Goal: Task Accomplishment & Management: Use online tool/utility

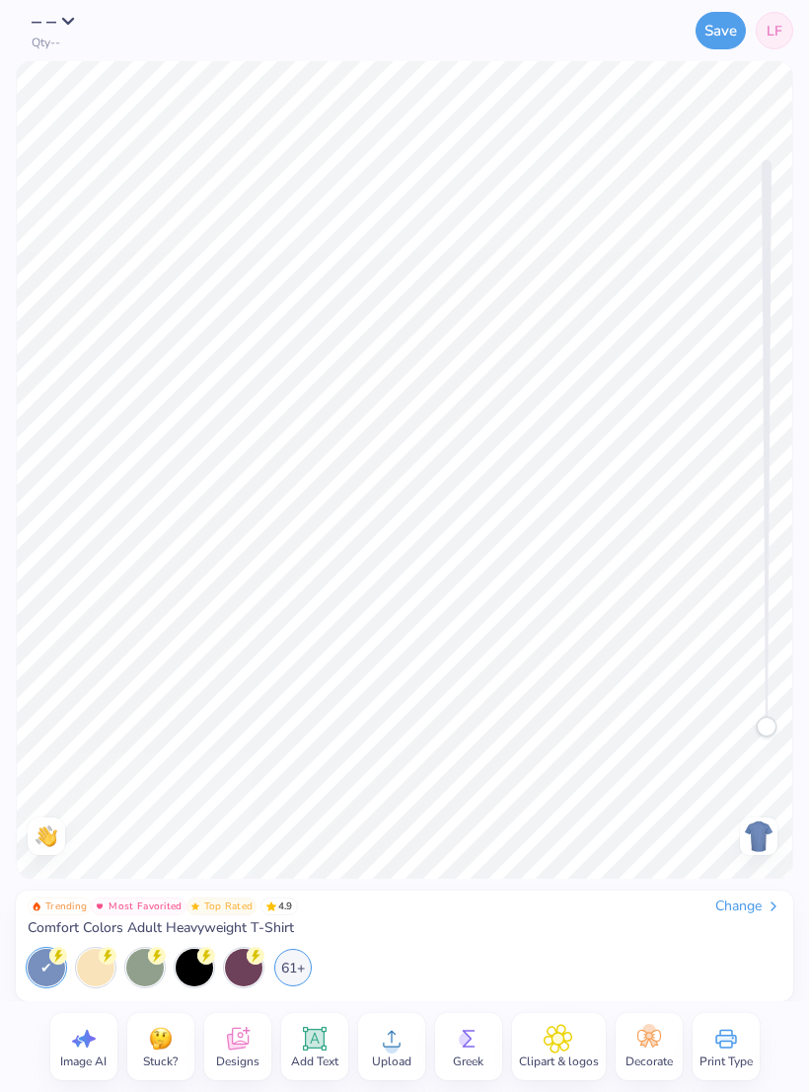
click at [753, 907] on div "Change" at bounding box center [749, 906] width 66 height 18
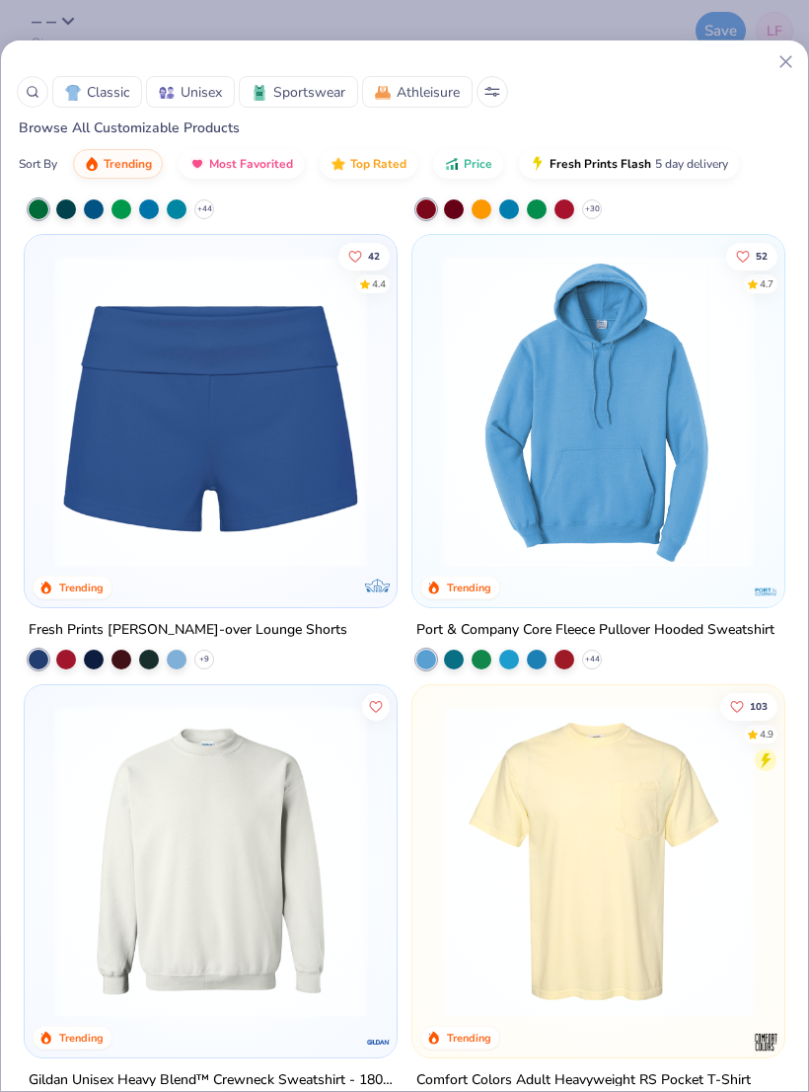
scroll to position [3120, 0]
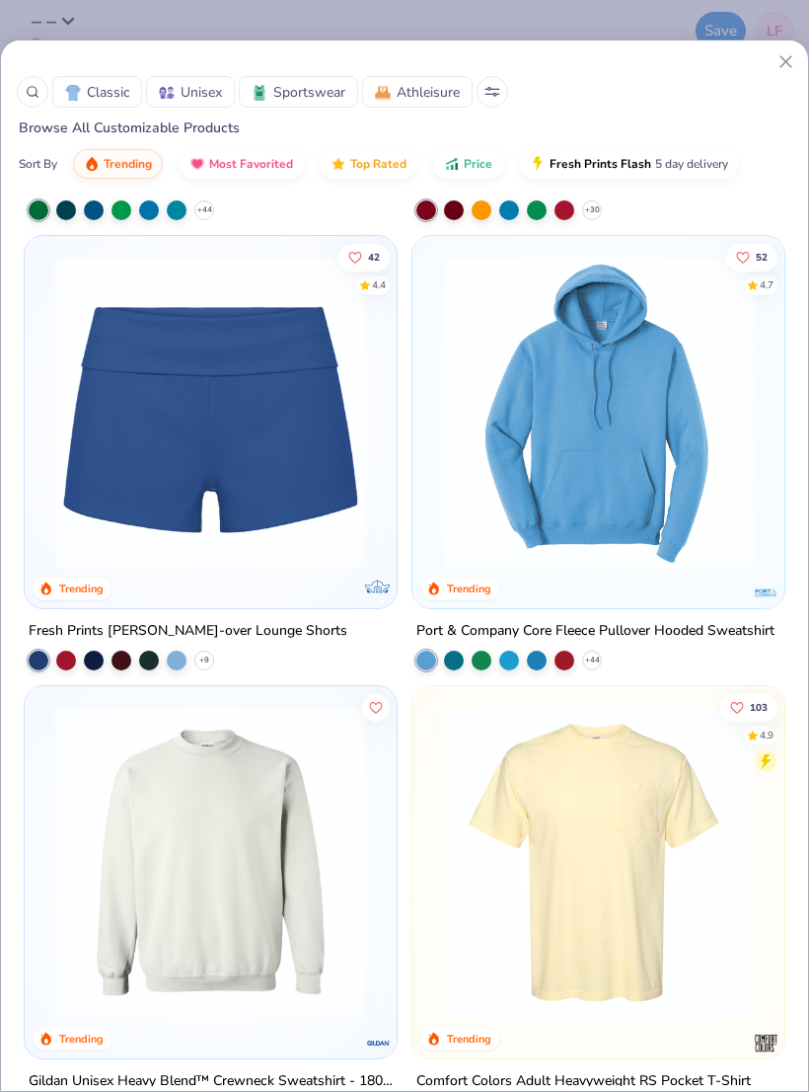
click at [235, 493] on img at bounding box center [210, 412] width 333 height 313
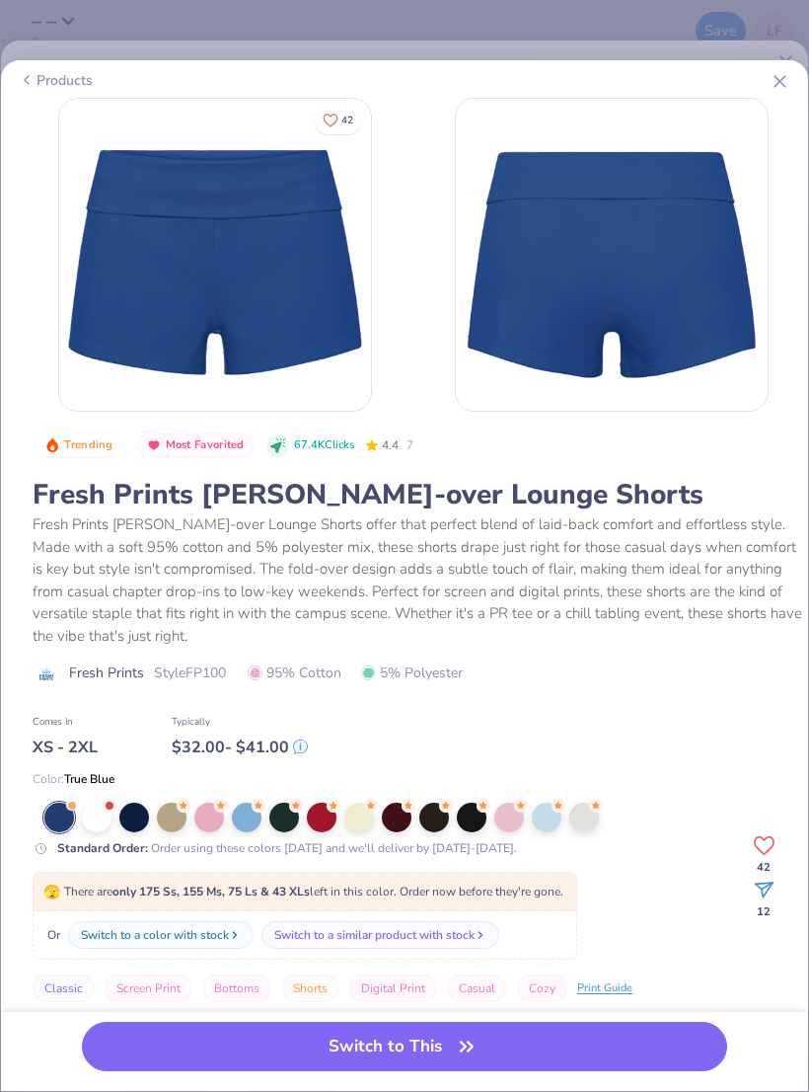
click at [513, 814] on div at bounding box center [510, 818] width 30 height 30
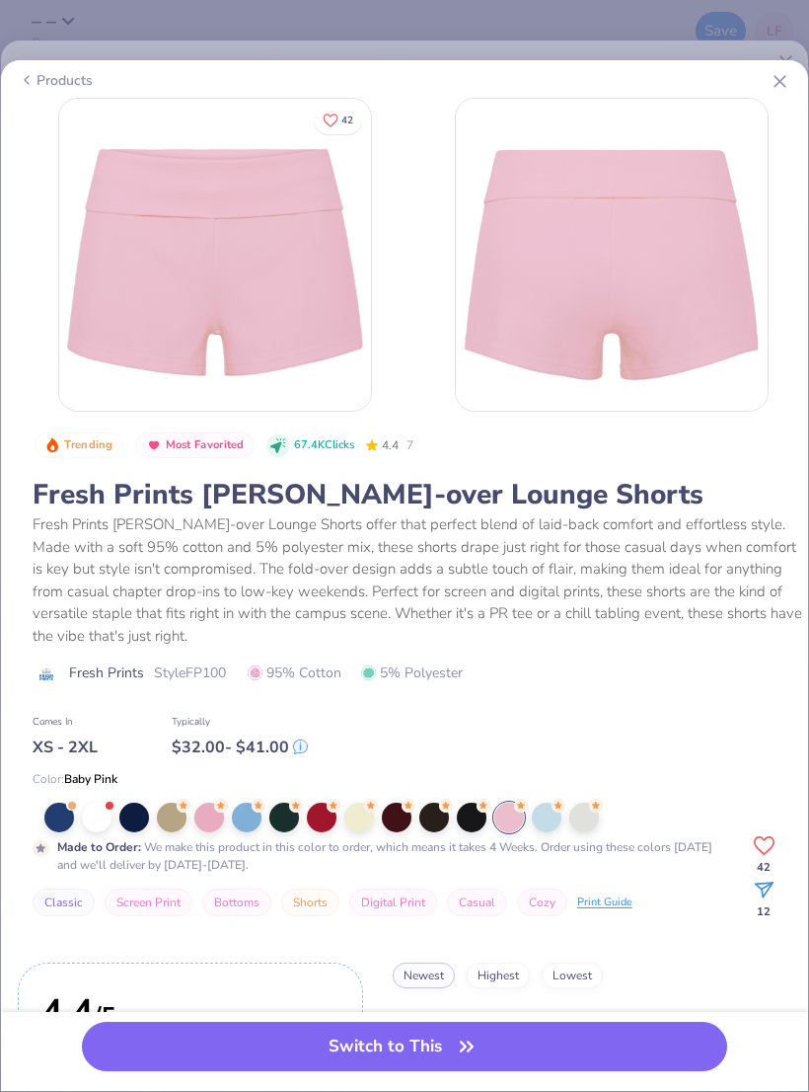
click at [439, 1034] on button "Switch to This" at bounding box center [405, 1046] width 646 height 49
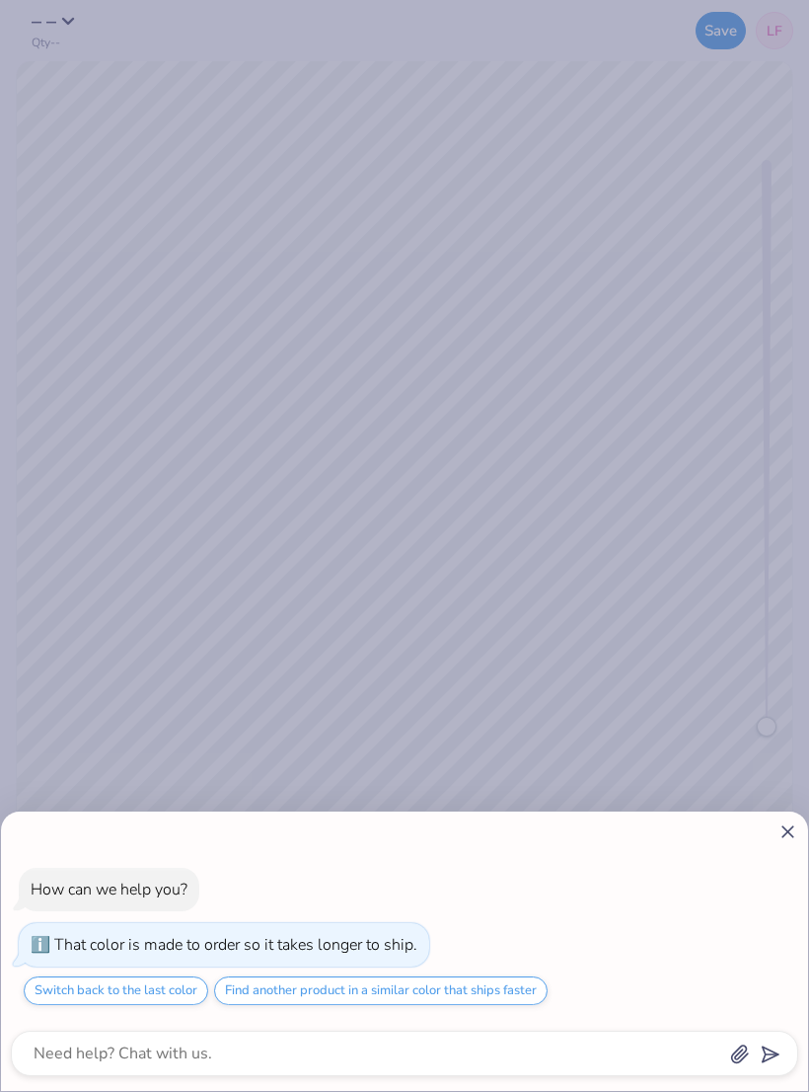
click at [780, 840] on icon at bounding box center [788, 831] width 21 height 21
type textarea "x"
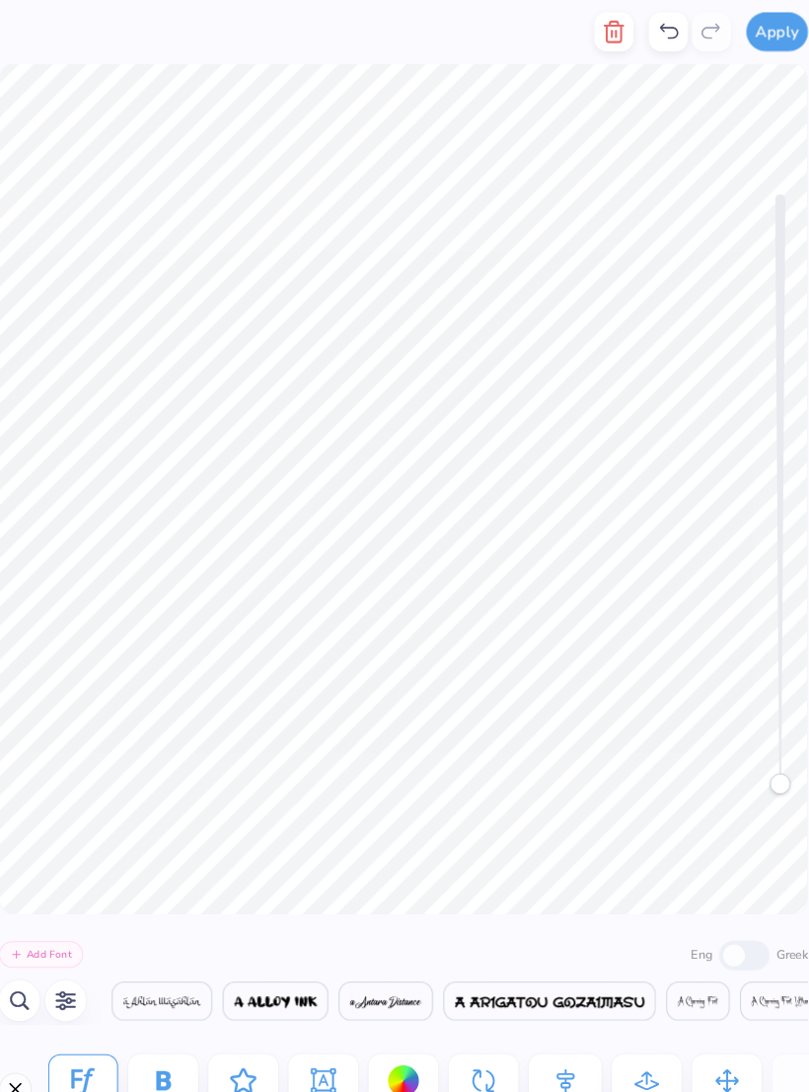
click at [27, 965] on icon "button" at bounding box center [36, 962] width 19 height 18
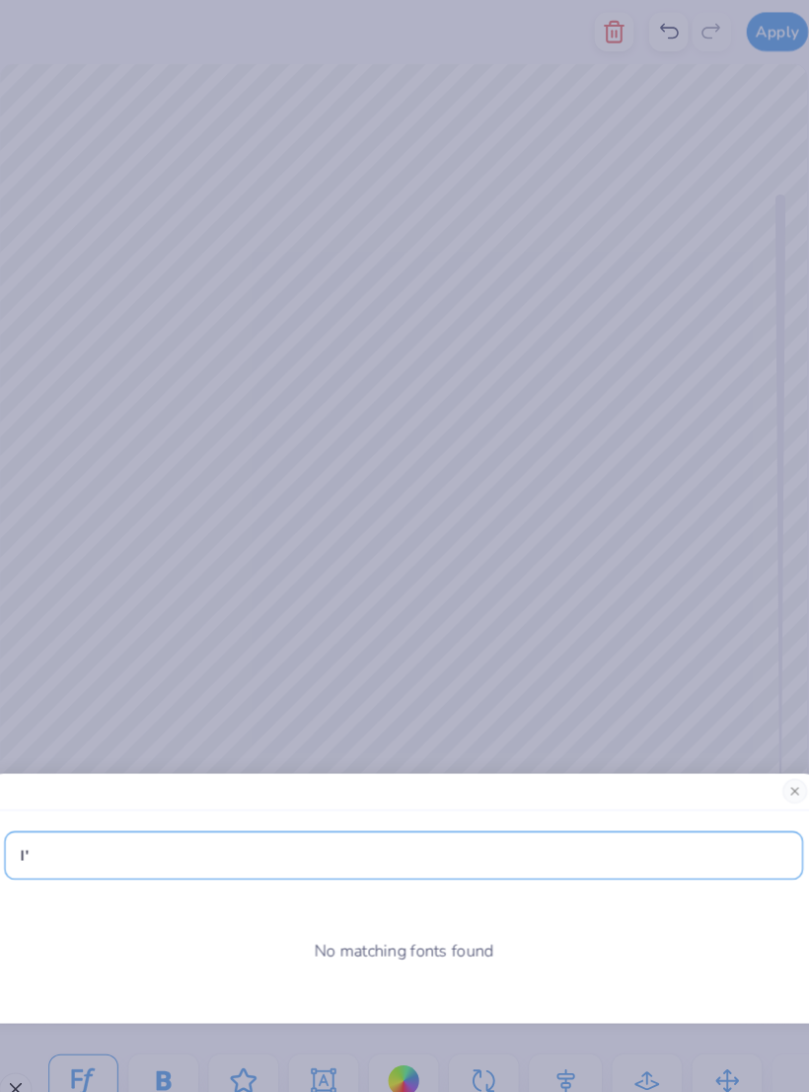
type input "I'"
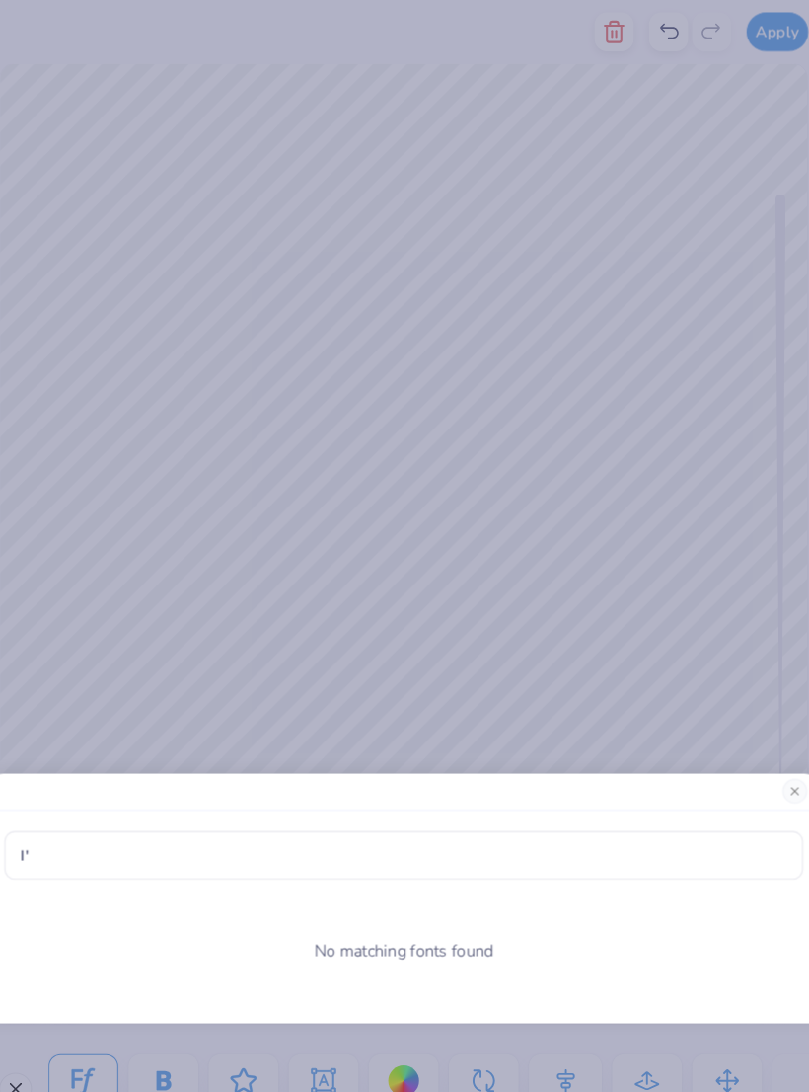
click at [694, 738] on div "I' No matching fonts found" at bounding box center [404, 546] width 809 height 1092
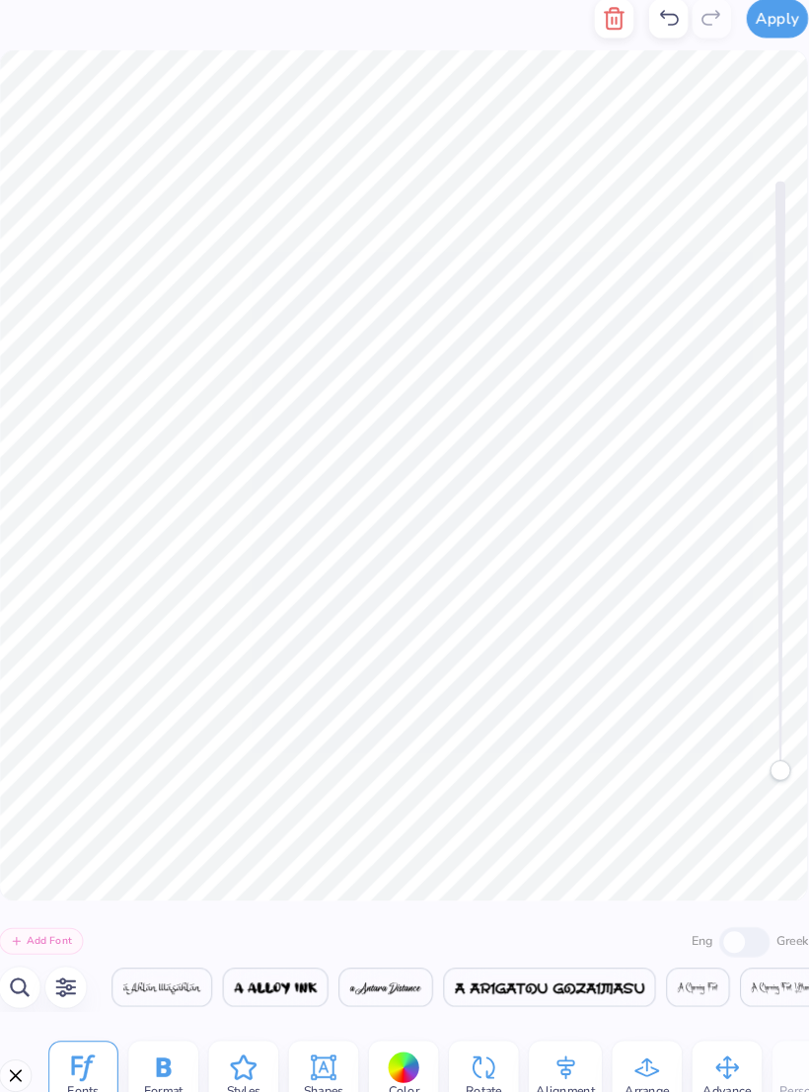
type textarea "e"
type textarea "t"
type textarea "Tau Kappa Epsilon"
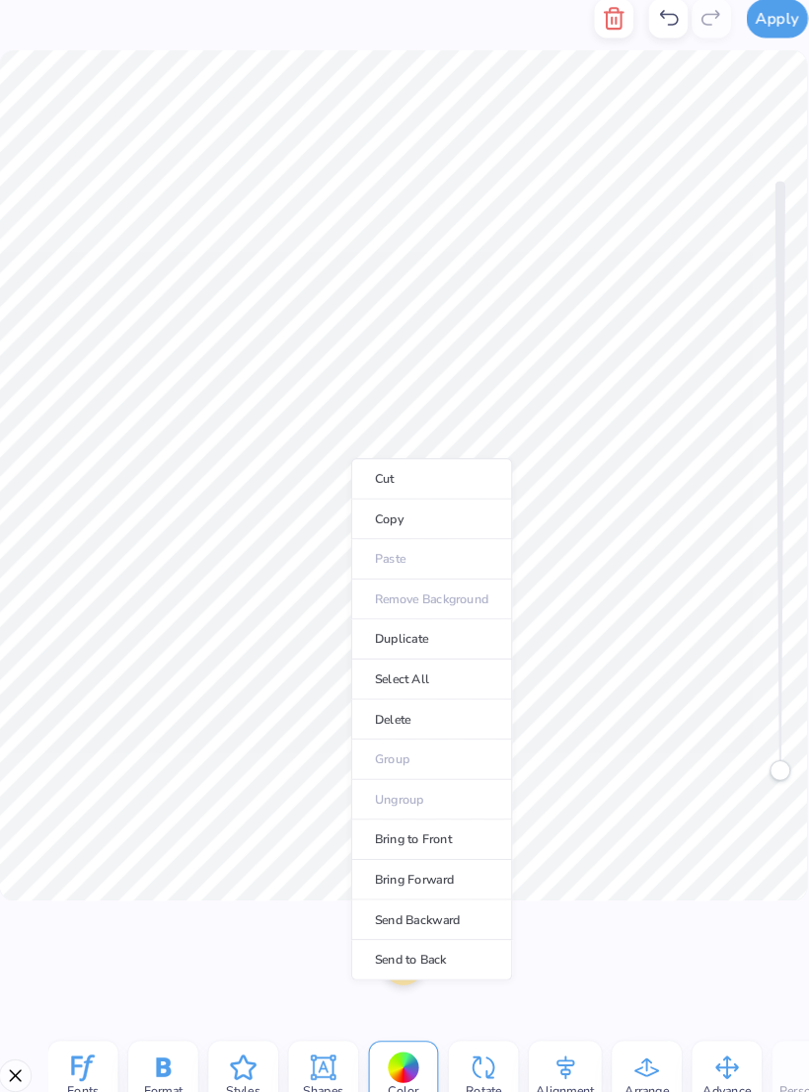
click at [418, 655] on li "Select All" at bounding box center [431, 666] width 155 height 38
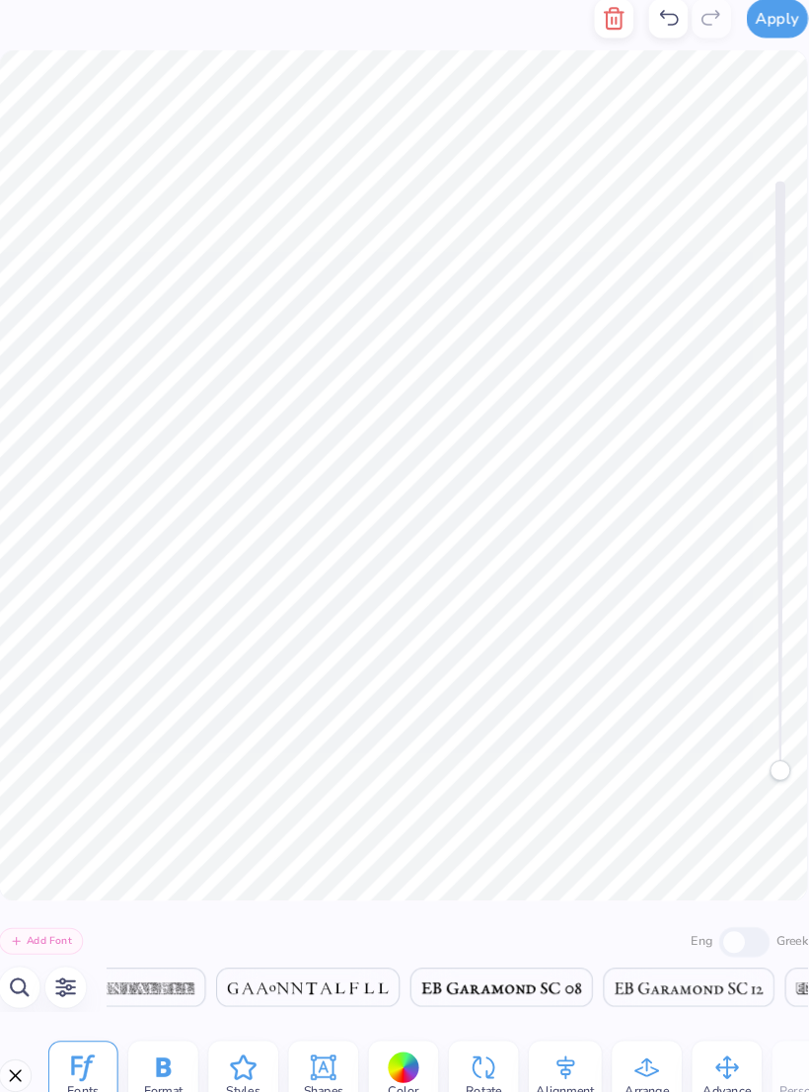
scroll to position [0, 16114]
click at [27, 950] on icon "button" at bounding box center [36, 962] width 24 height 24
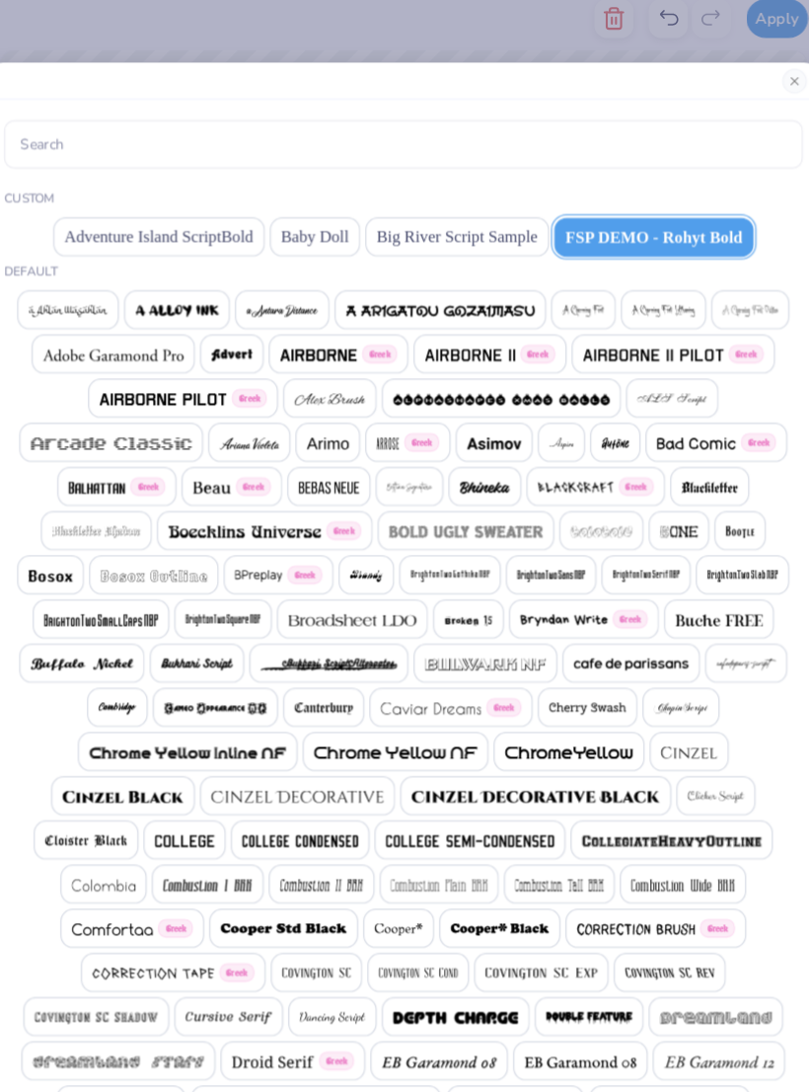
scroll to position [0, 12415]
click at [769, 81] on button "Close" at bounding box center [781, 91] width 24 height 24
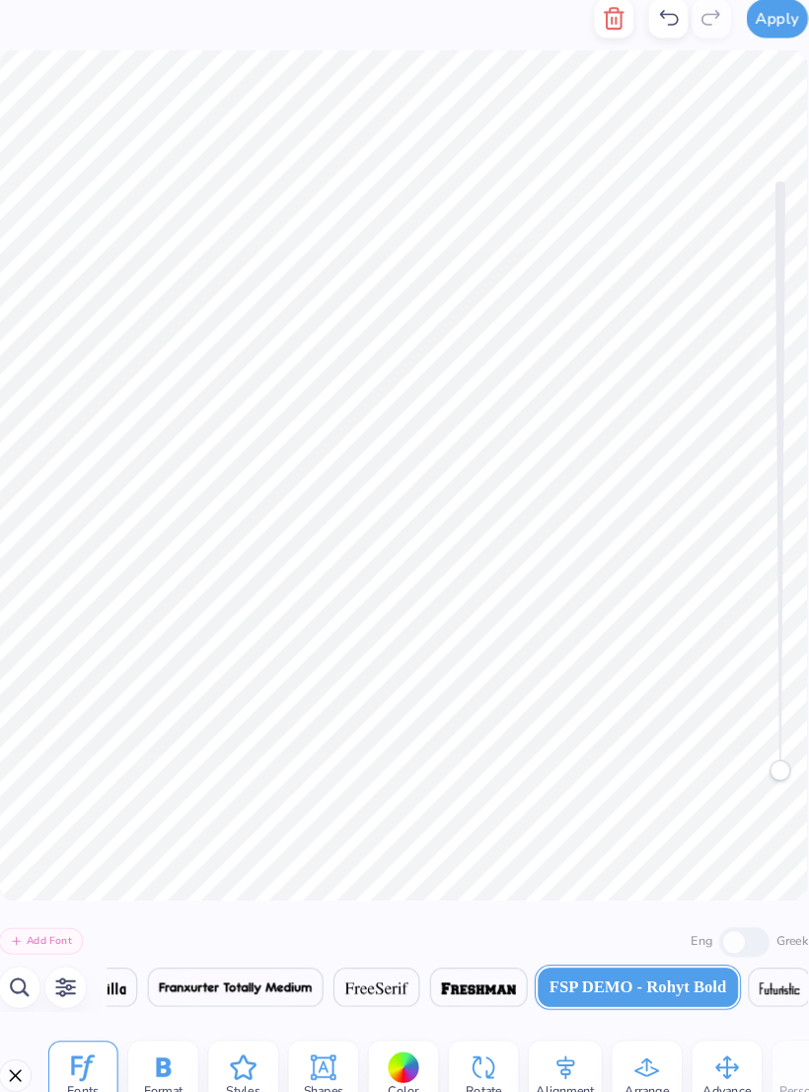
scroll to position [1, 4]
type textarea "LUBBOCK TEXAS"
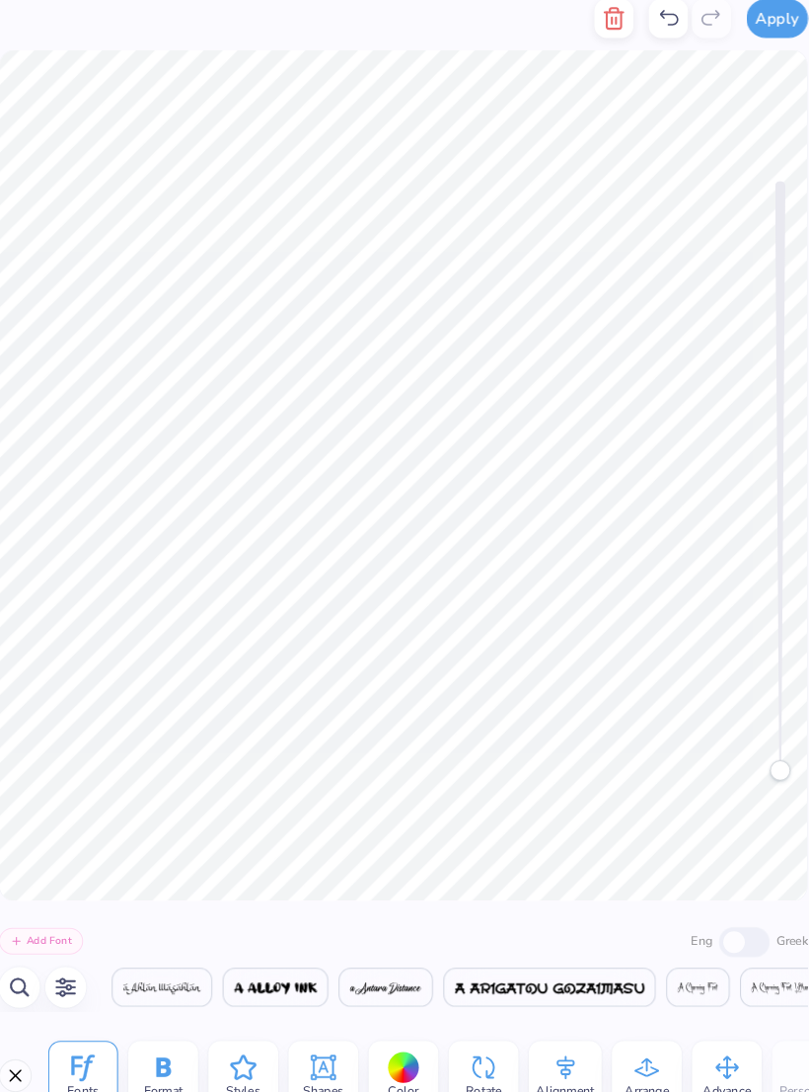
scroll to position [0, 16114]
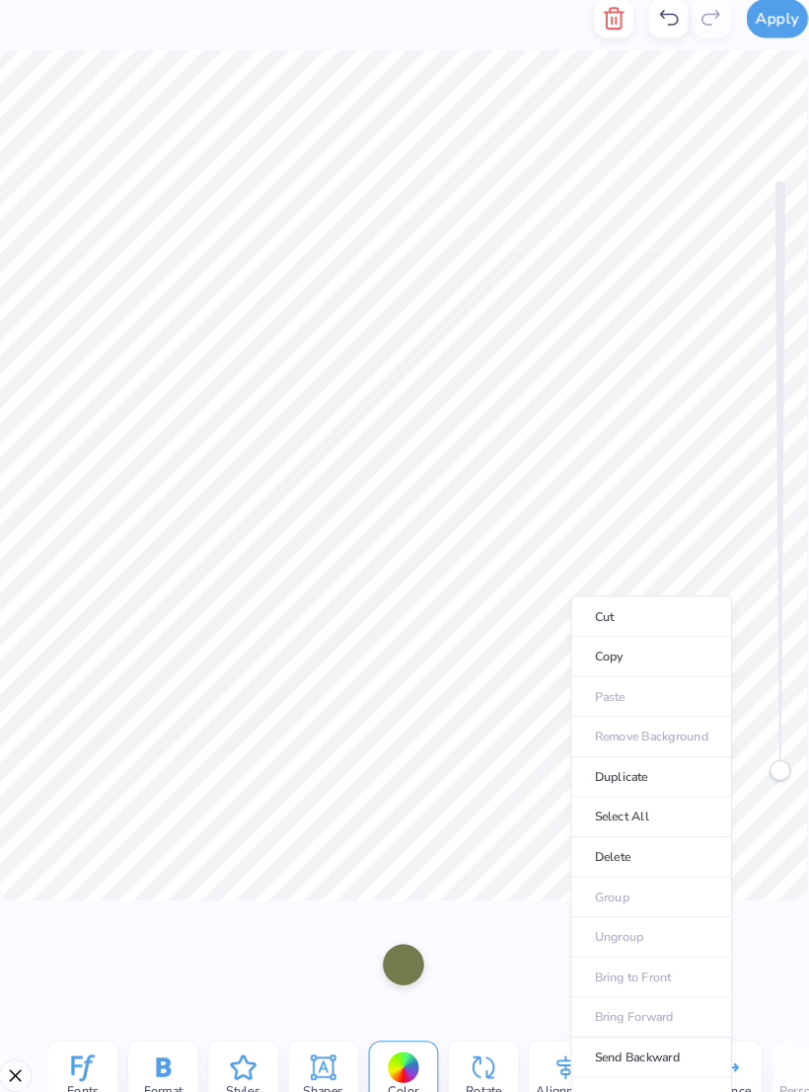
click at [630, 779] on li "Select All" at bounding box center [643, 798] width 155 height 38
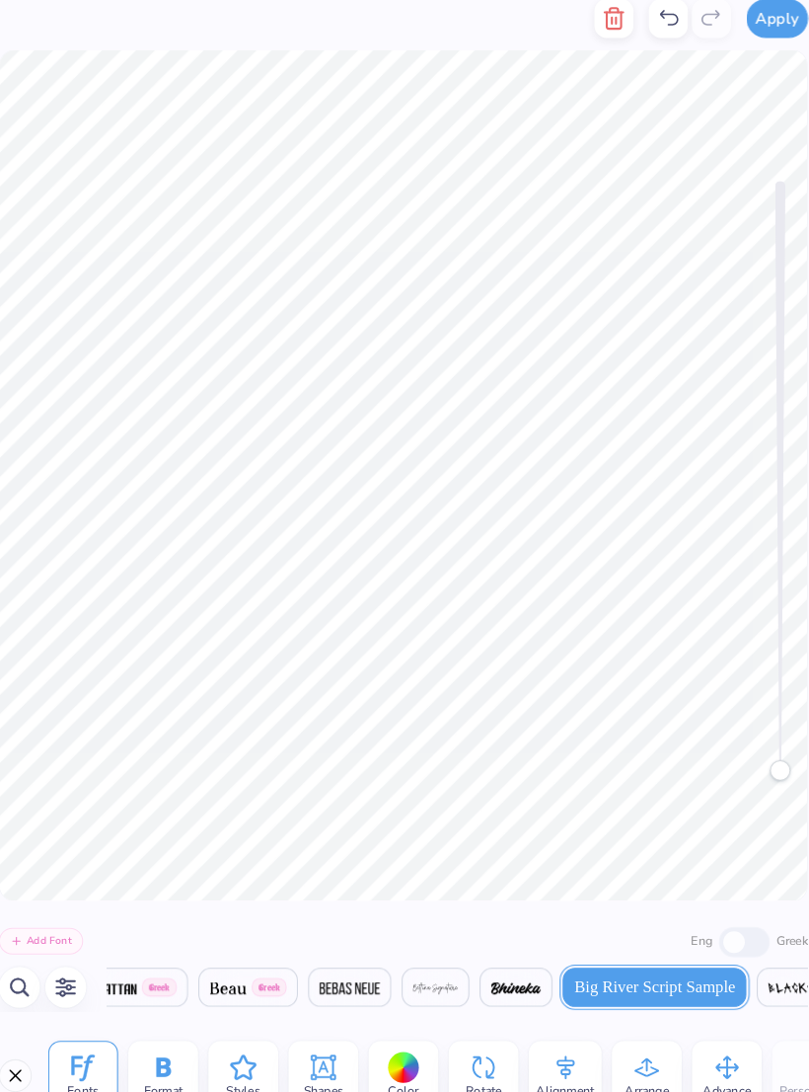
scroll to position [0, 0]
type textarea "2026"
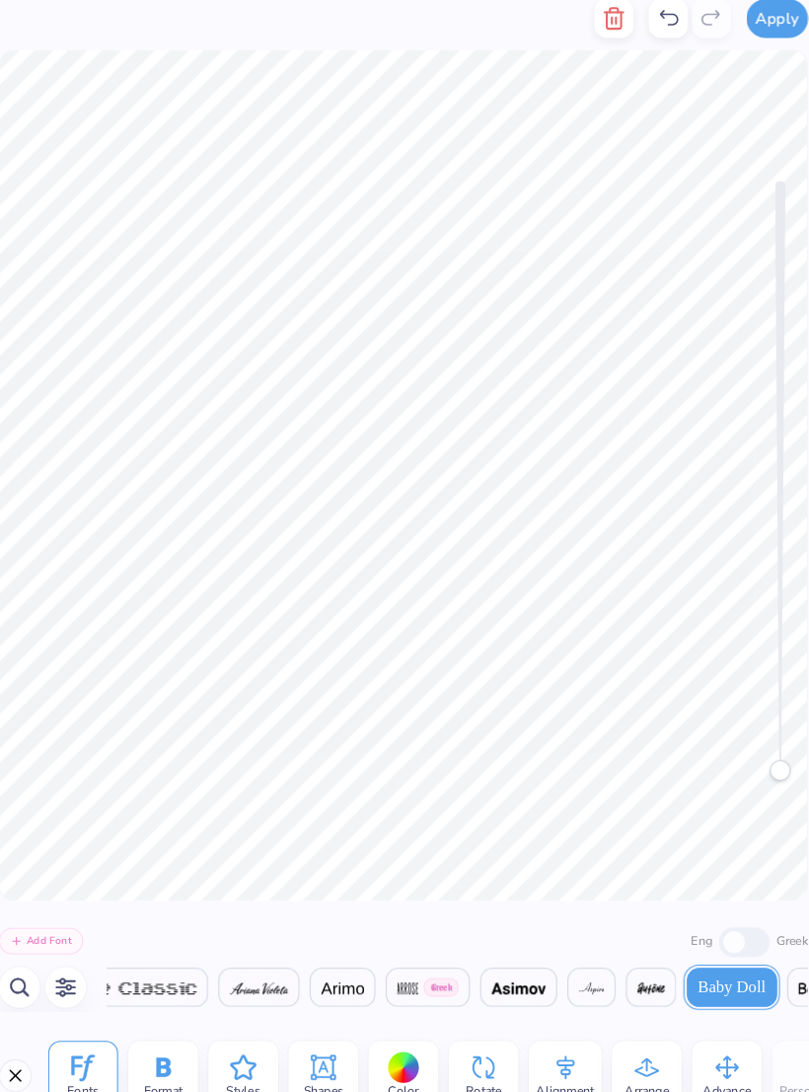
scroll to position [1, 2]
type textarea "Sweetheart"
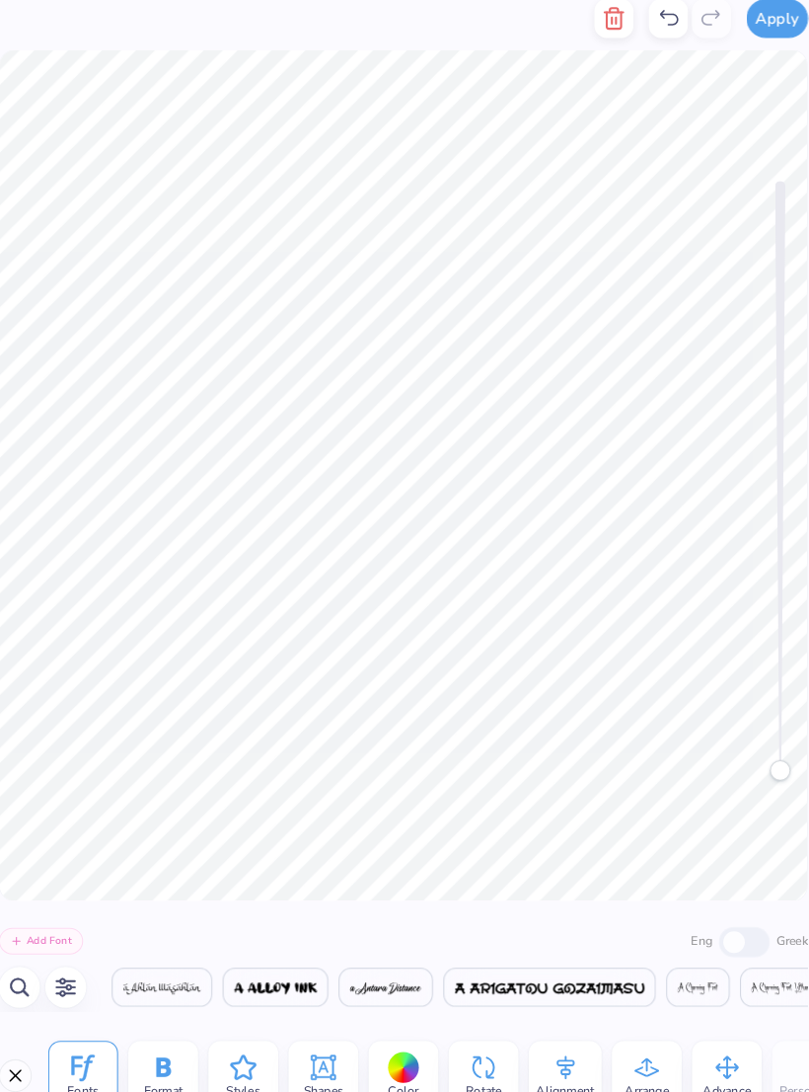
scroll to position [0, 2452]
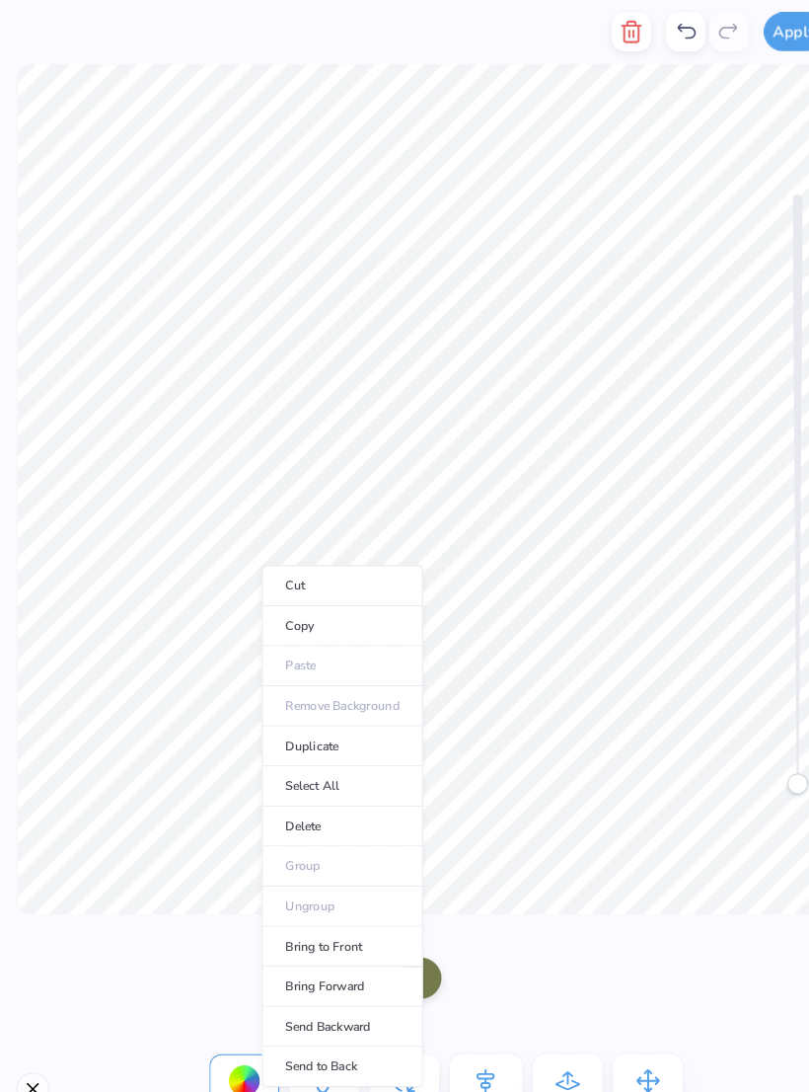
click at [339, 771] on li "Select All" at bounding box center [329, 755] width 155 height 38
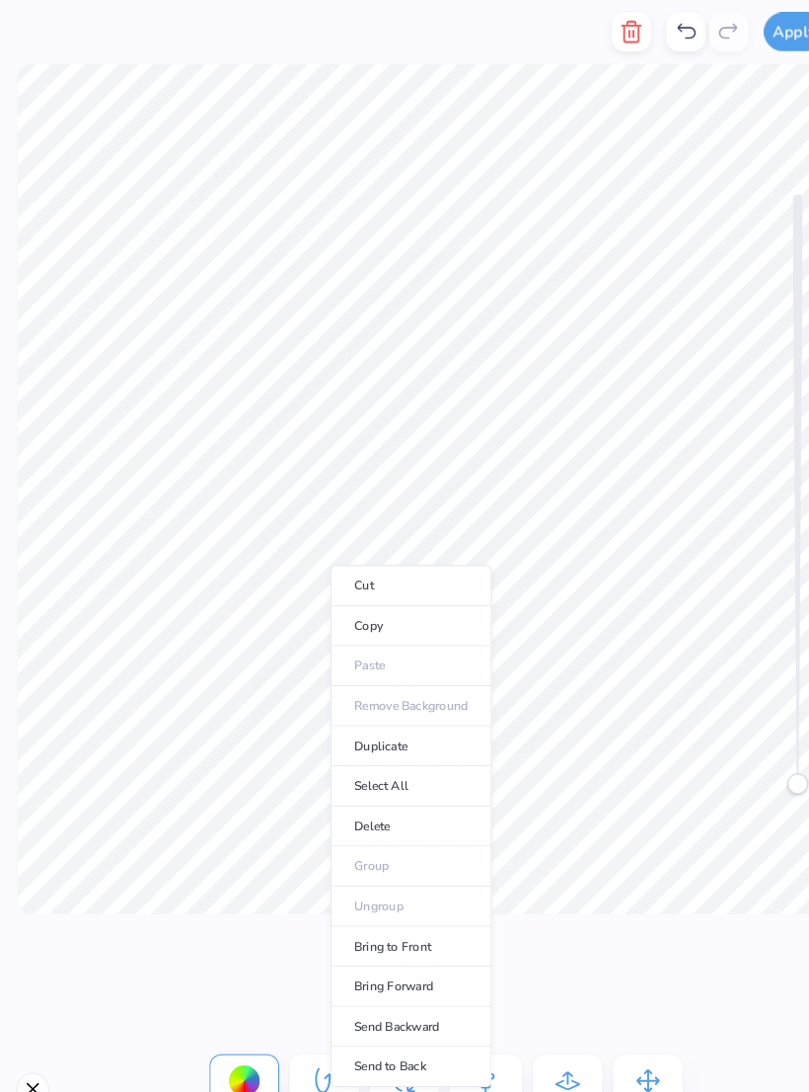
click at [407, 765] on li "Select All" at bounding box center [395, 755] width 155 height 38
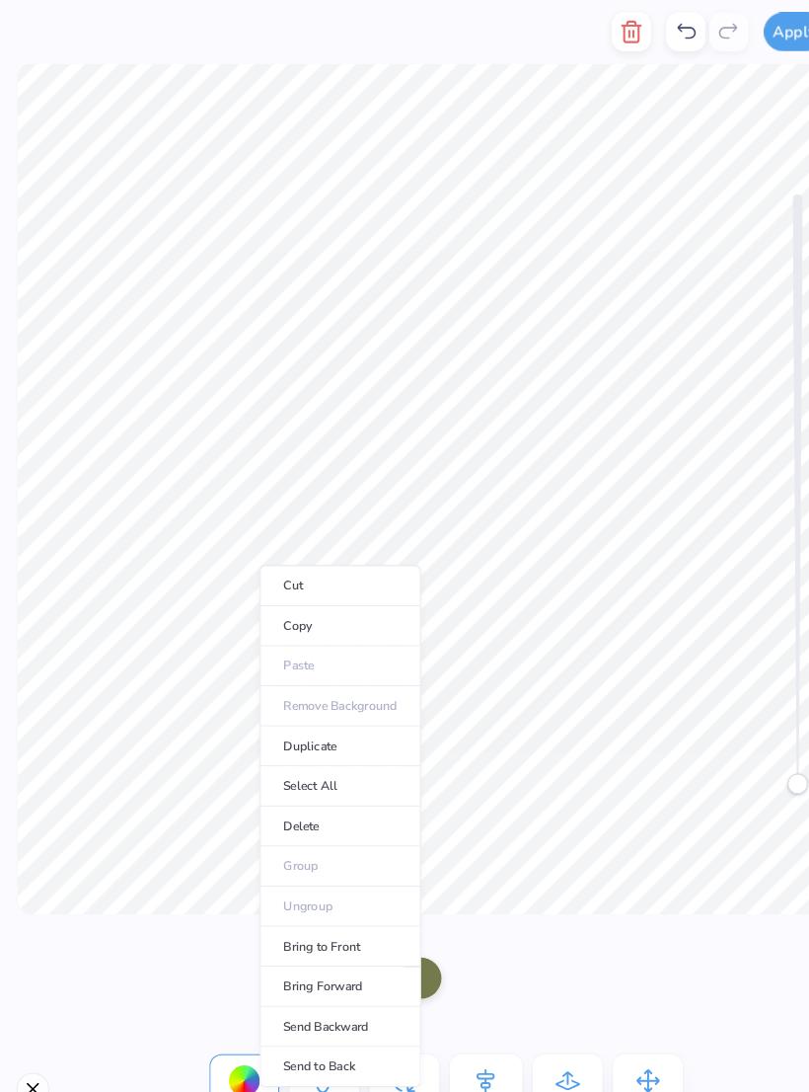
click at [322, 762] on li "Select All" at bounding box center [327, 755] width 155 height 38
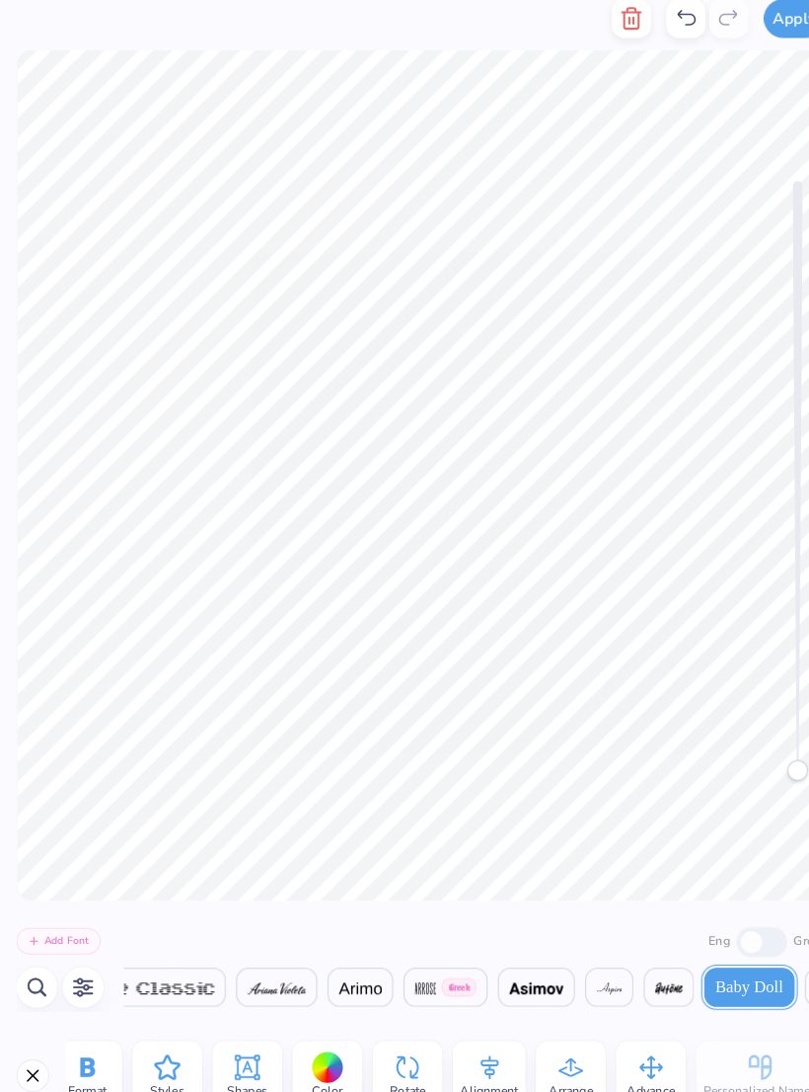
scroll to position [0, 88]
click at [394, 1030] on icon at bounding box center [394, 1039] width 30 height 30
click at [394, 1029] on icon at bounding box center [394, 1039] width 30 height 30
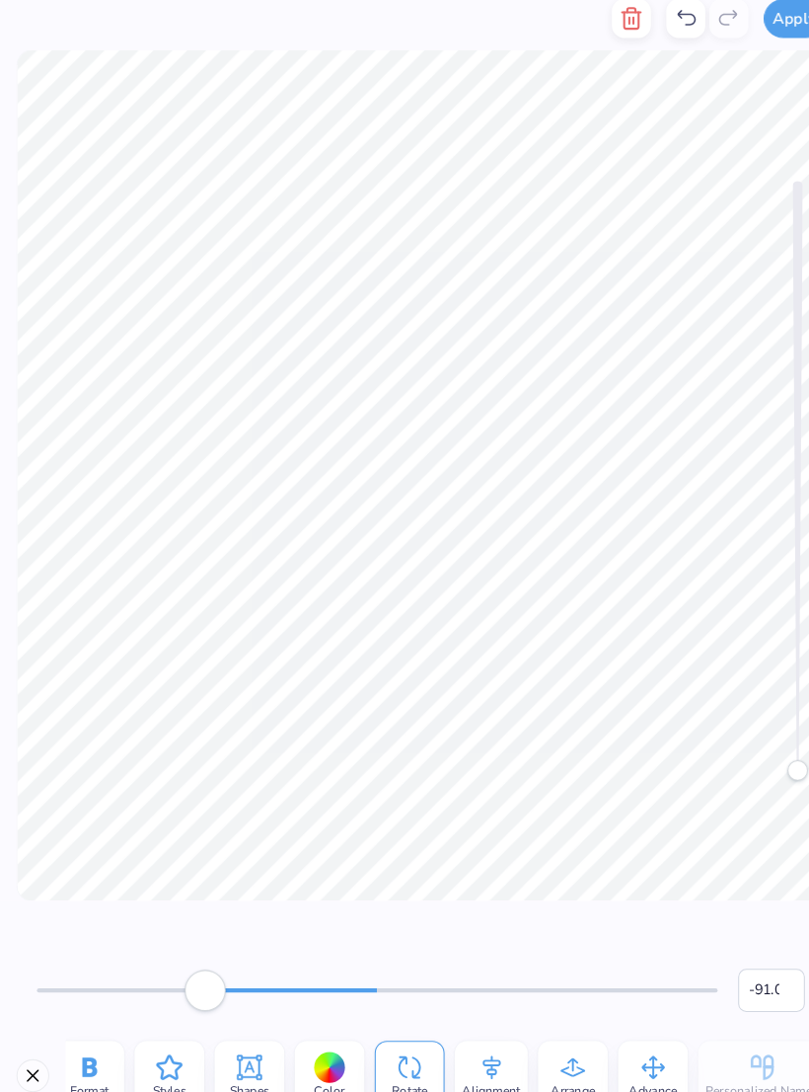
type input "-90.4"
click at [489, 899] on div "-90.4" at bounding box center [404, 940] width 809 height 122
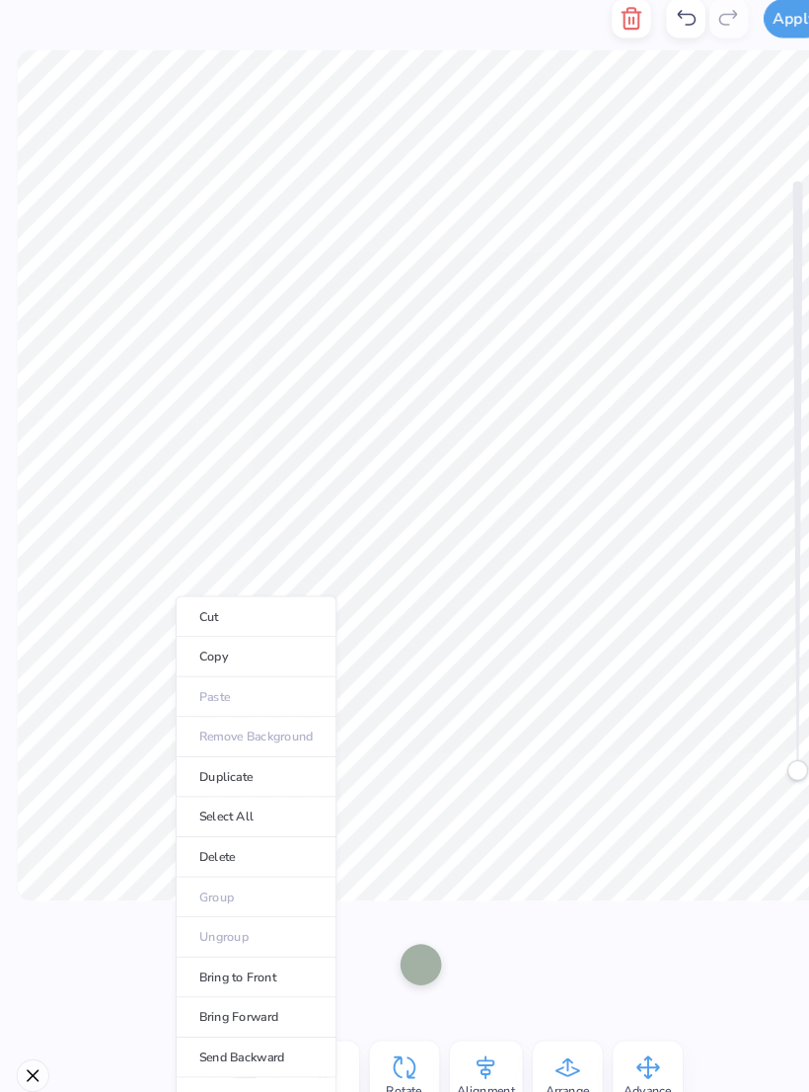
click at [261, 780] on li "Select All" at bounding box center [246, 798] width 155 height 38
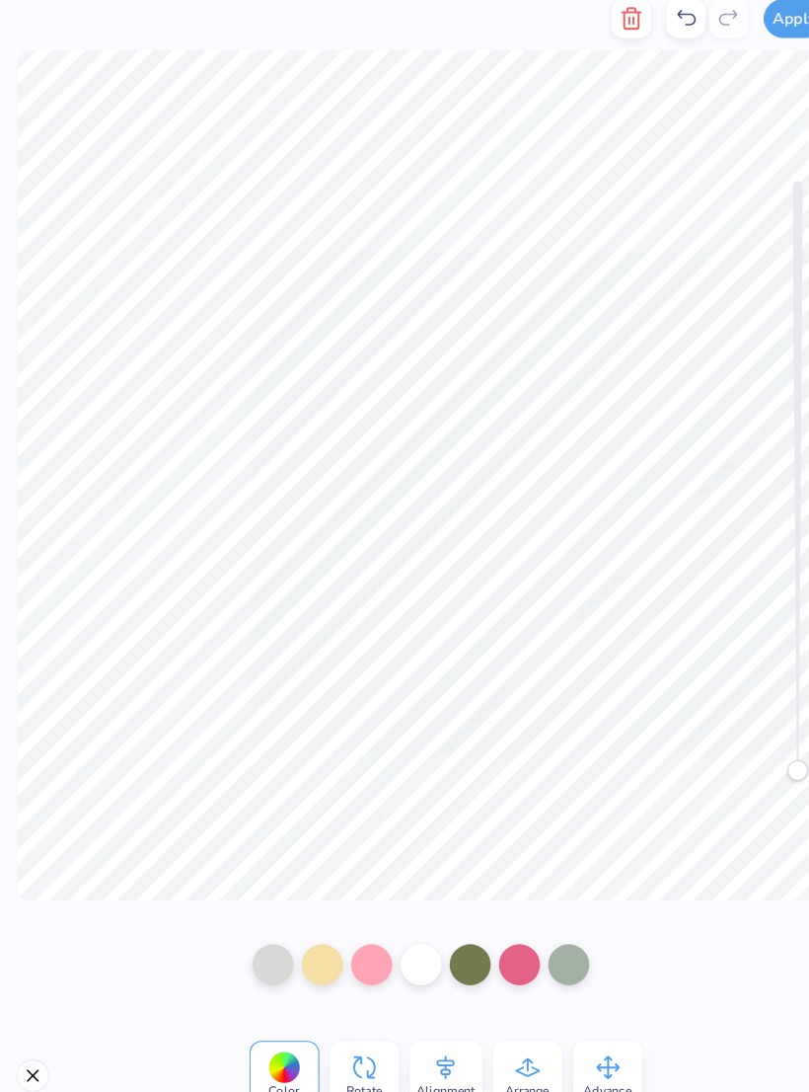
click at [354, 1035] on icon at bounding box center [351, 1039] width 22 height 22
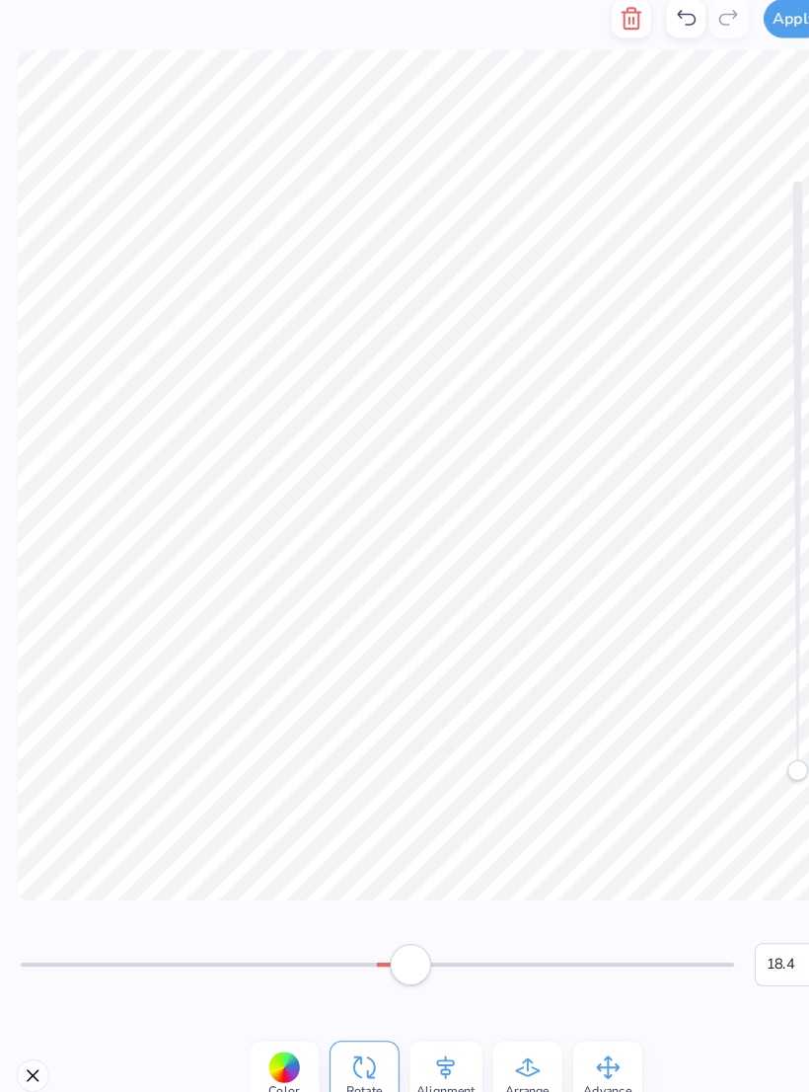
type input "19.9"
type input "0.0"
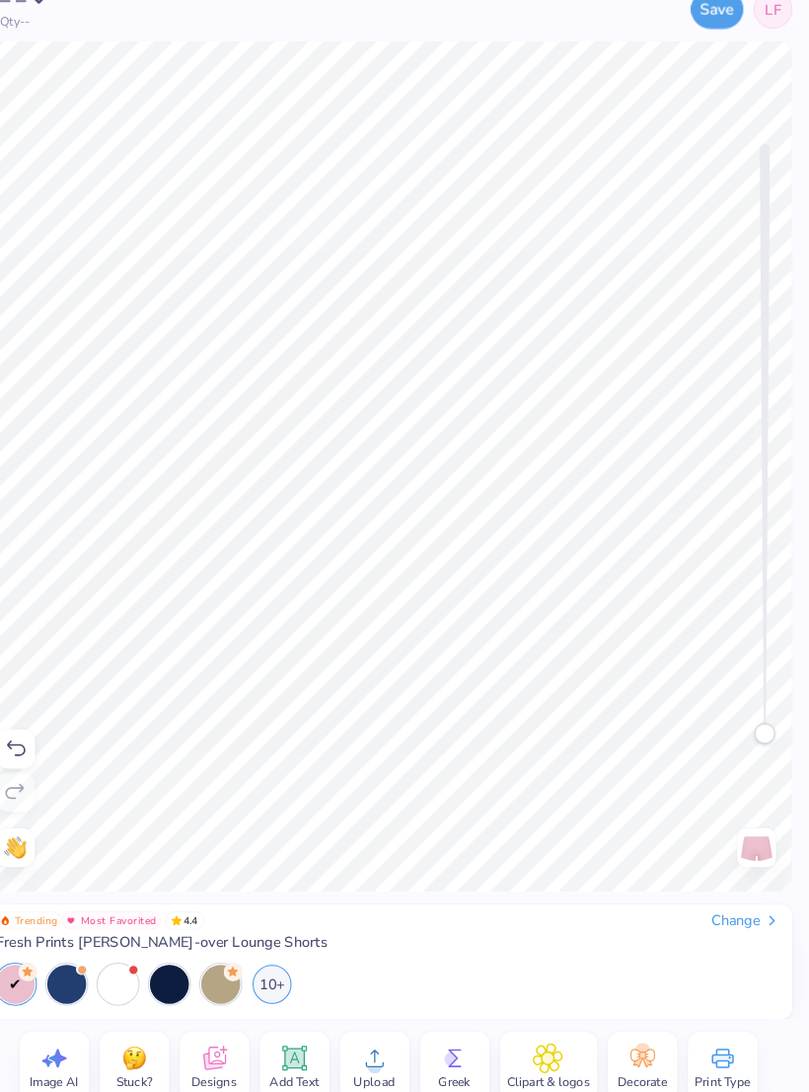
click at [743, 820] on img at bounding box center [759, 836] width 32 height 32
click at [740, 832] on div at bounding box center [759, 836] width 38 height 38
click at [743, 822] on img at bounding box center [759, 836] width 32 height 32
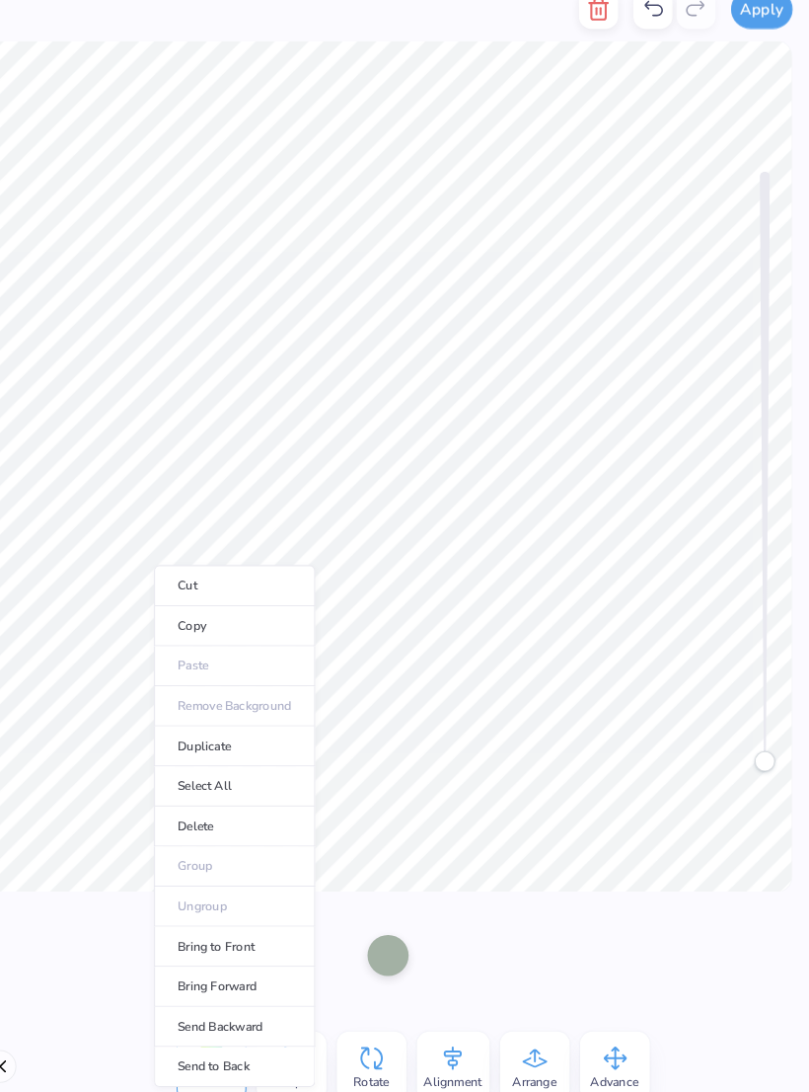
click at [240, 758] on li "Select All" at bounding box center [257, 777] width 155 height 38
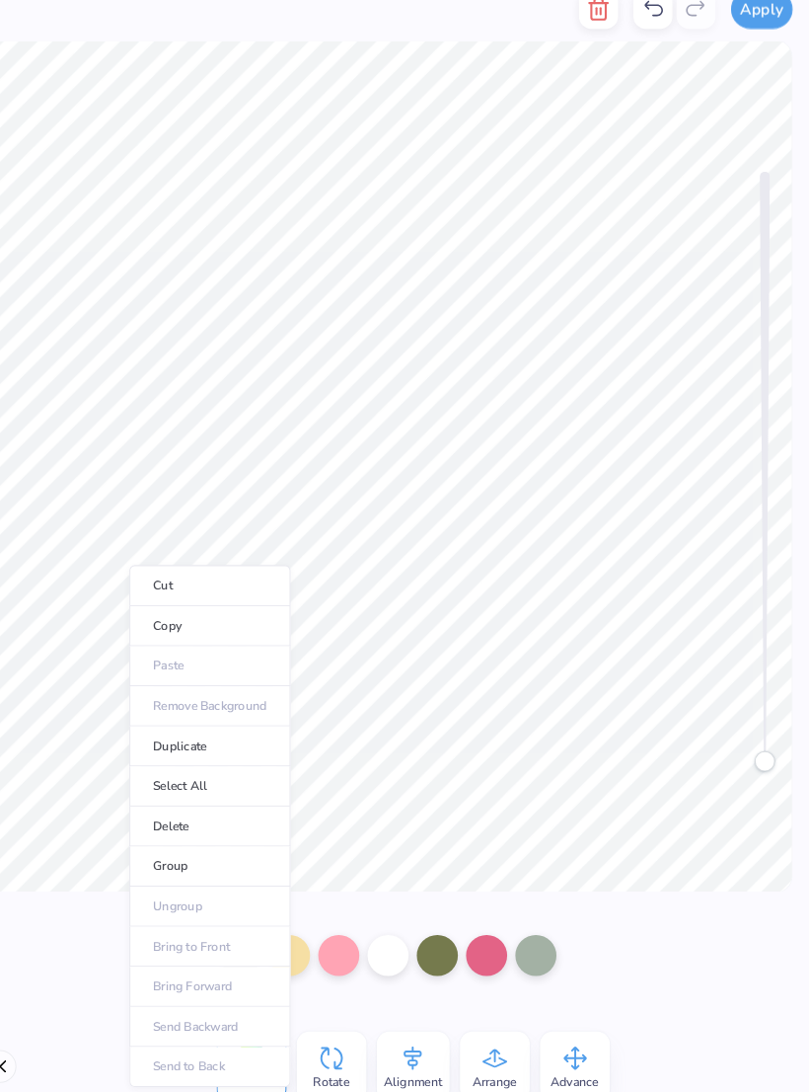
click at [201, 604] on li "Copy" at bounding box center [233, 623] width 155 height 38
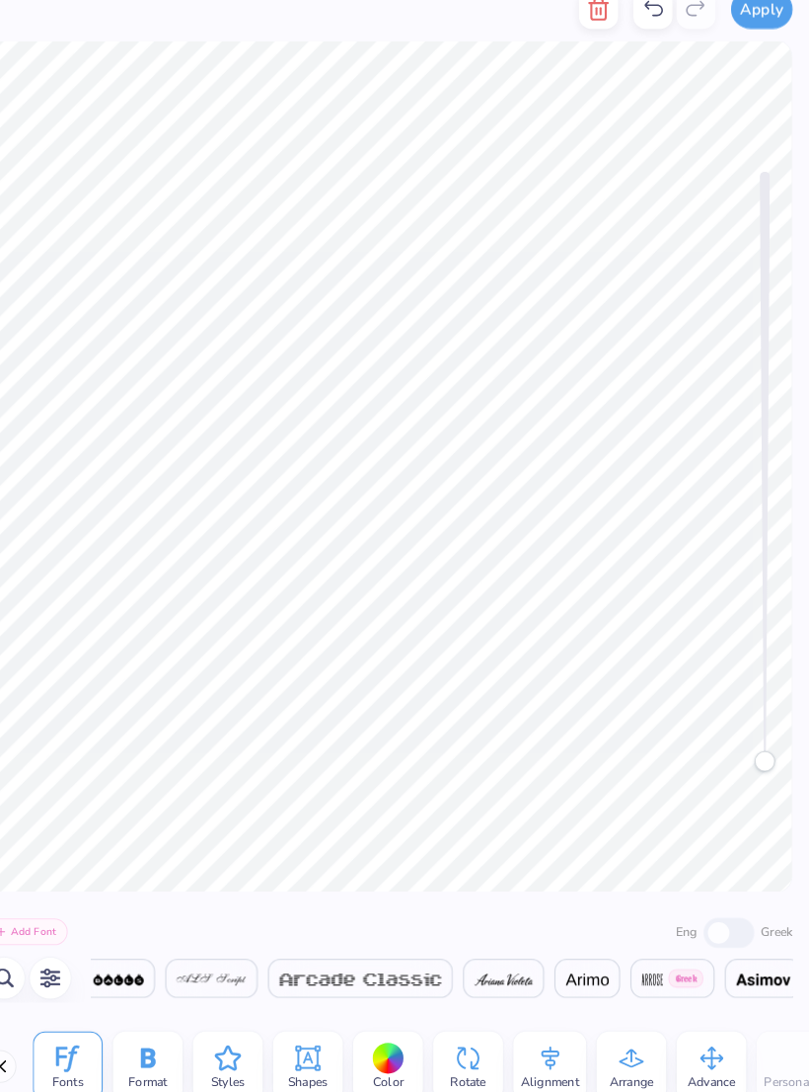
scroll to position [0, 2452]
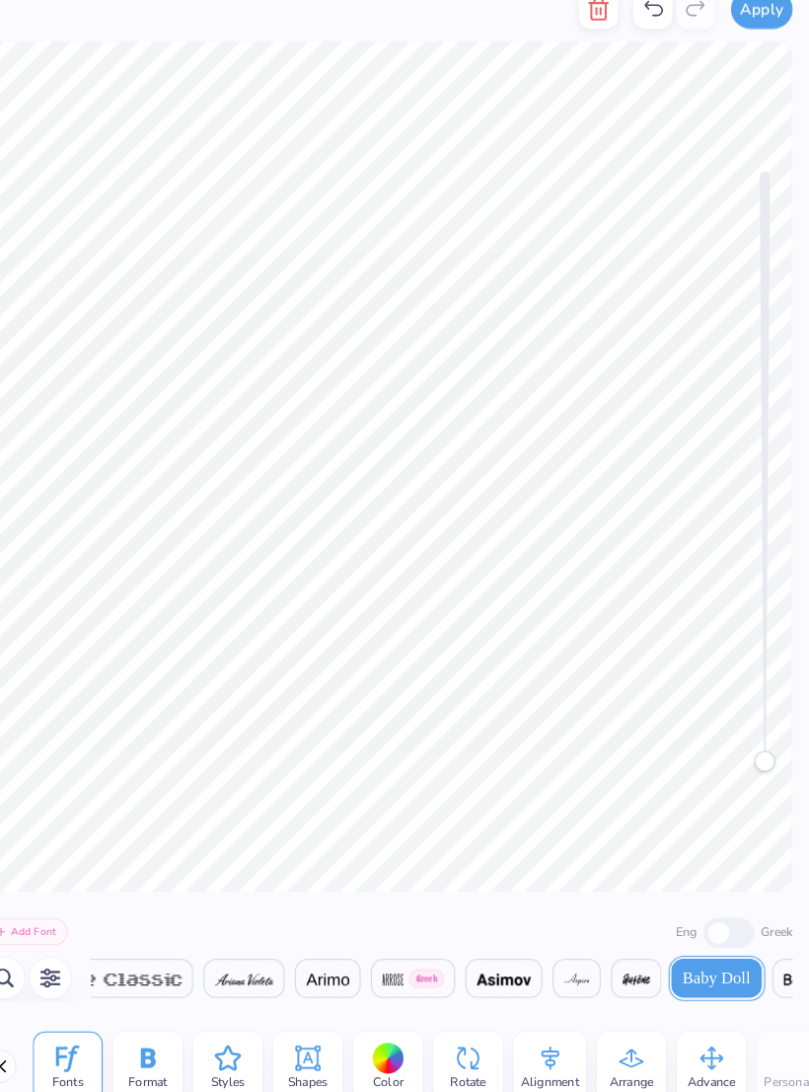
click at [467, 1024] on icon at bounding box center [482, 1039] width 30 height 30
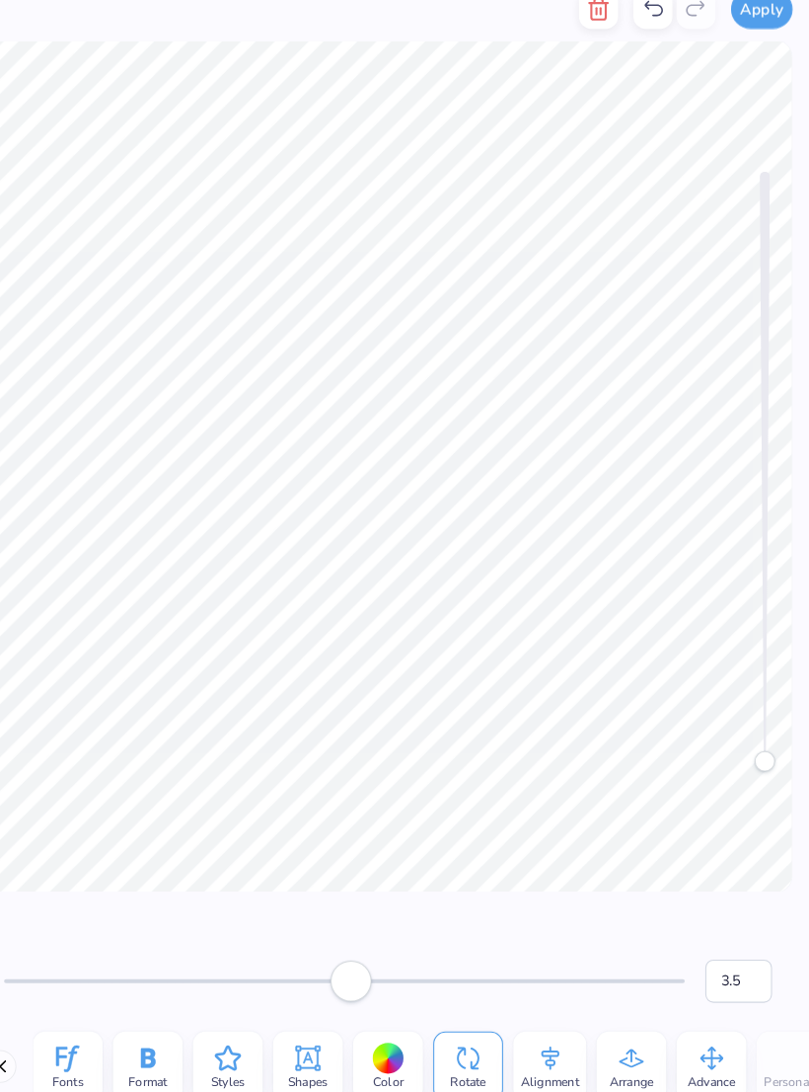
type input "4.1"
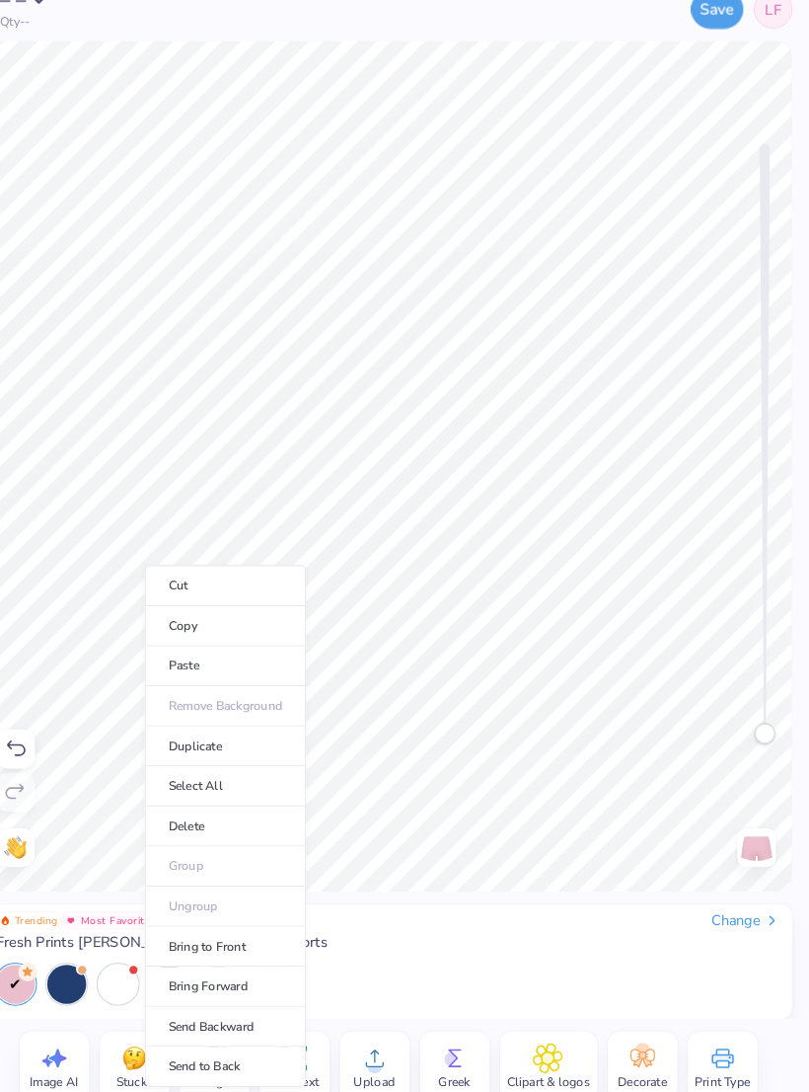
click at [235, 758] on li "Select All" at bounding box center [248, 777] width 155 height 38
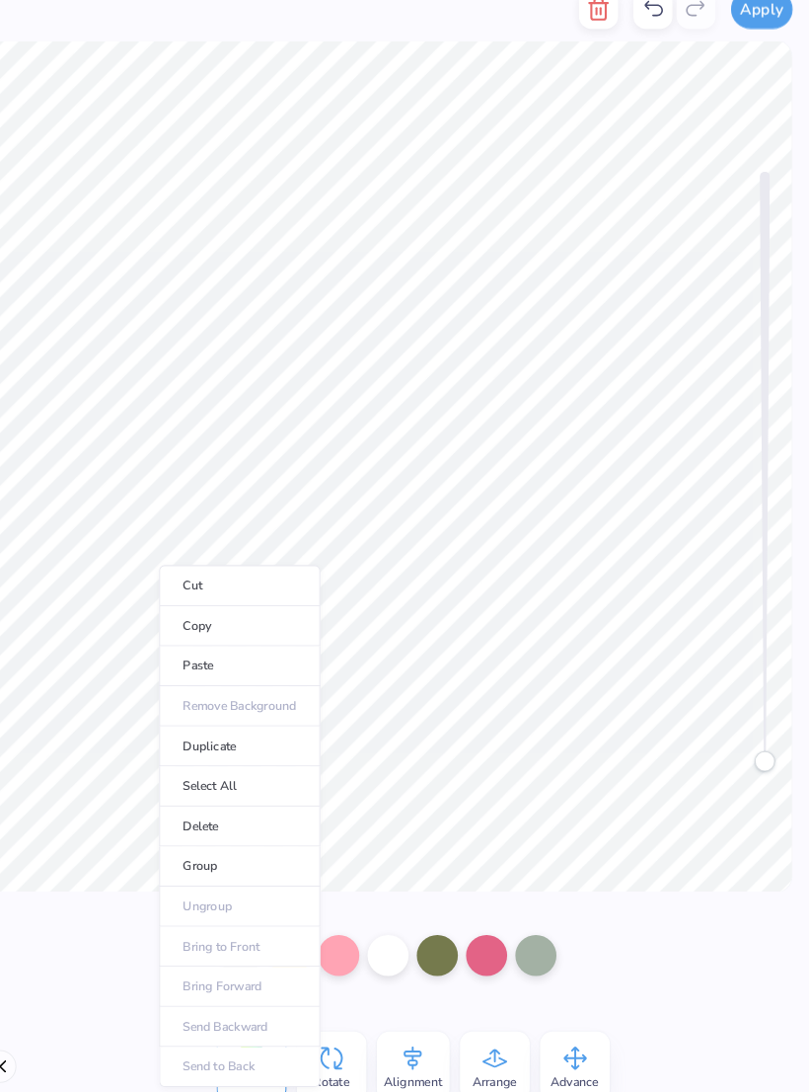
click at [226, 604] on li "Copy" at bounding box center [262, 623] width 155 height 38
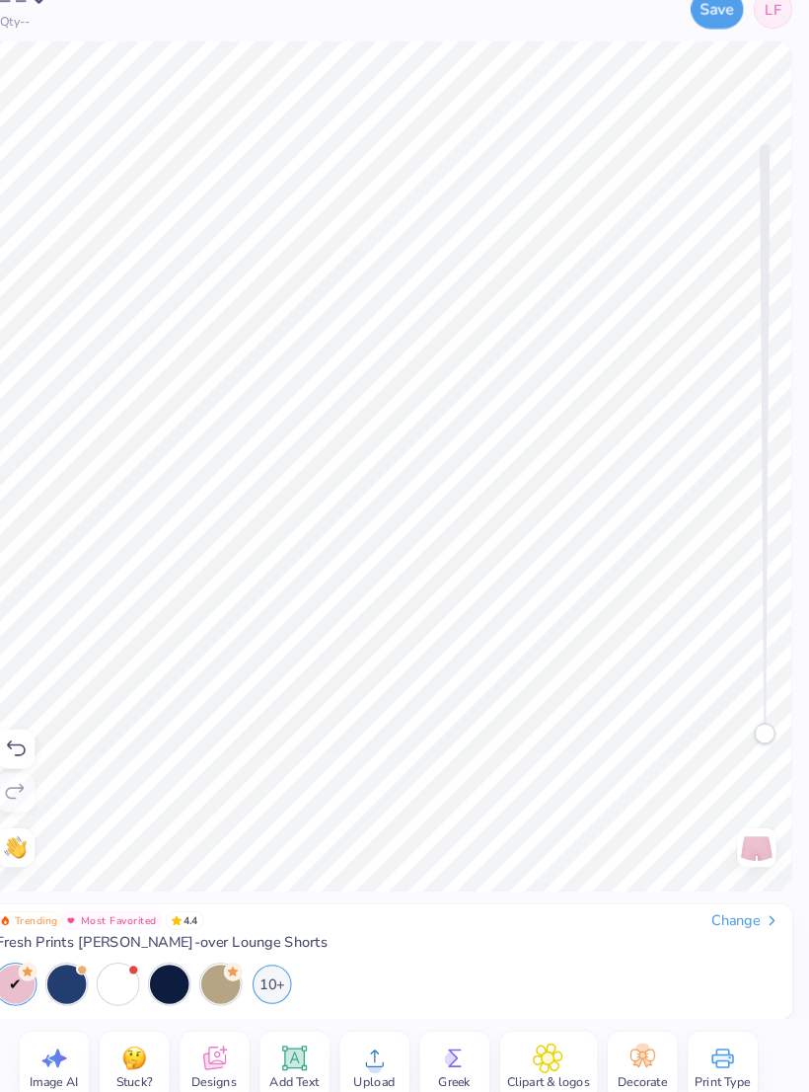
click at [696, 20] on button "Save" at bounding box center [721, 31] width 50 height 38
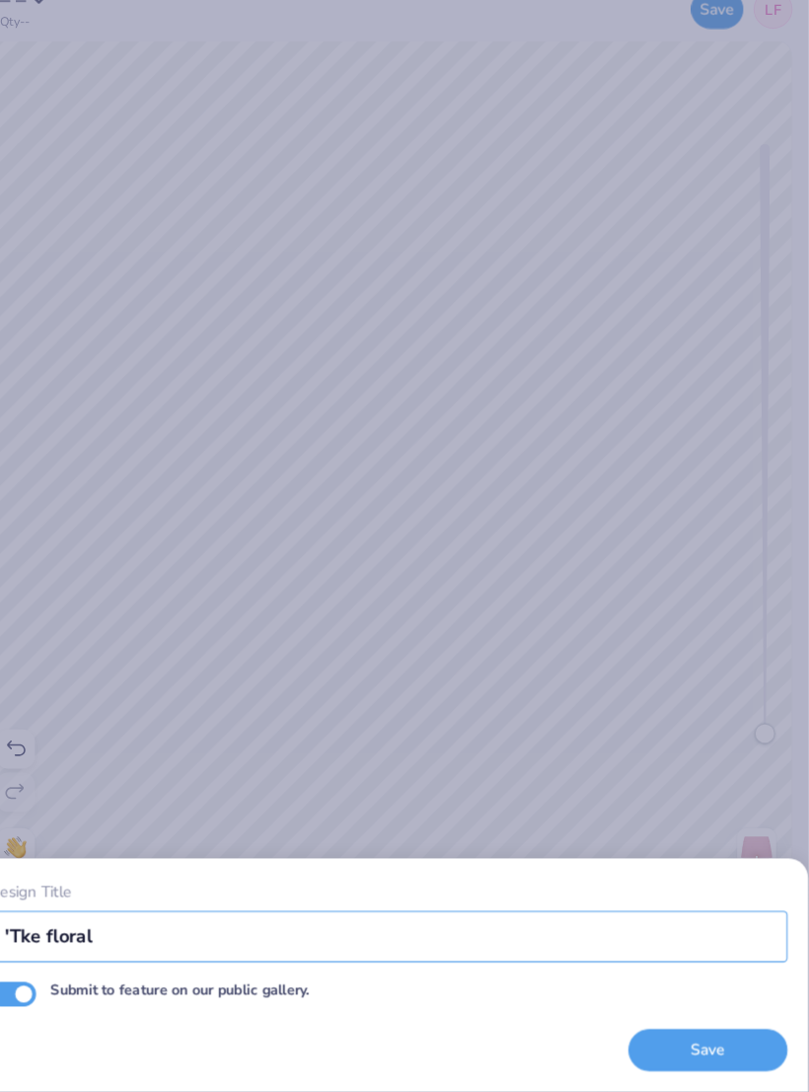
type input "'Tke floral"
click at [684, 1011] on button "Save" at bounding box center [712, 1031] width 153 height 40
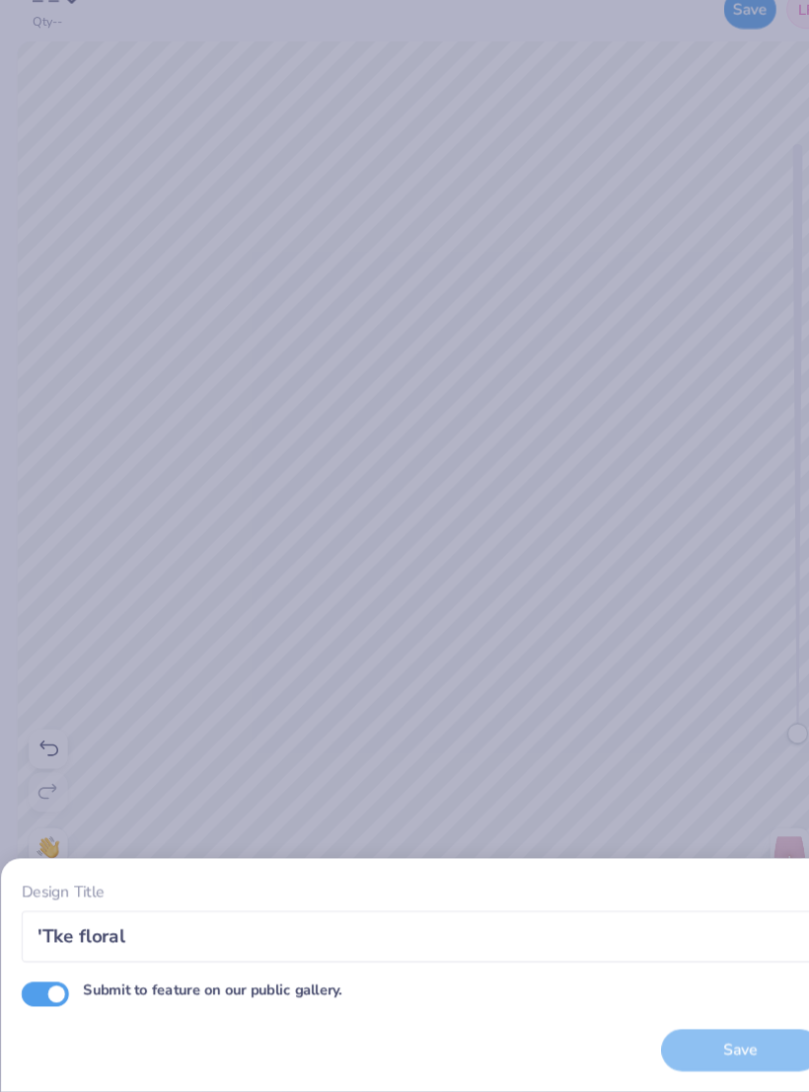
click at [687, 1012] on div "Save" at bounding box center [712, 1031] width 153 height 40
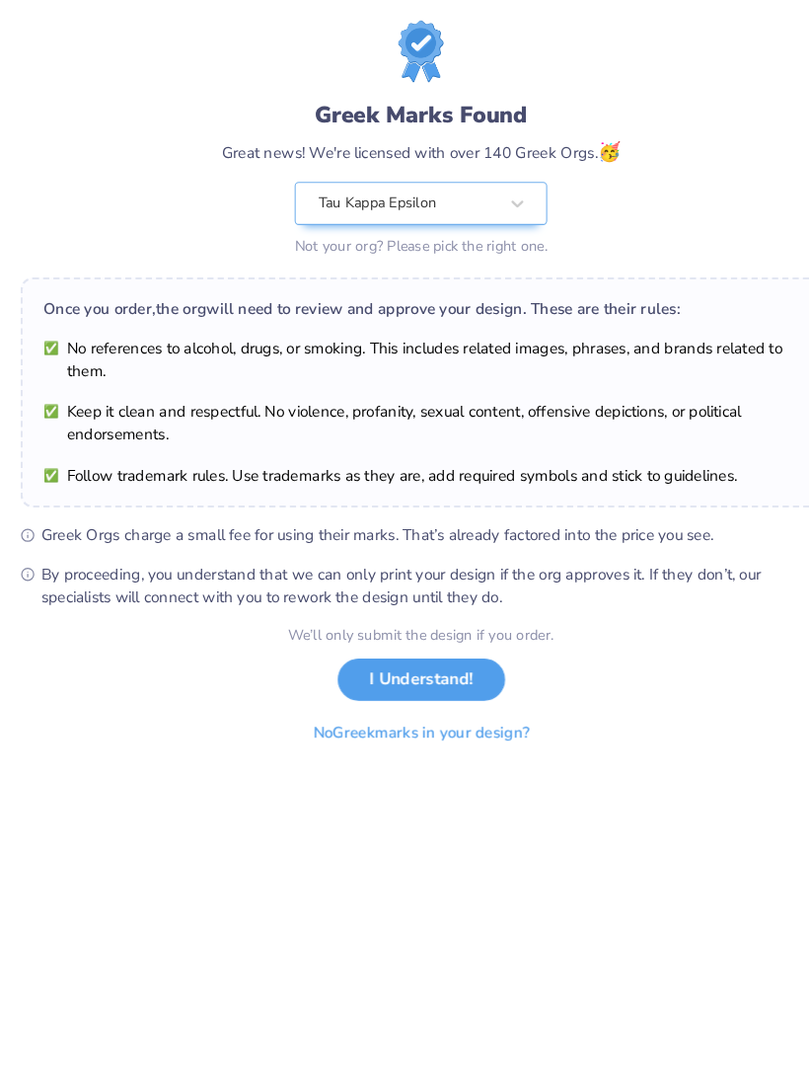
click at [425, 654] on button "I Understand!" at bounding box center [405, 674] width 161 height 40
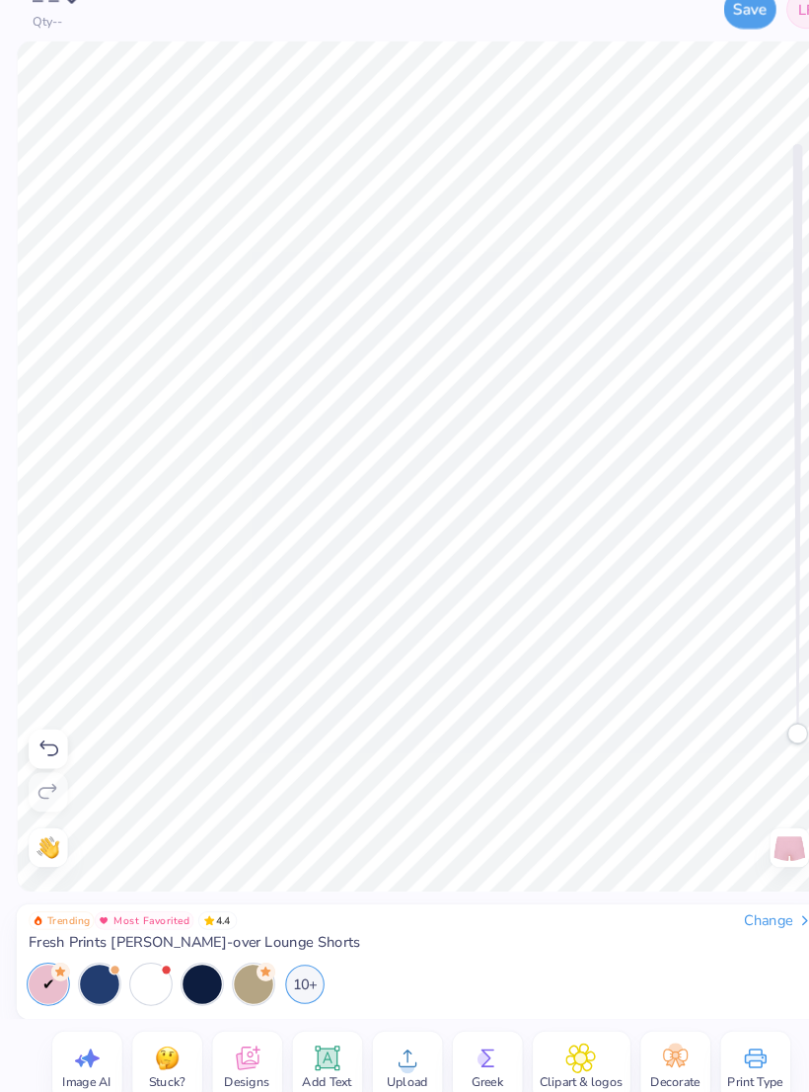
click at [730, 12] on button "Save" at bounding box center [721, 31] width 50 height 38
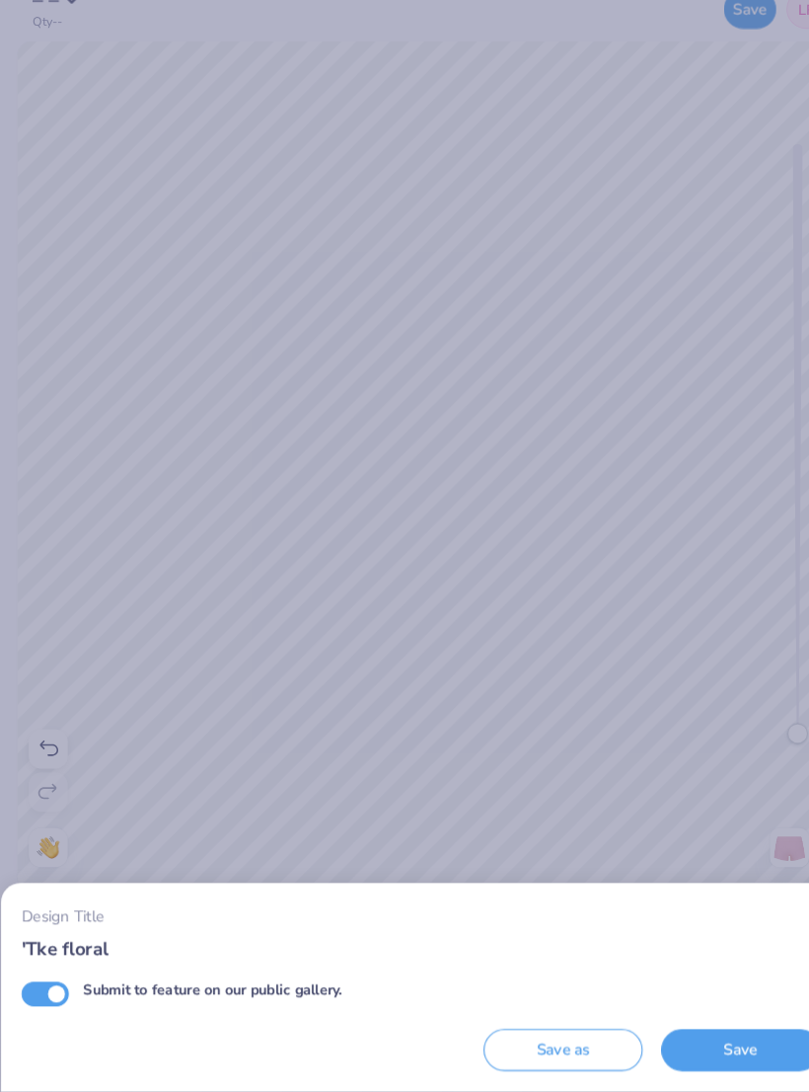
click at [689, 1018] on button "Save" at bounding box center [712, 1031] width 153 height 40
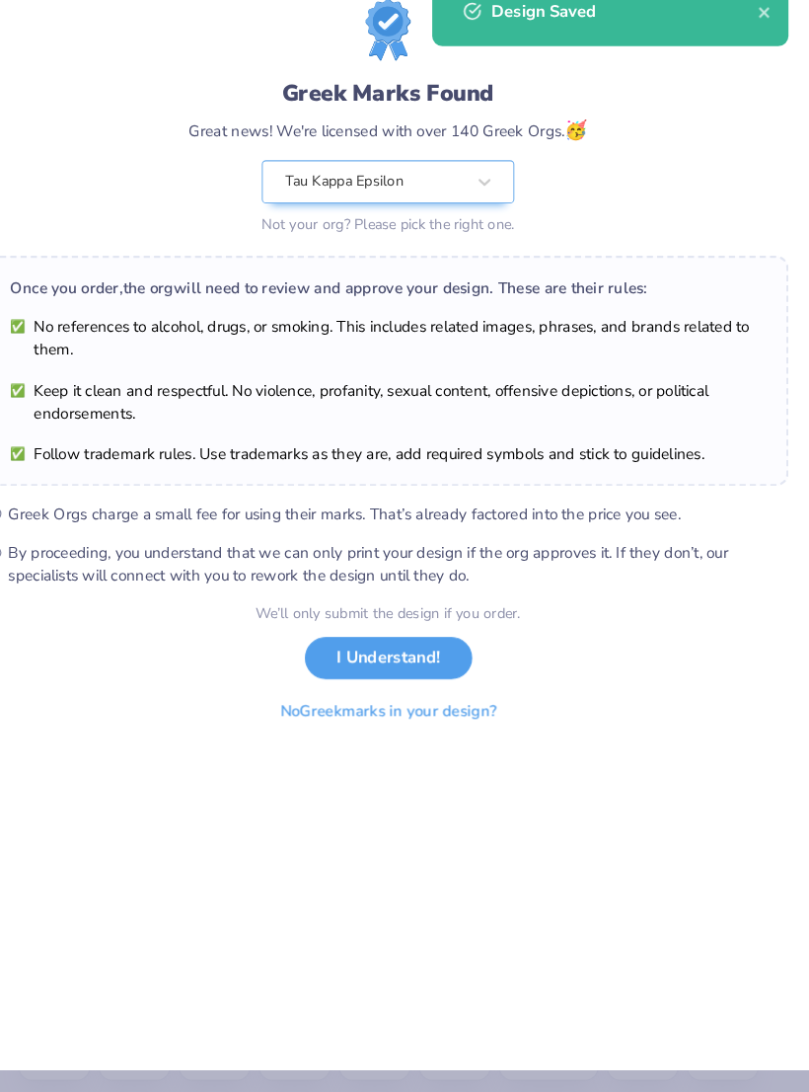
click at [688, 997] on div "Greek Marks Found Great news! We're licensed with over 140 Greek Orgs. 🥳 Tau Ka…" at bounding box center [404, 546] width 809 height 1049
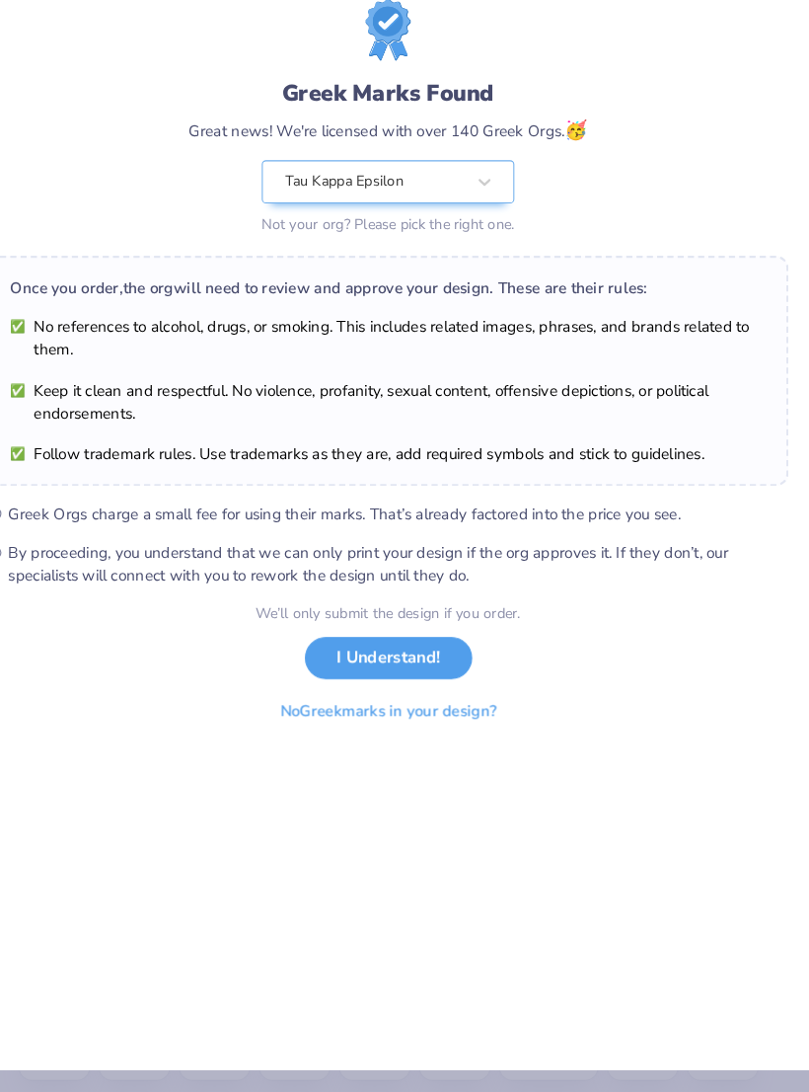
click at [397, 654] on button "I Understand!" at bounding box center [405, 674] width 161 height 40
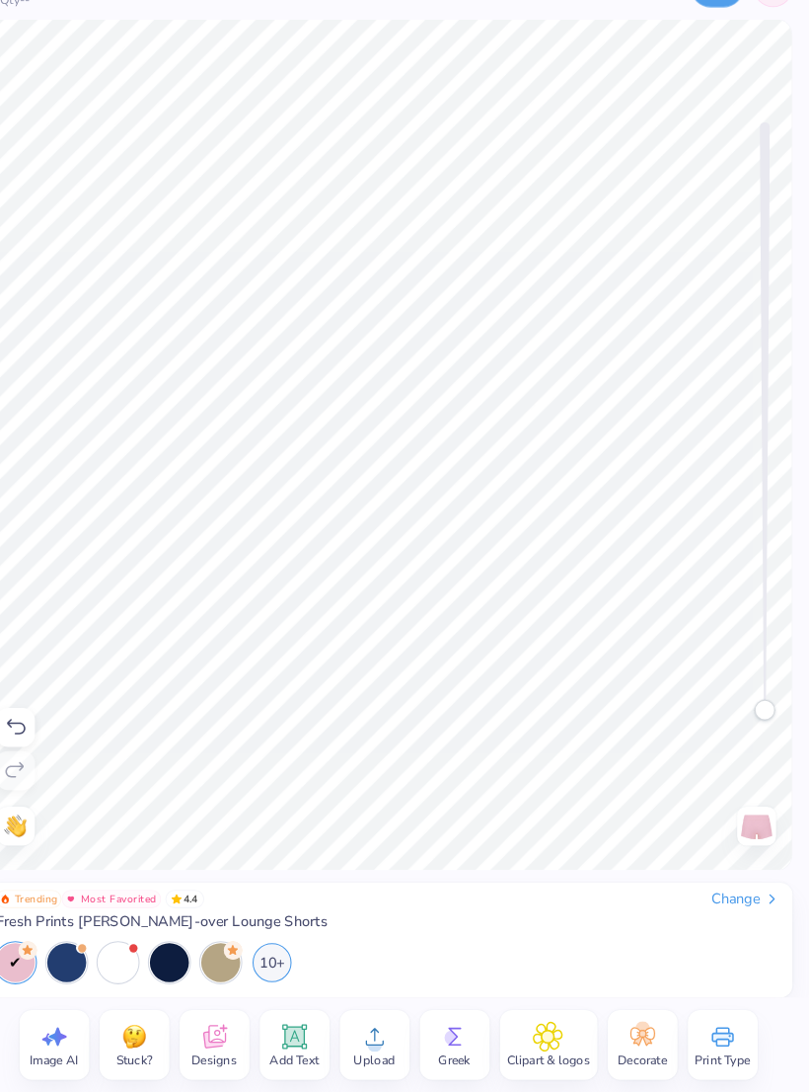
click at [723, 897] on div "Change" at bounding box center [749, 906] width 66 height 18
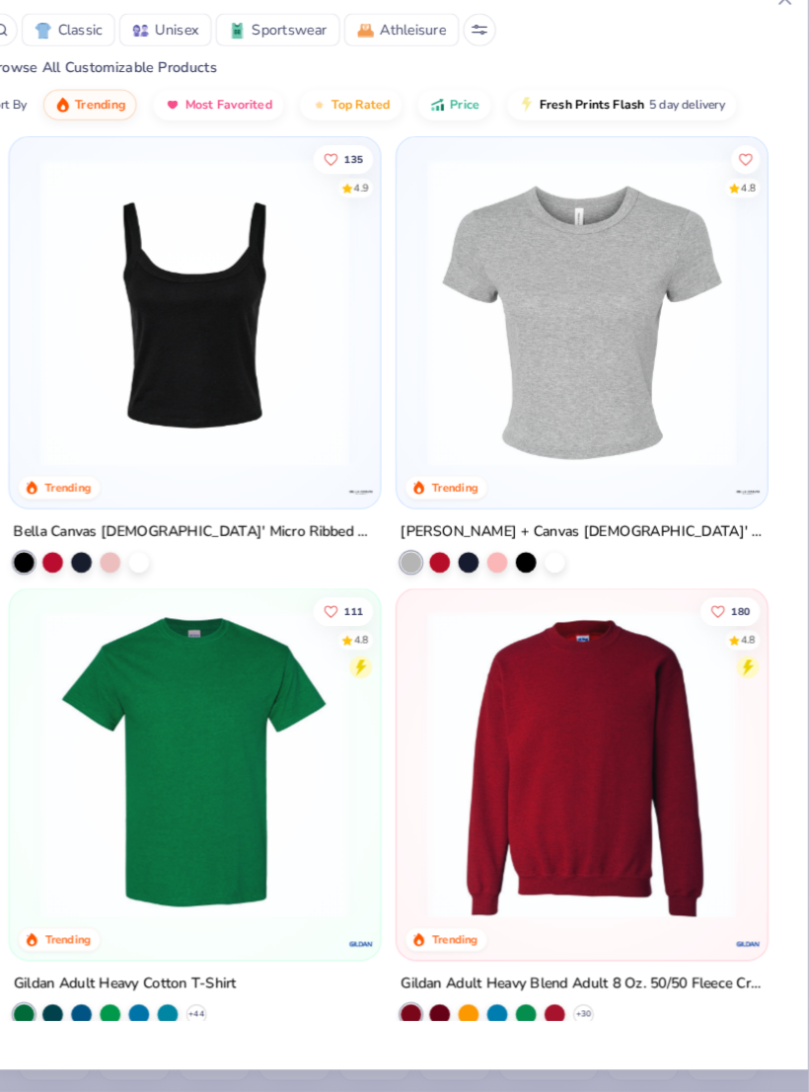
scroll to position [2184, 0]
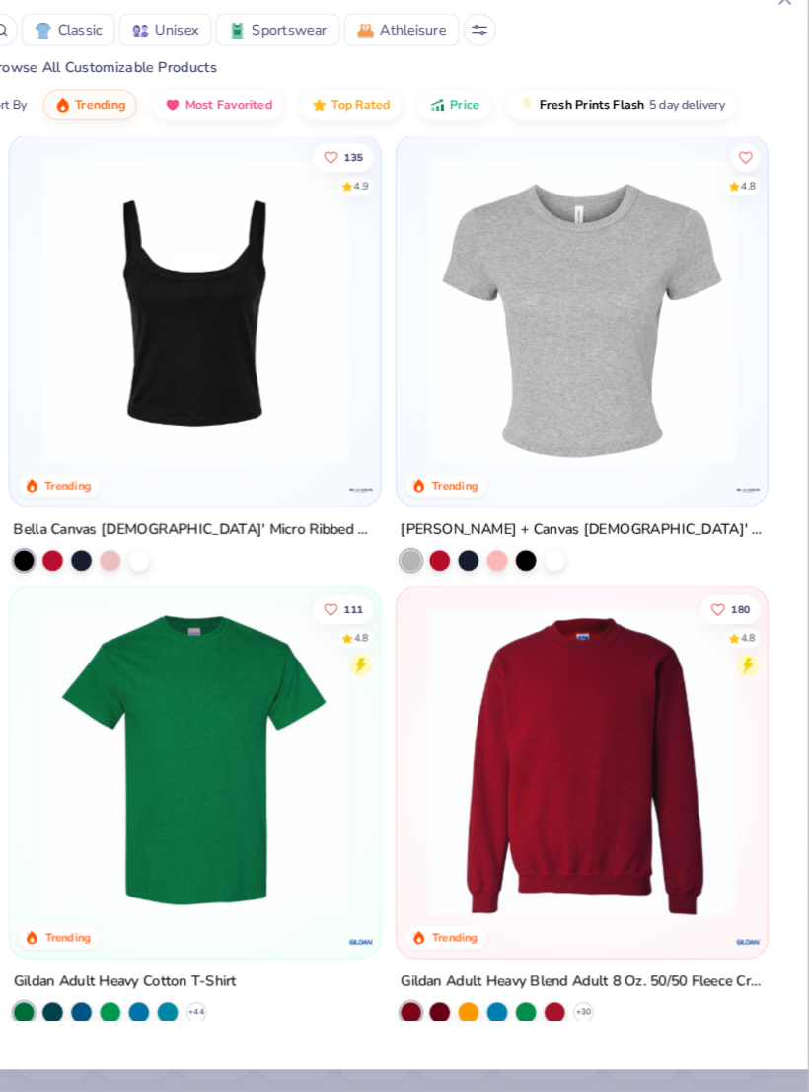
click at [499, 571] on div at bounding box center [509, 581] width 20 height 20
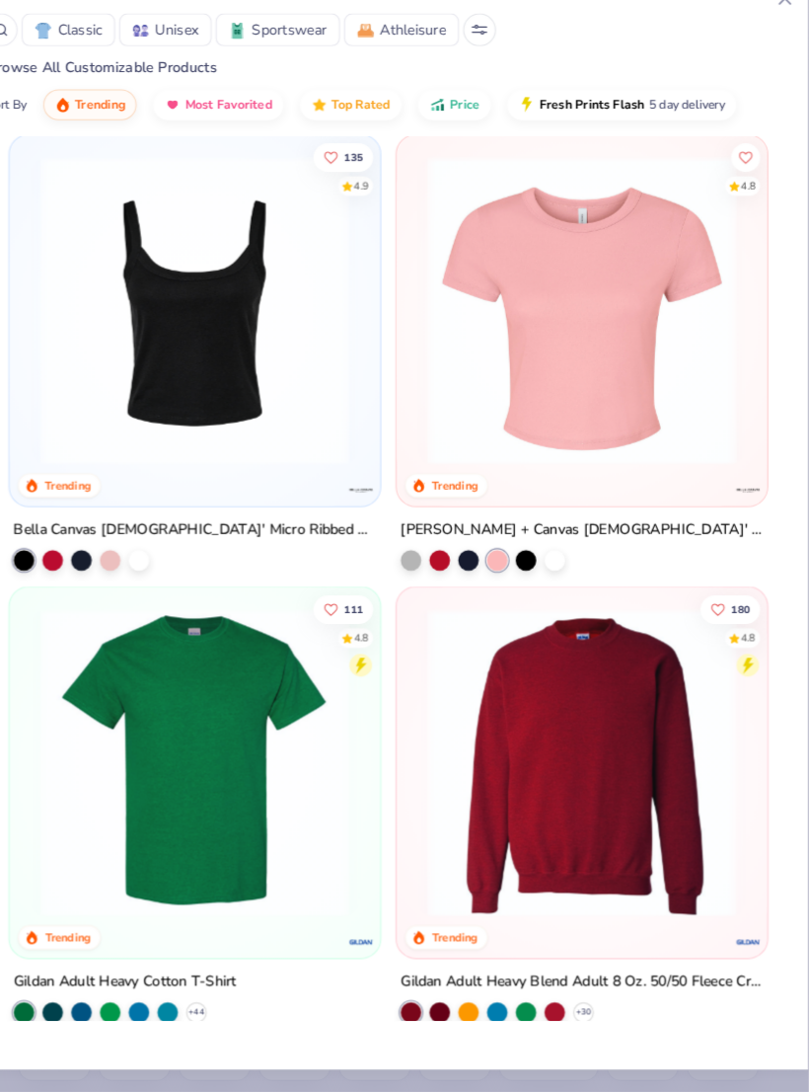
click at [620, 383] on img at bounding box center [590, 339] width 317 height 297
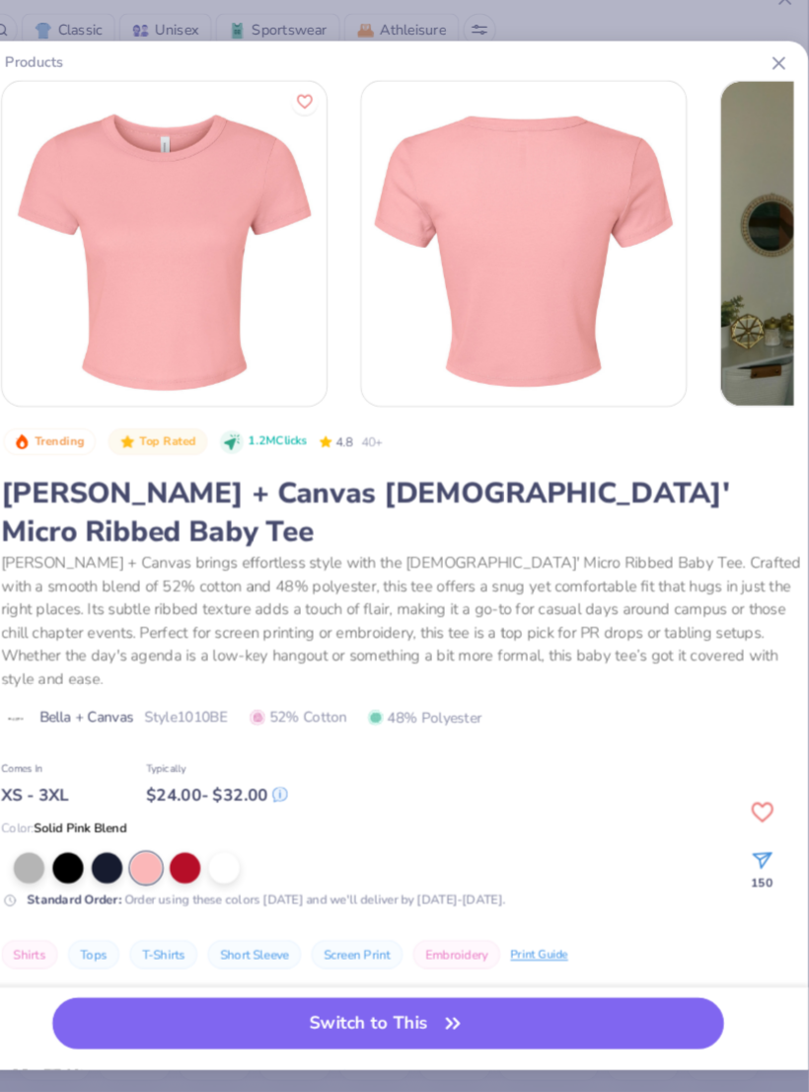
click at [461, 1021] on icon "button" at bounding box center [467, 1025] width 12 height 9
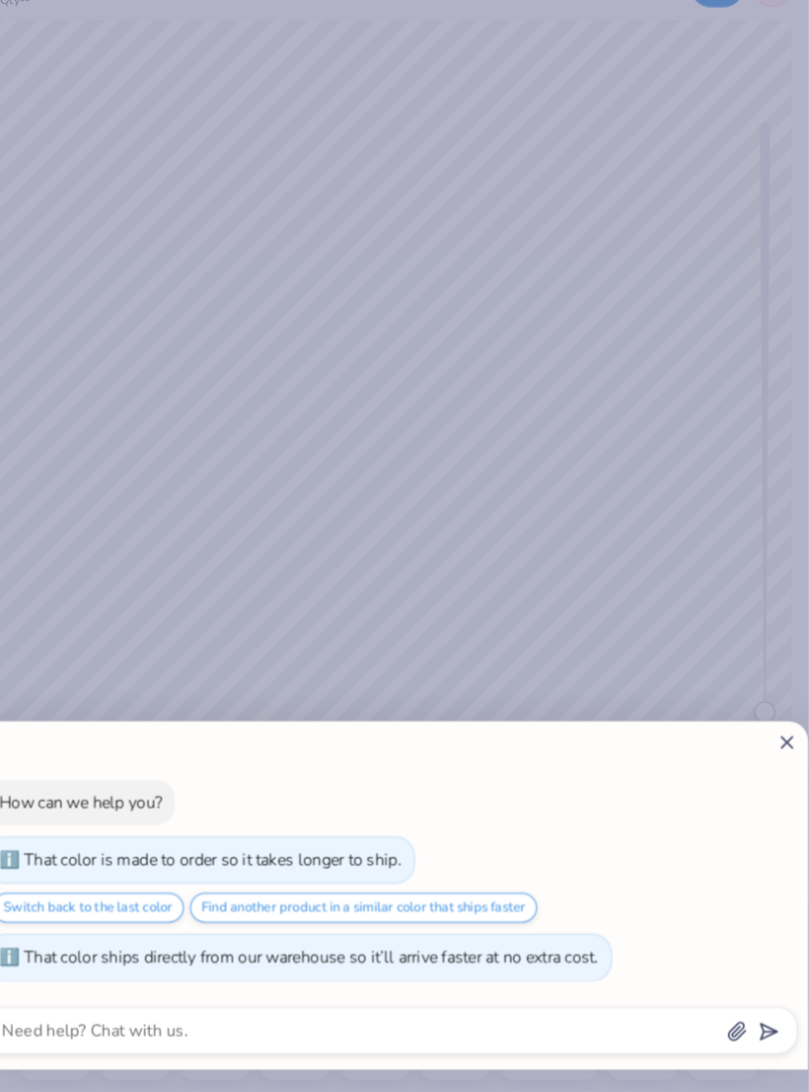
click at [649, 587] on div "How can we help you? That color is made to order so it takes longer to ship. Sw…" at bounding box center [404, 546] width 809 height 1092
type textarea "x"
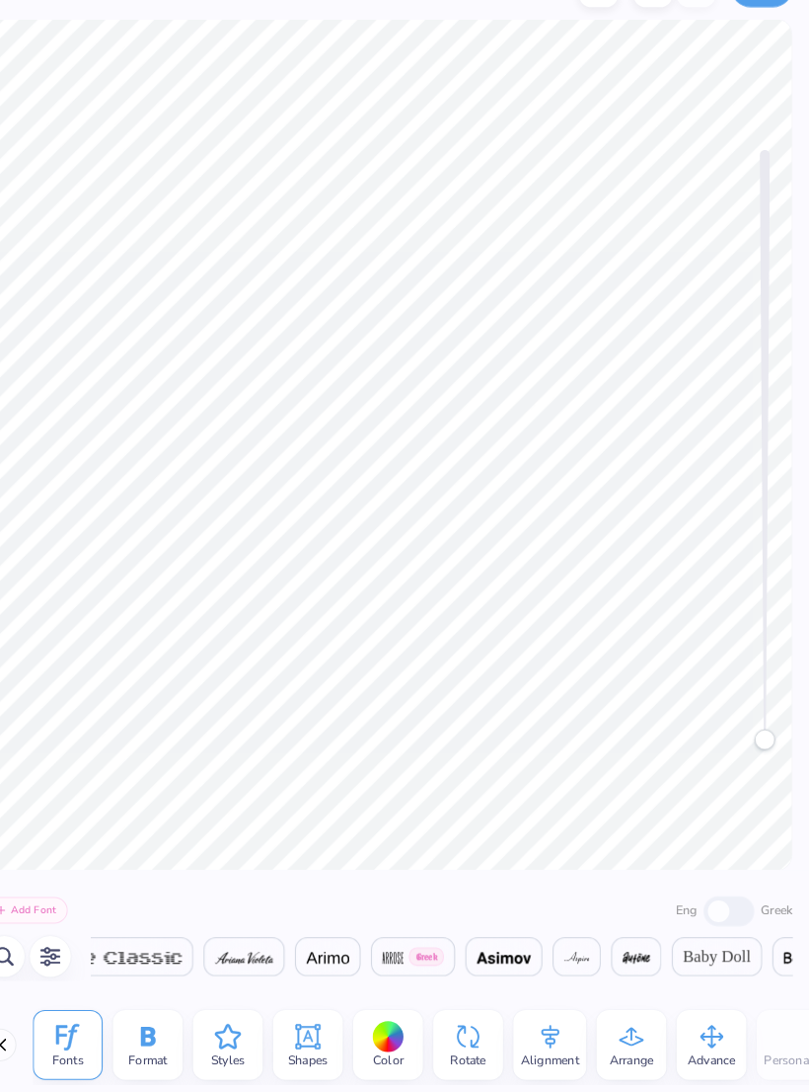
scroll to position [0, 952]
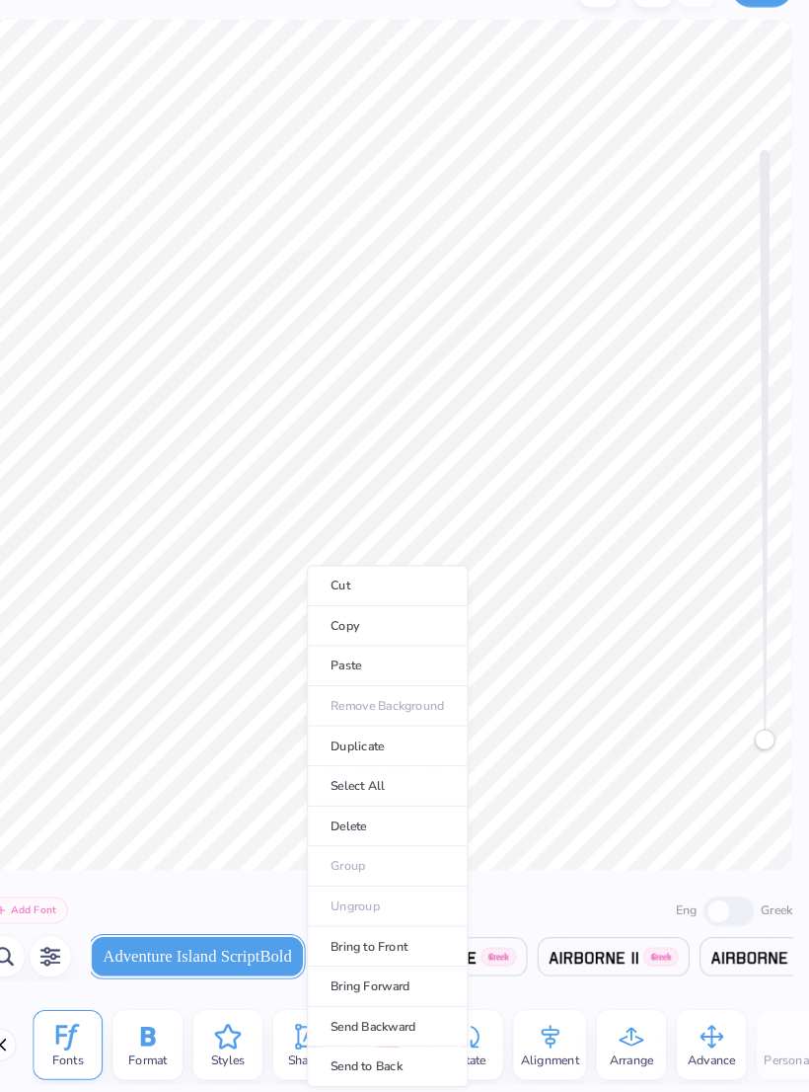
click at [374, 779] on li "Select All" at bounding box center [404, 798] width 155 height 38
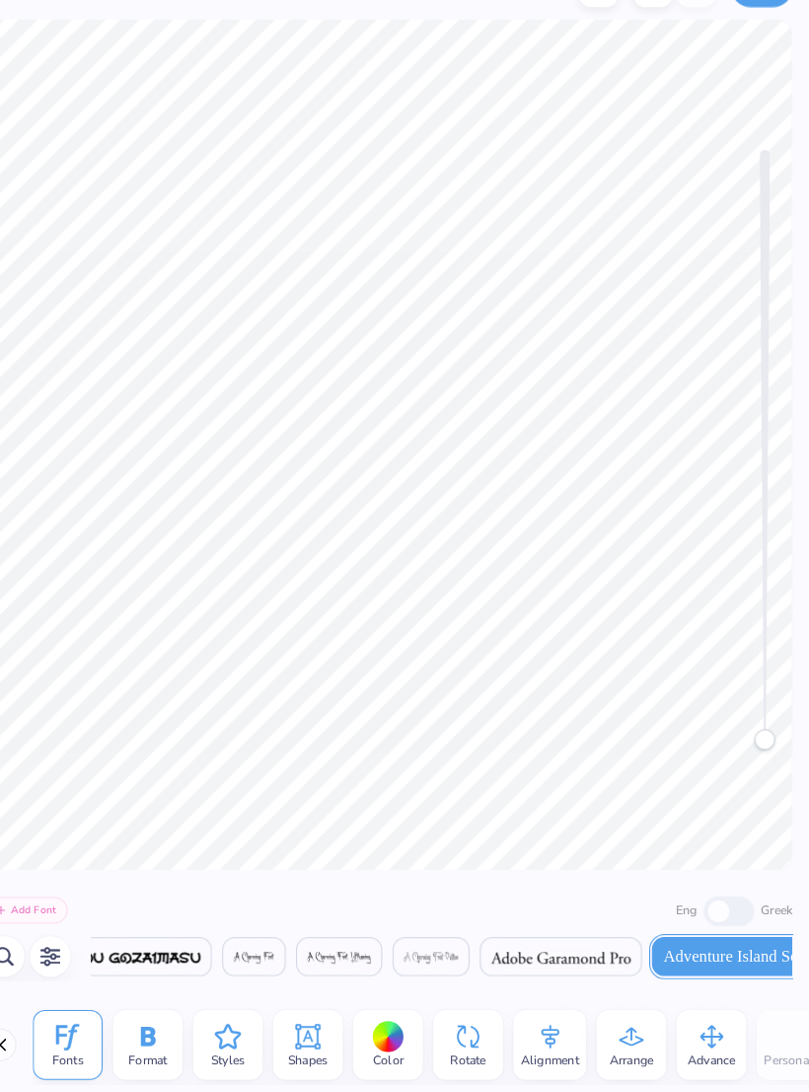
scroll to position [0, 497]
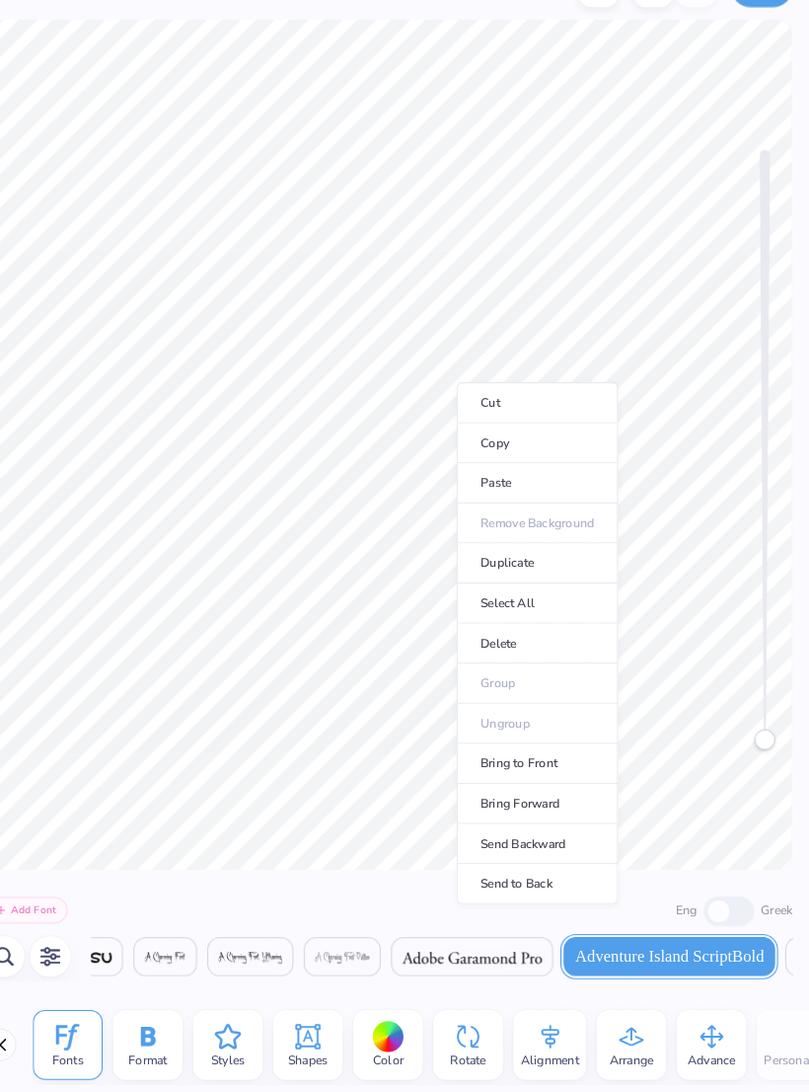
click at [529, 603] on li "Select All" at bounding box center [548, 622] width 155 height 38
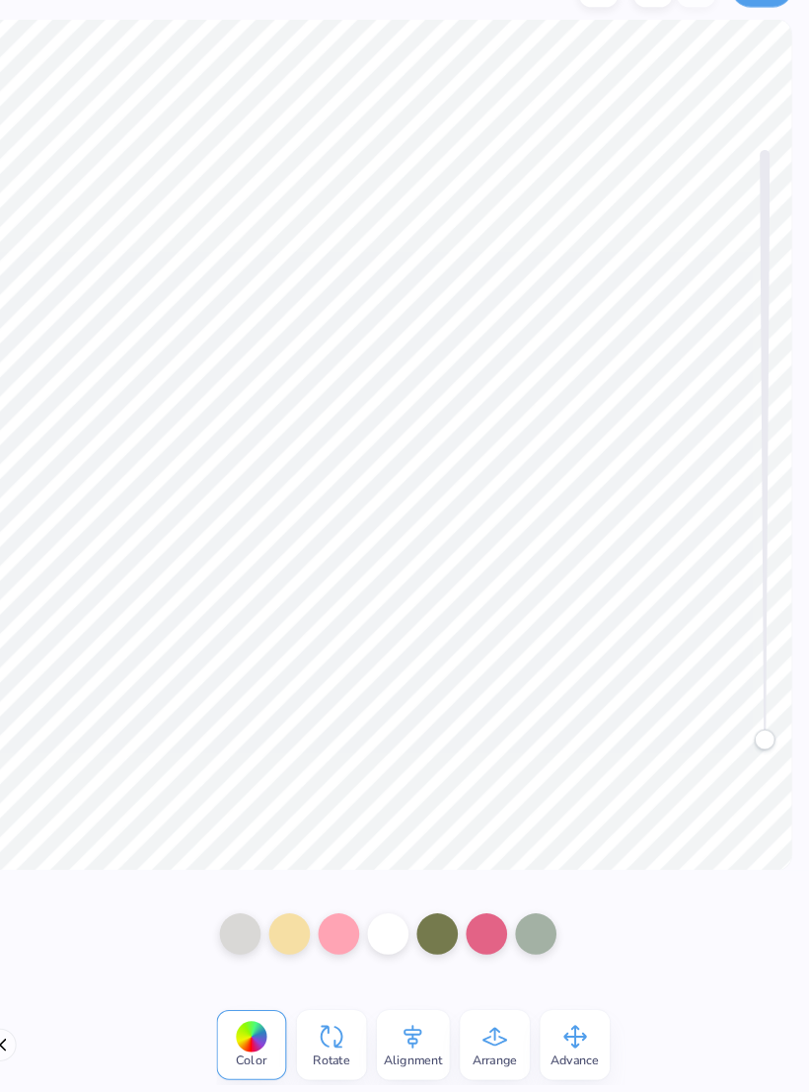
click at [336, 1013] on div "Rotate" at bounding box center [350, 1046] width 67 height 67
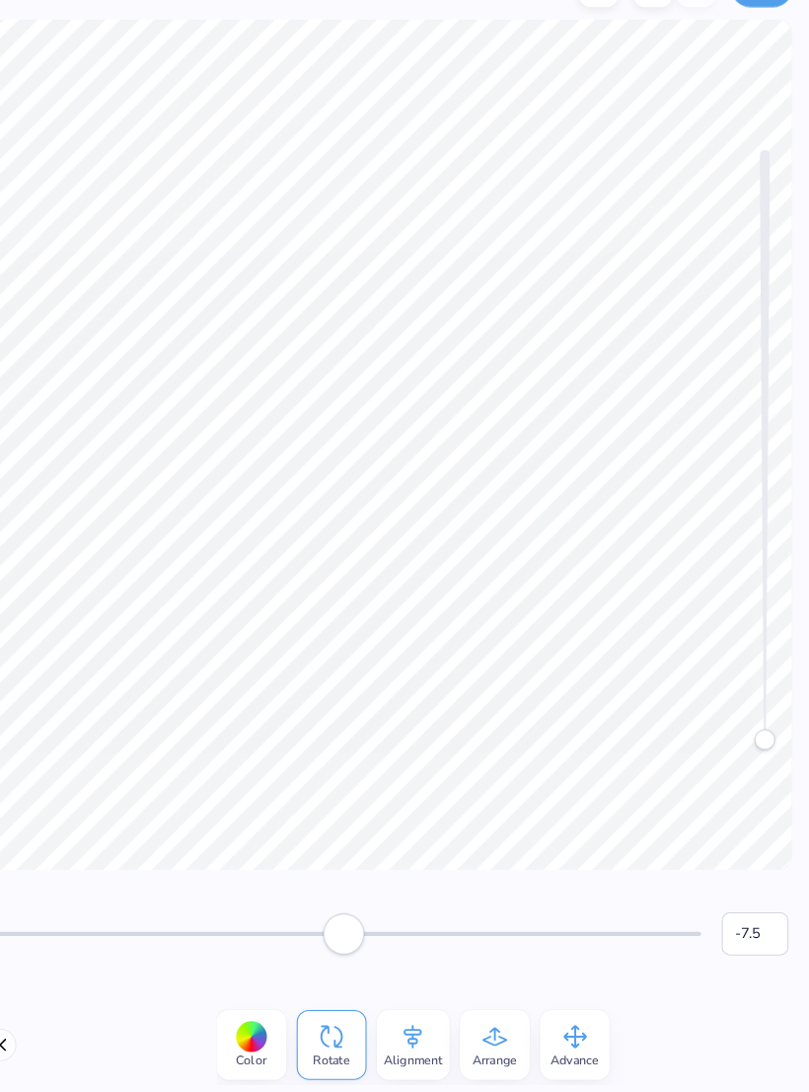
type input "-7.0"
type input "0.0"
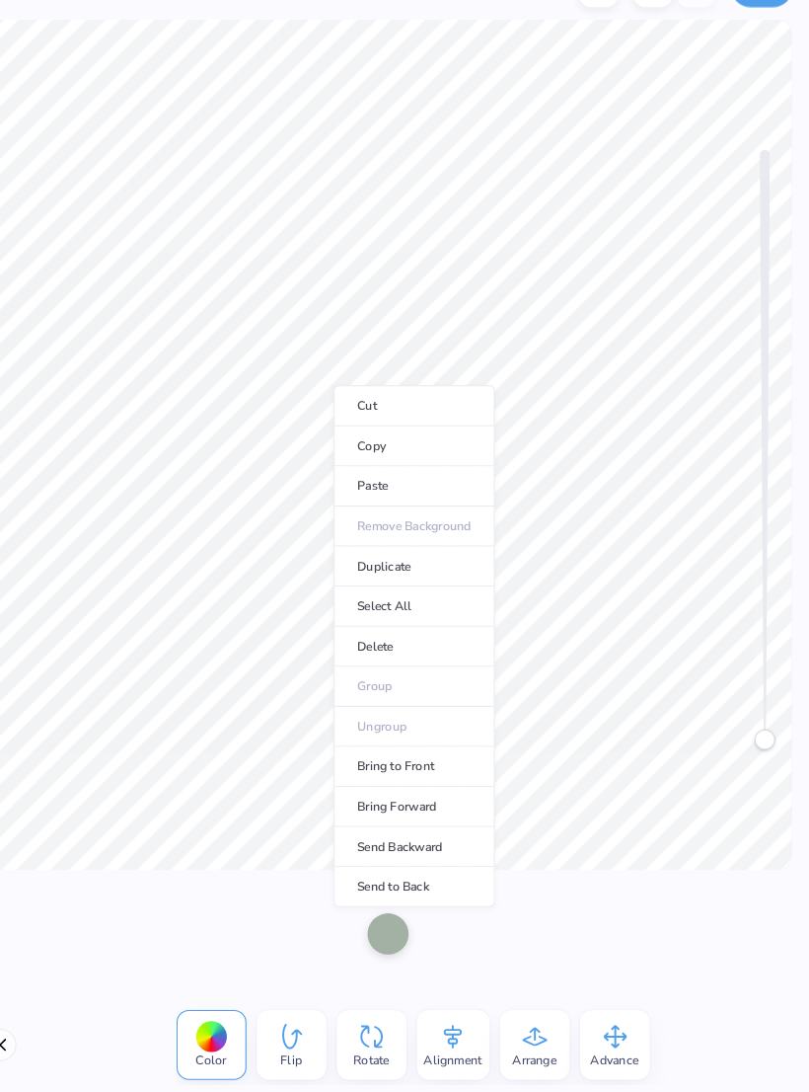
click at [402, 606] on li "Select All" at bounding box center [429, 625] width 155 height 38
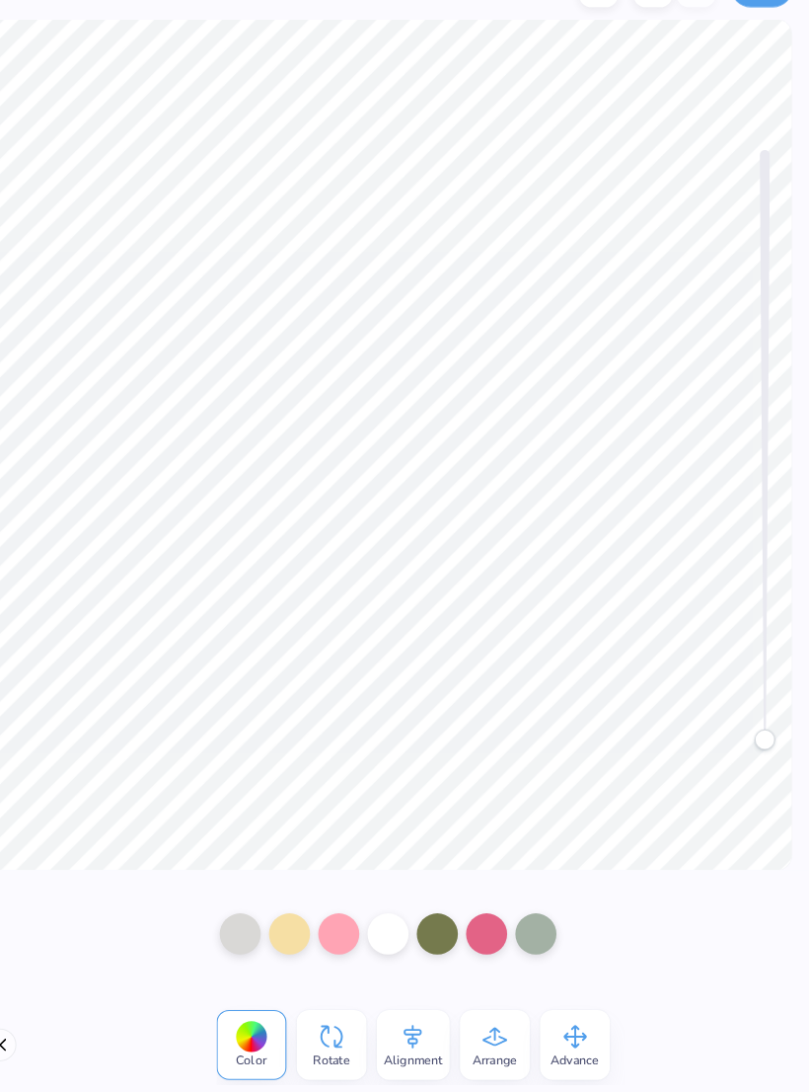
click at [414, 1024] on icon at bounding box center [429, 1039] width 30 height 30
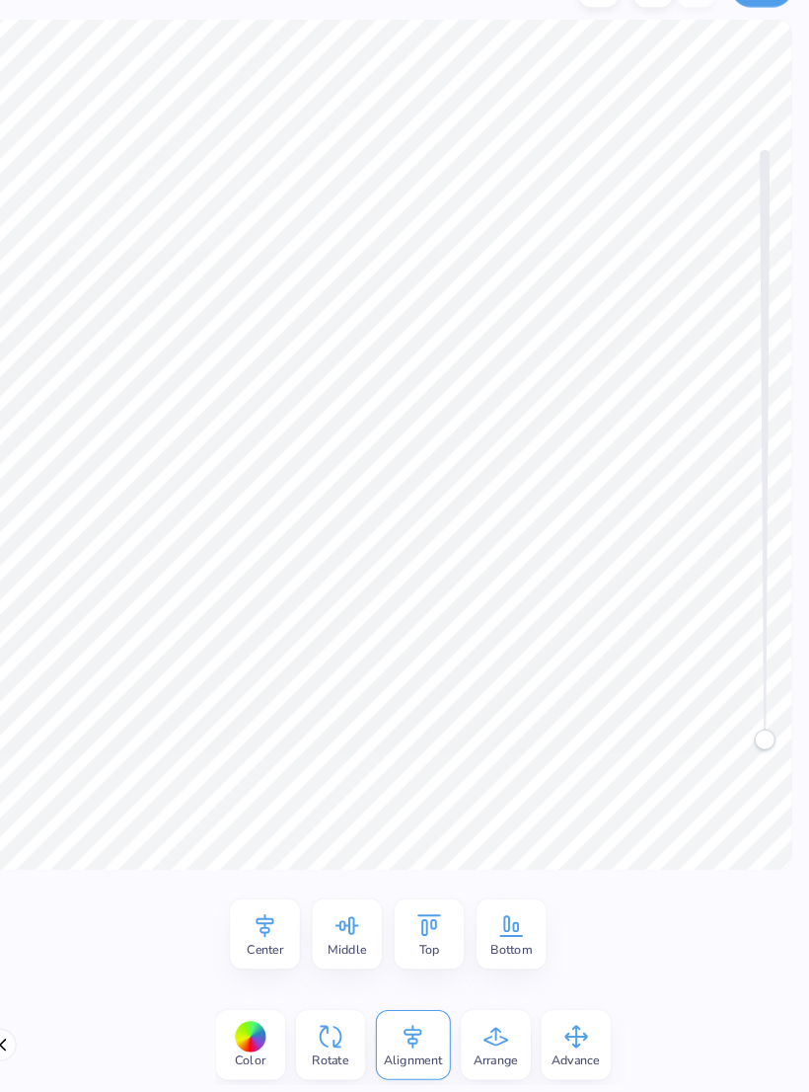
click at [347, 947] on span "Middle" at bounding box center [365, 955] width 37 height 16
click at [433, 921] on icon at bounding box center [444, 931] width 23 height 21
click at [269, 947] on span "Center" at bounding box center [286, 955] width 35 height 16
click at [339, 1028] on icon at bounding box center [350, 1039] width 22 height 22
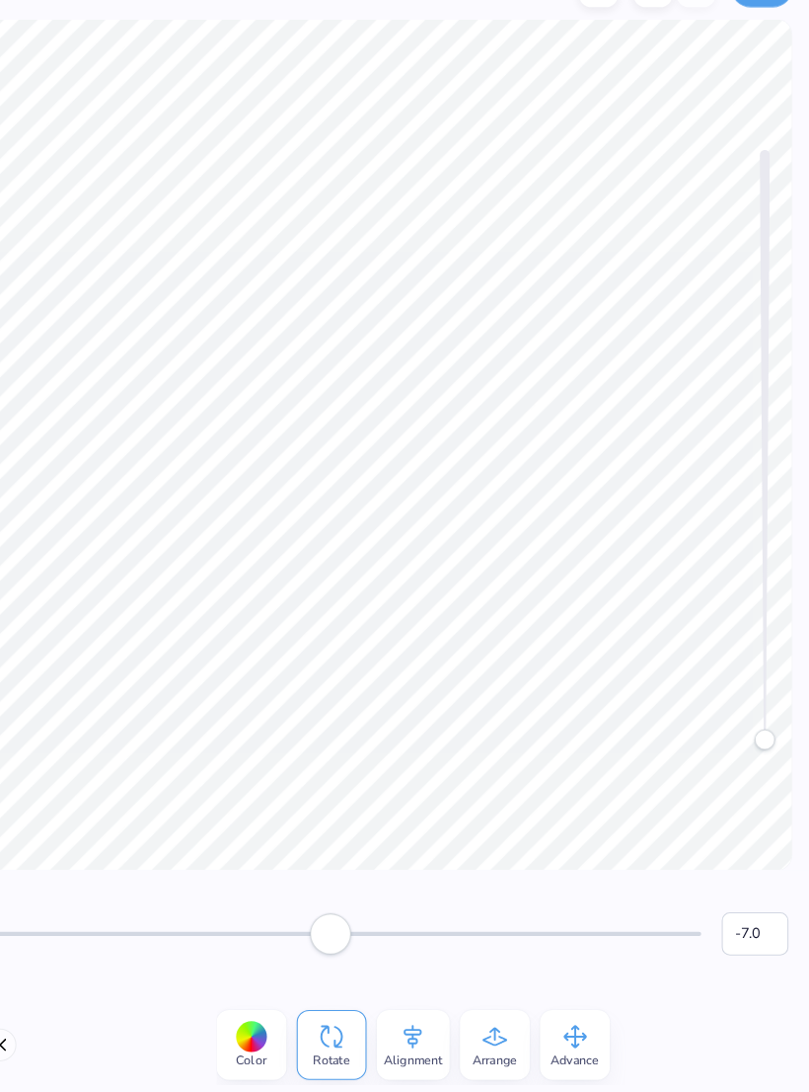
type input "0.0"
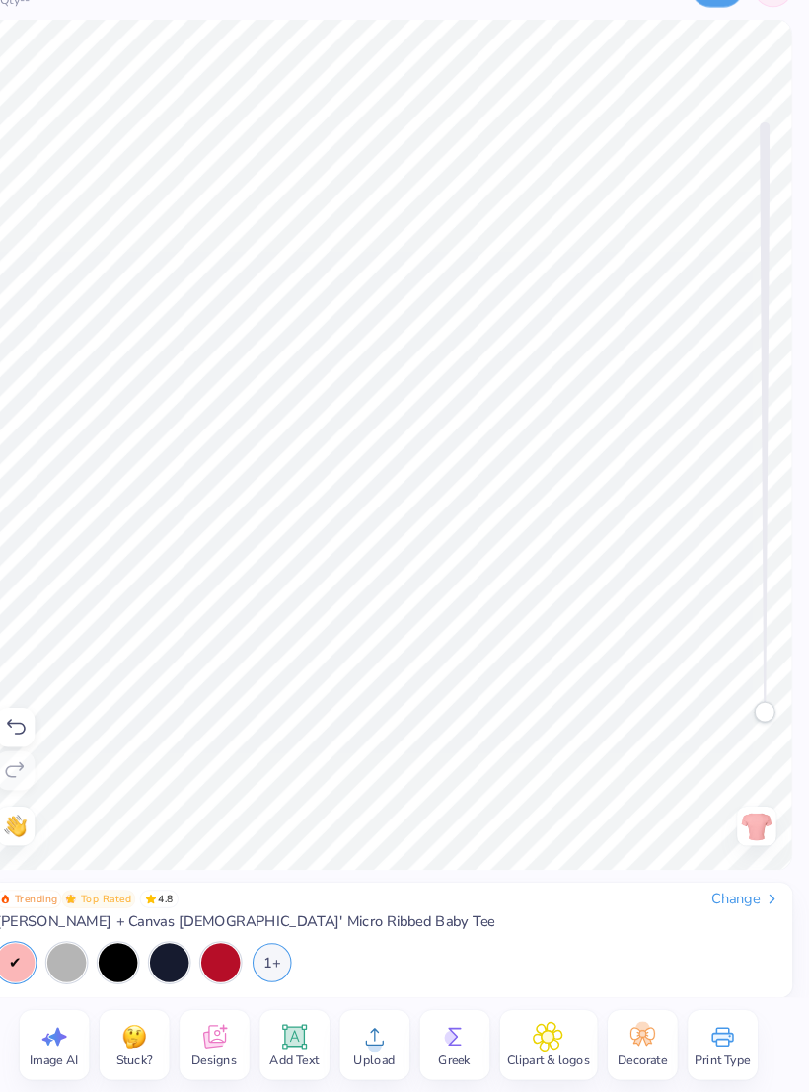
click at [126, 949] on div at bounding box center [145, 968] width 38 height 38
click at [176, 949] on div at bounding box center [195, 968] width 38 height 38
click at [225, 949] on div at bounding box center [244, 968] width 38 height 38
click at [77, 949] on div at bounding box center [96, 968] width 38 height 38
click at [274, 949] on div "1+" at bounding box center [293, 968] width 38 height 38
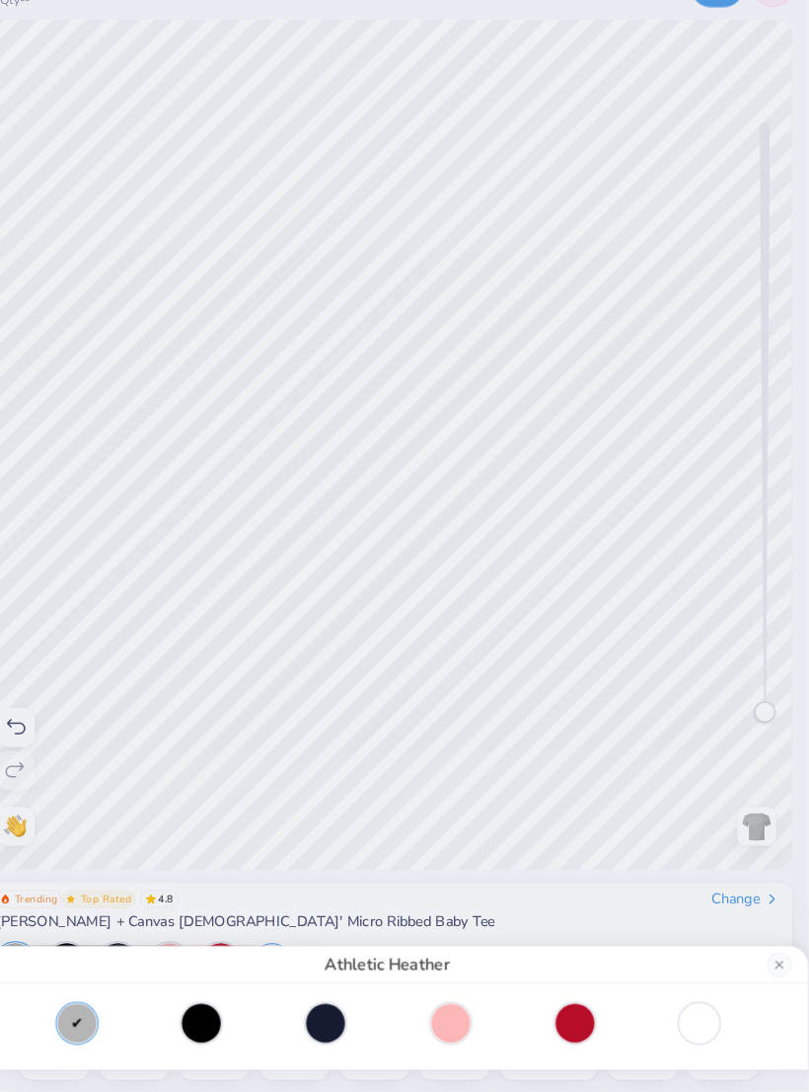
click at [685, 1007] on div at bounding box center [704, 1026] width 38 height 38
click at [449, 1007] on div at bounding box center [465, 1026] width 38 height 38
click at [555, 870] on div "Solid Pink Blend" at bounding box center [404, 546] width 809 height 1092
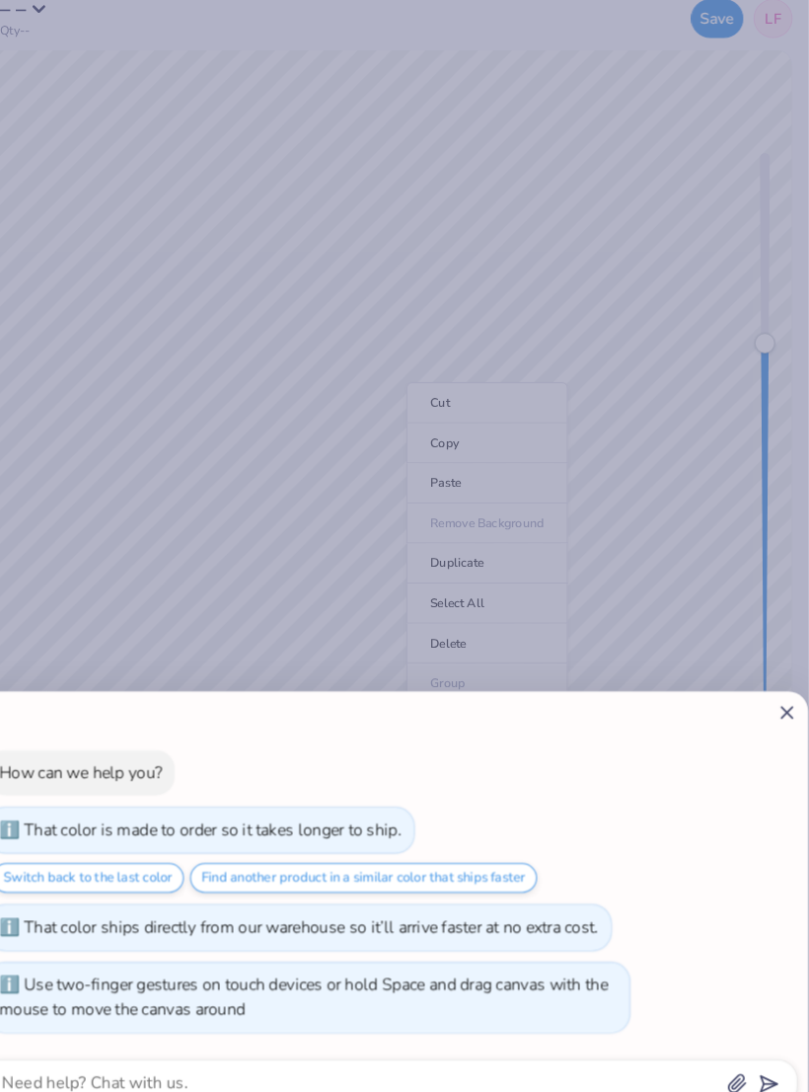
click at [783, 692] on line at bounding box center [788, 697] width 11 height 11
type textarea "x"
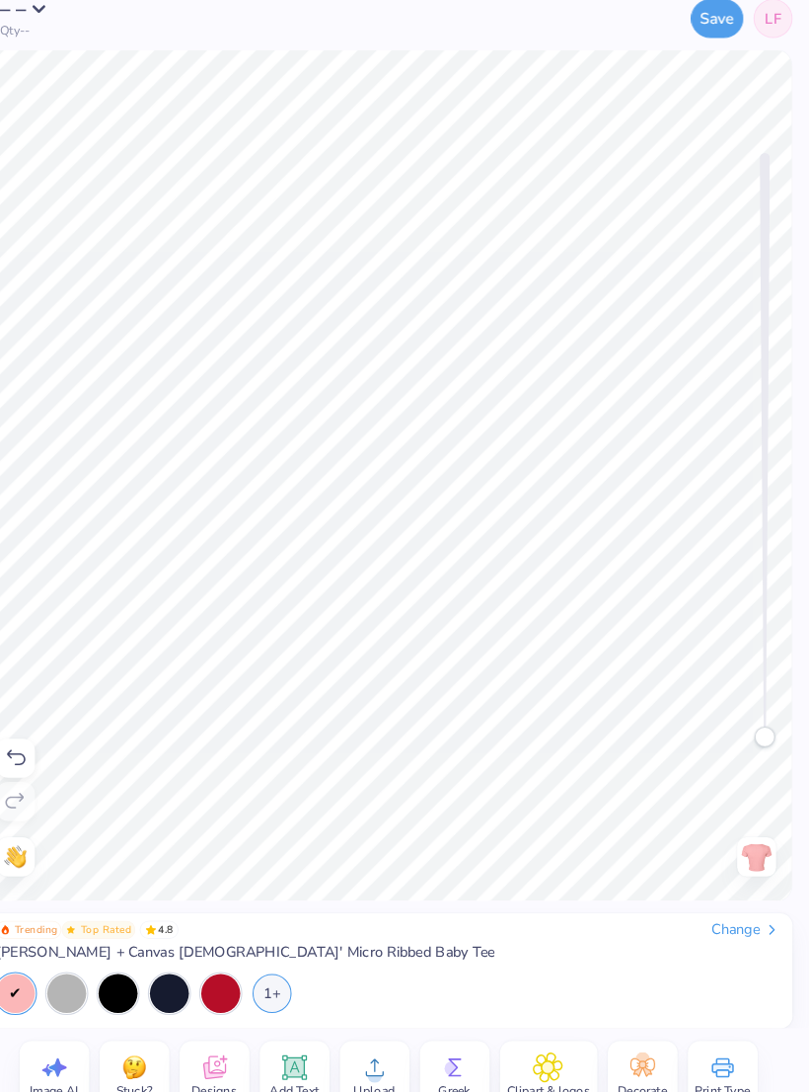
click at [696, 18] on button "Save" at bounding box center [721, 31] width 50 height 38
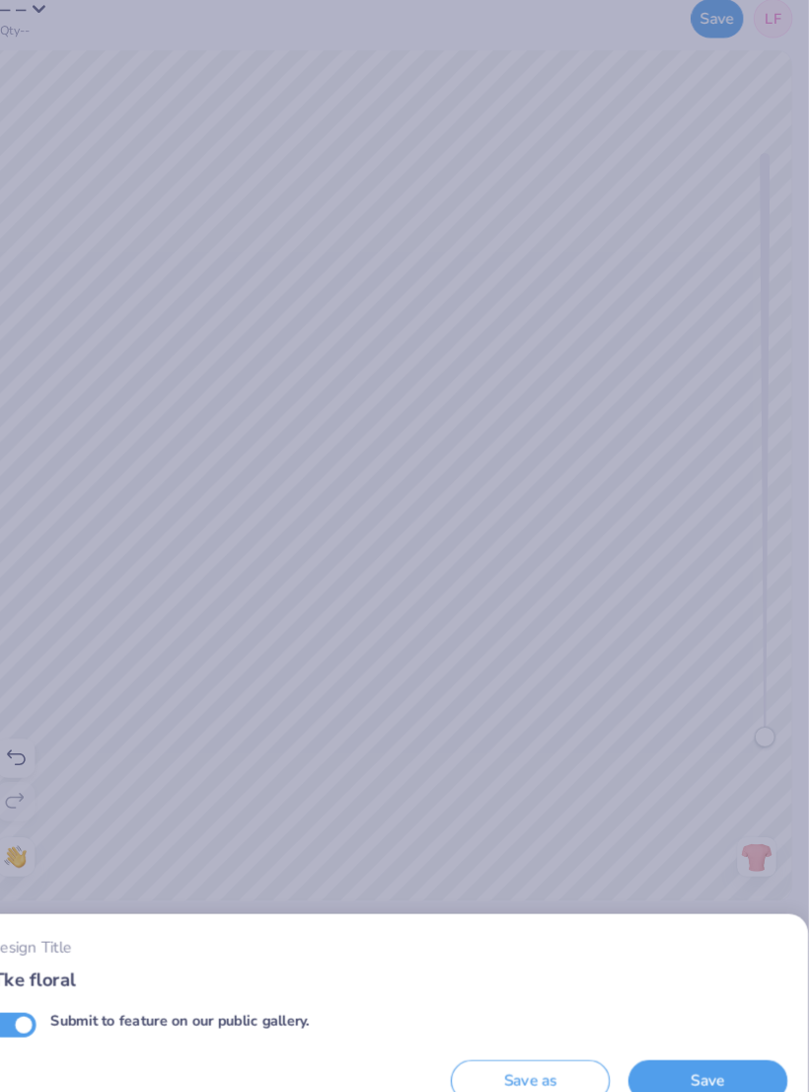
click at [657, 1046] on button "Save" at bounding box center [712, 1052] width 153 height 40
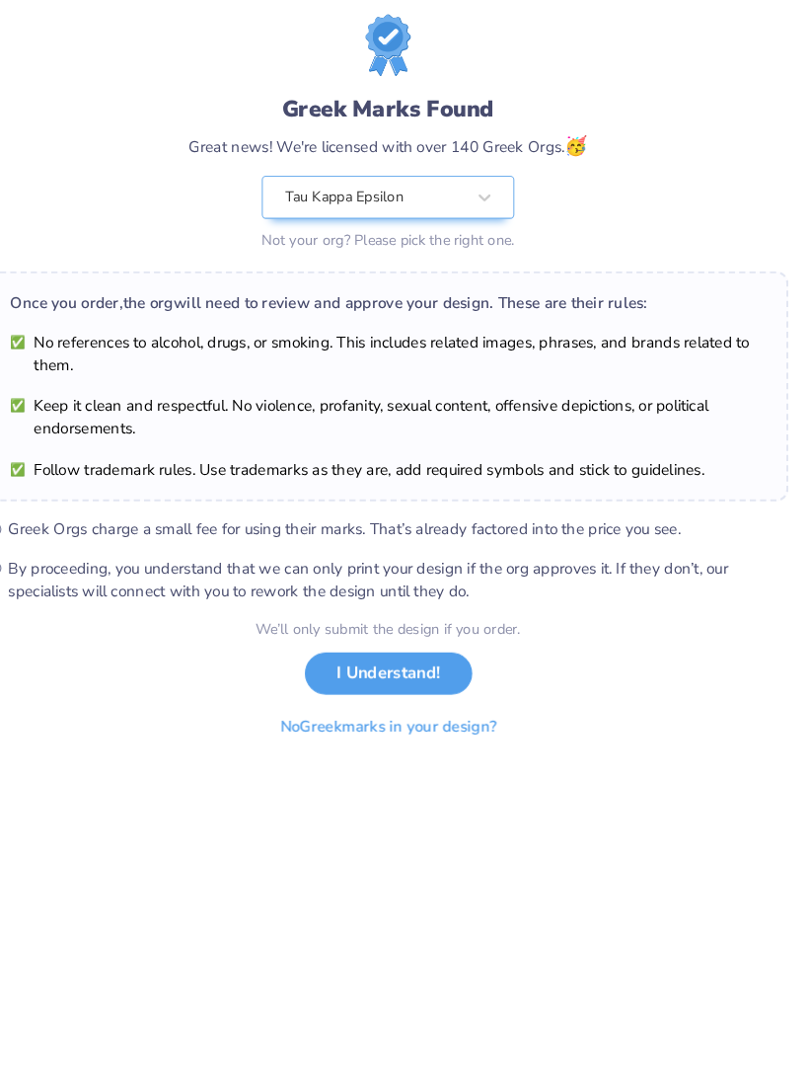
click at [430, 645] on button "I Understand!" at bounding box center [405, 660] width 161 height 40
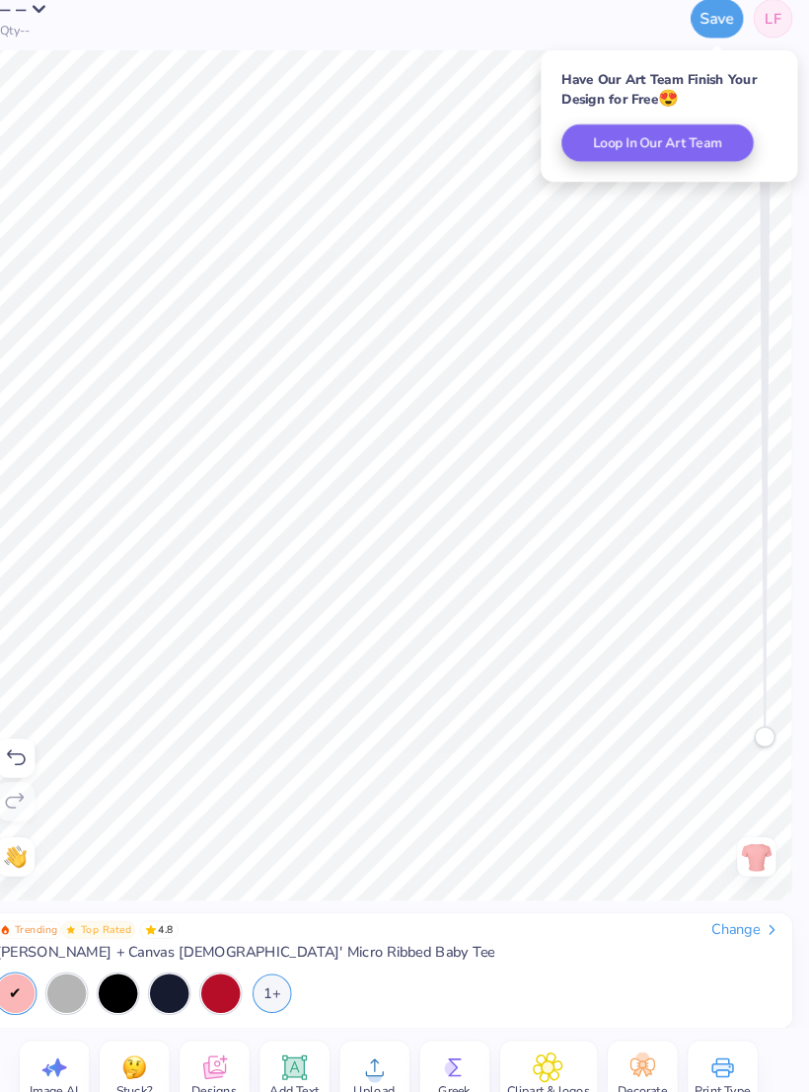
click at [756, 31] on link "LF" at bounding box center [775, 31] width 38 height 38
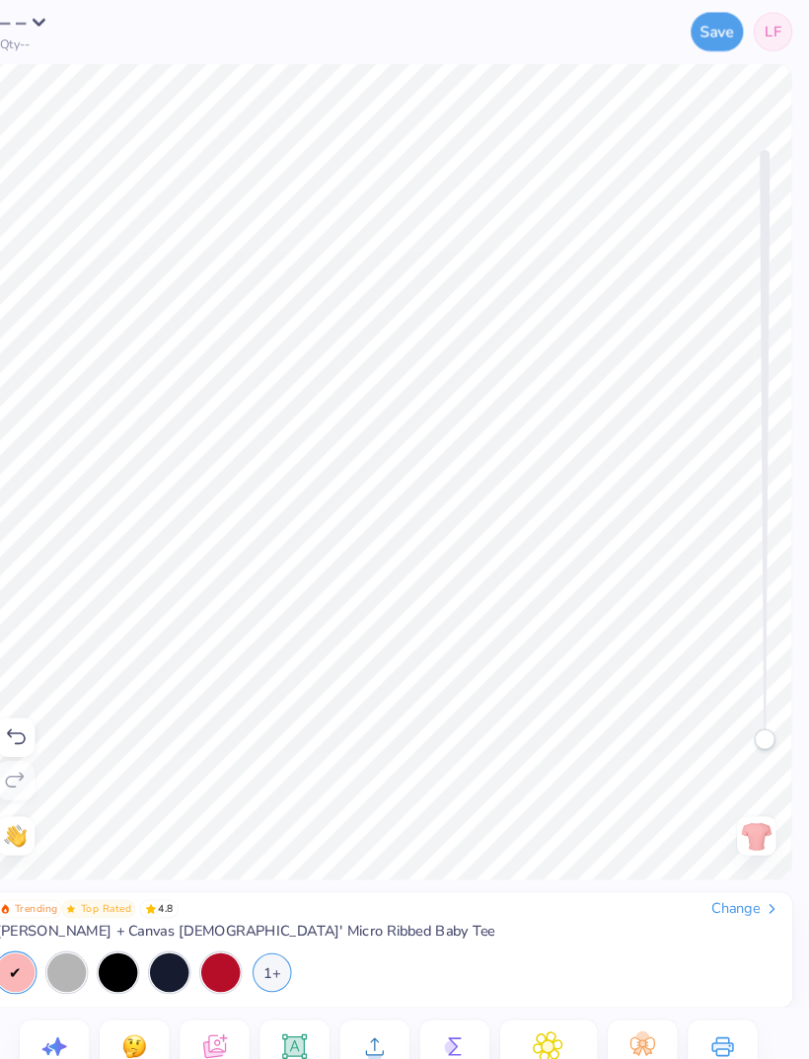
click at [756, 36] on link "LF" at bounding box center [775, 31] width 38 height 38
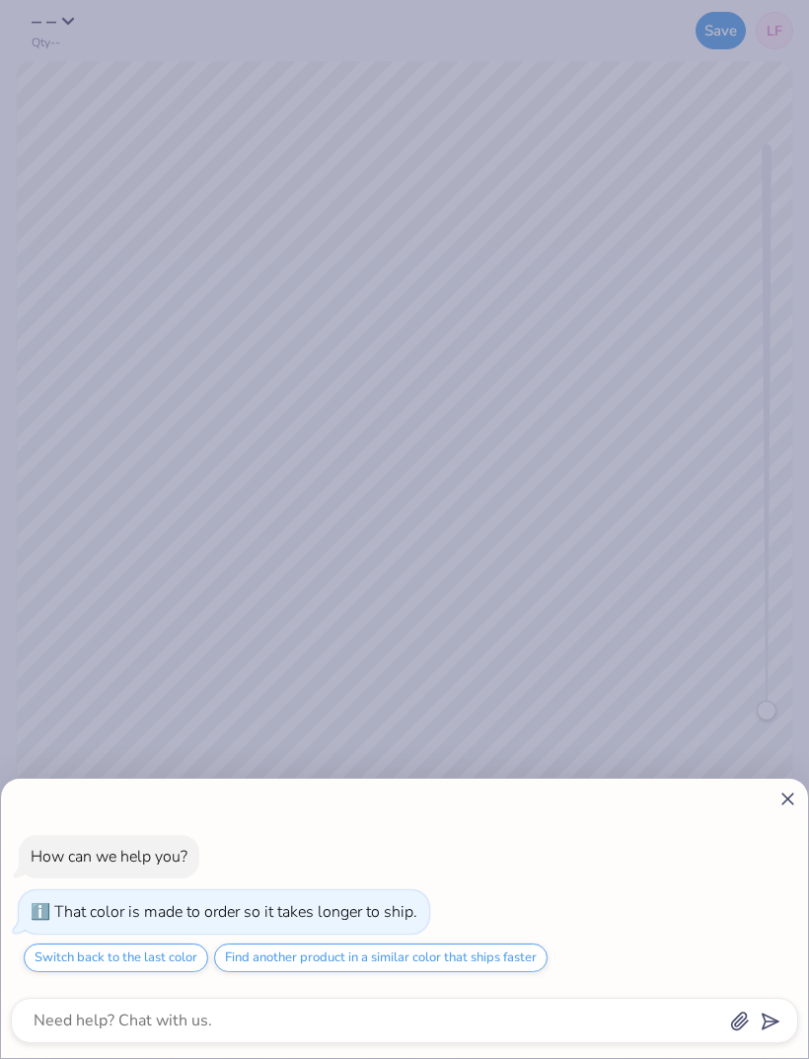
click at [781, 794] on icon at bounding box center [788, 799] width 21 height 21
type textarea "x"
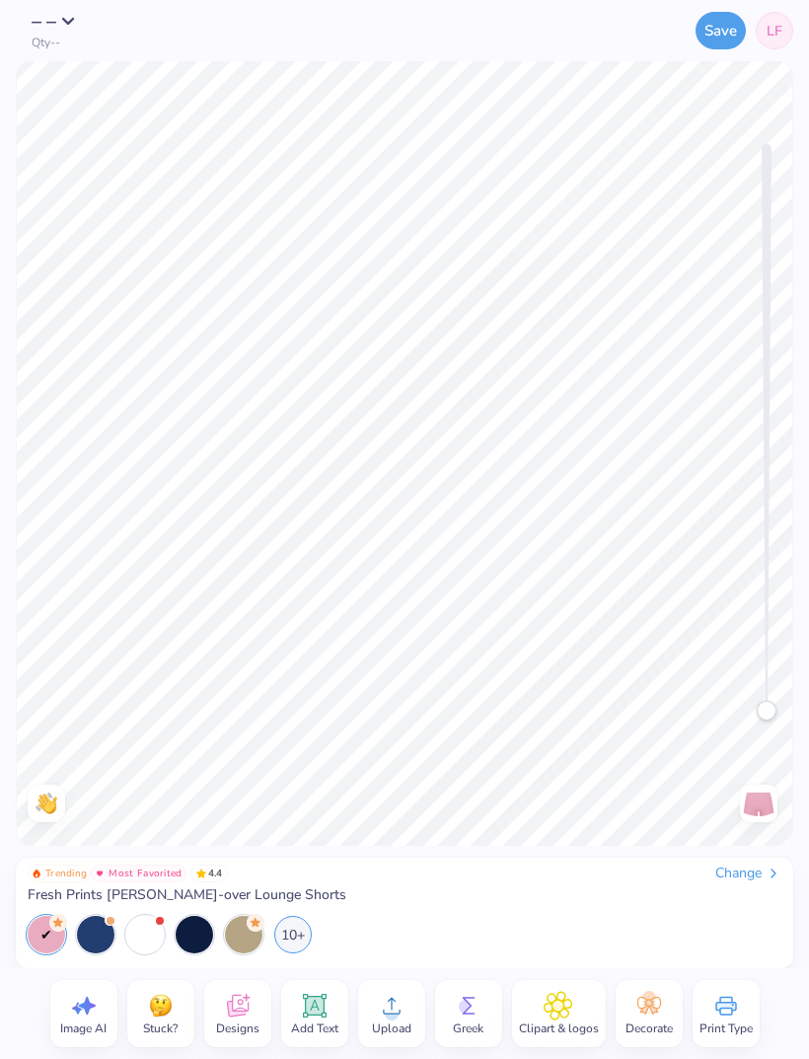
click at [393, 1013] on circle at bounding box center [392, 1014] width 14 height 14
click at [241, 1024] on span "Designs" at bounding box center [237, 1029] width 43 height 16
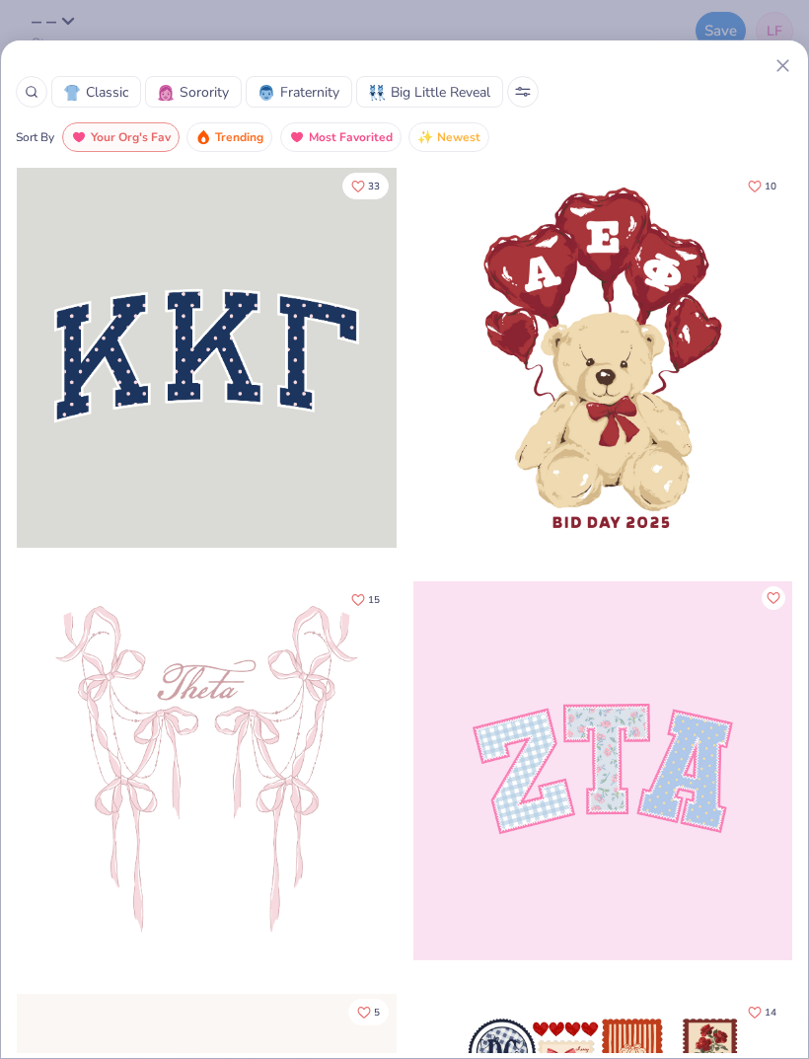
click at [354, 143] on span "Most Favorited" at bounding box center [351, 137] width 84 height 23
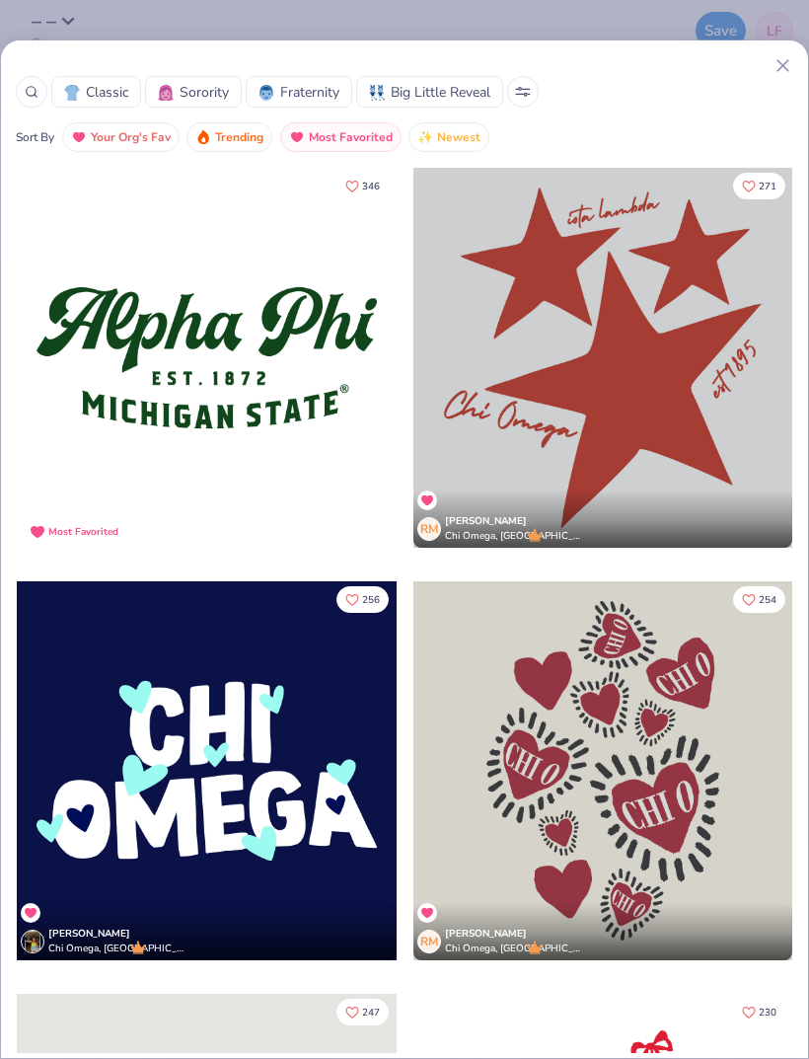
click at [530, 94] on icon at bounding box center [523, 94] width 14 height 0
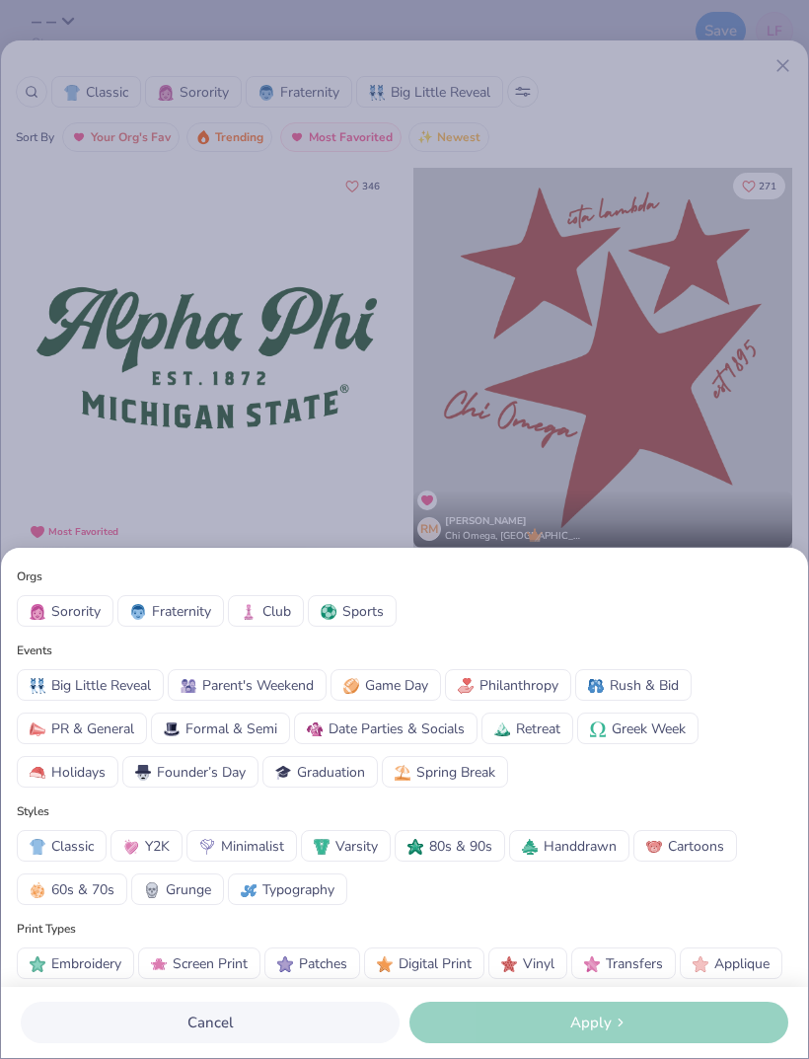
click at [243, 1034] on button "Cancel" at bounding box center [210, 1022] width 379 height 41
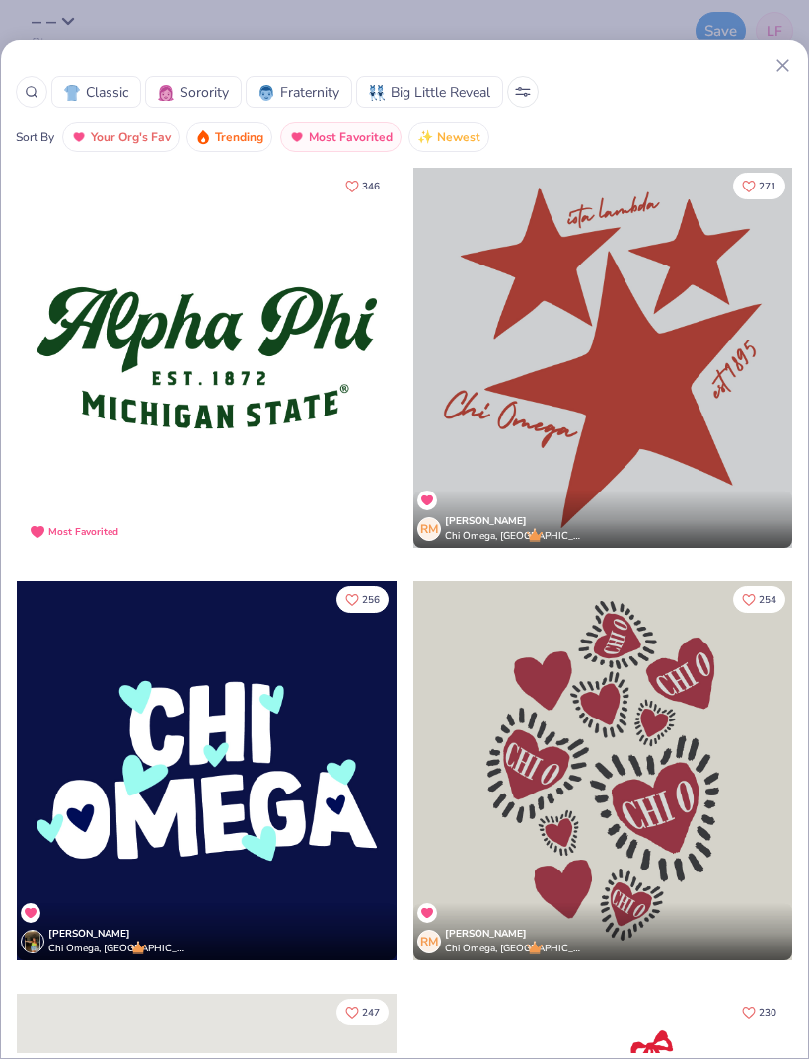
click at [781, 60] on icon at bounding box center [783, 65] width 21 height 21
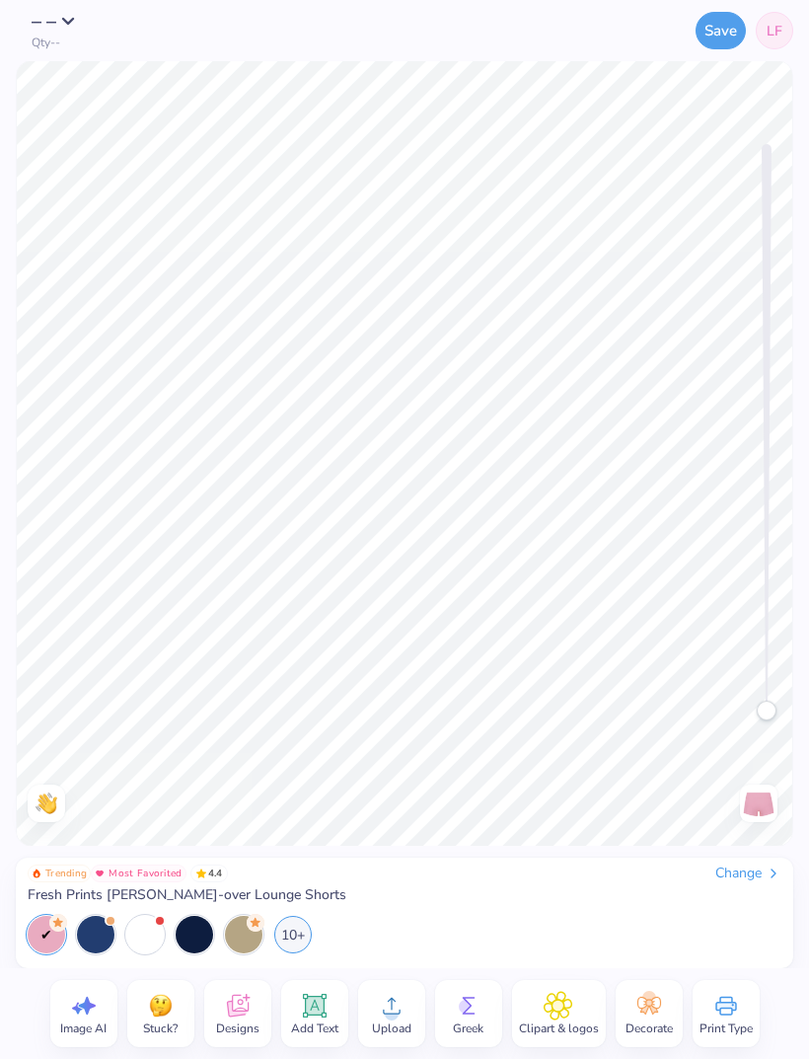
click at [392, 1012] on circle at bounding box center [392, 1014] width 14 height 14
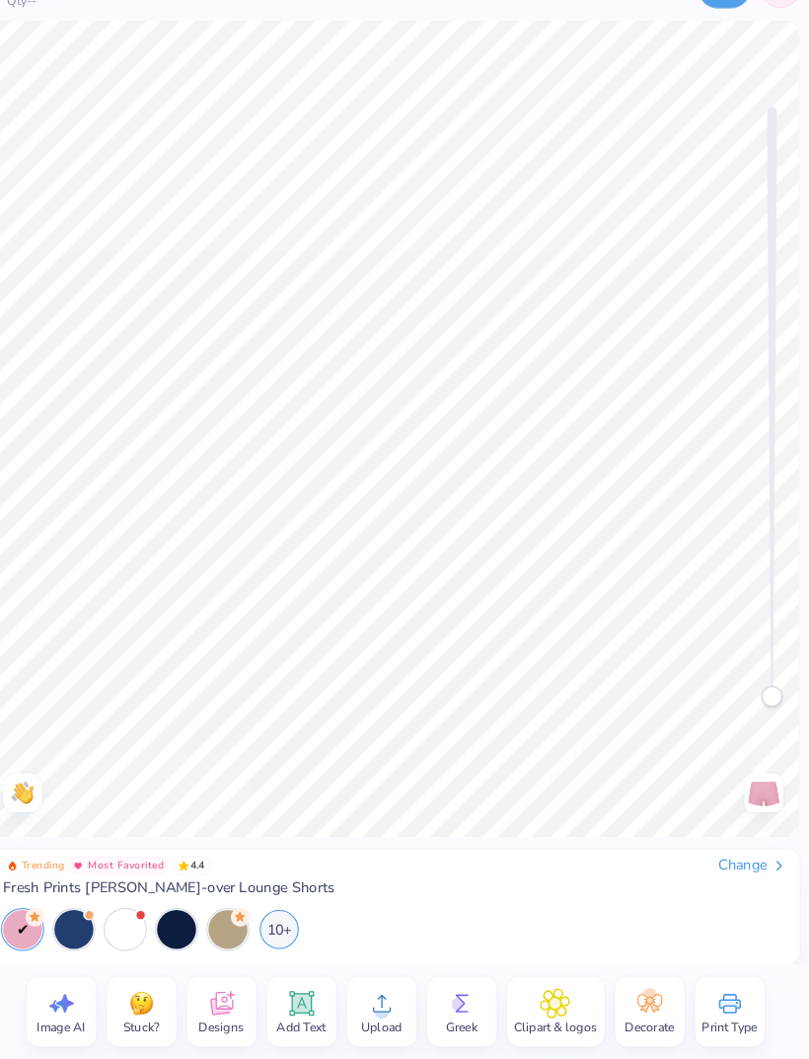
click at [377, 991] on icon at bounding box center [392, 1006] width 30 height 30
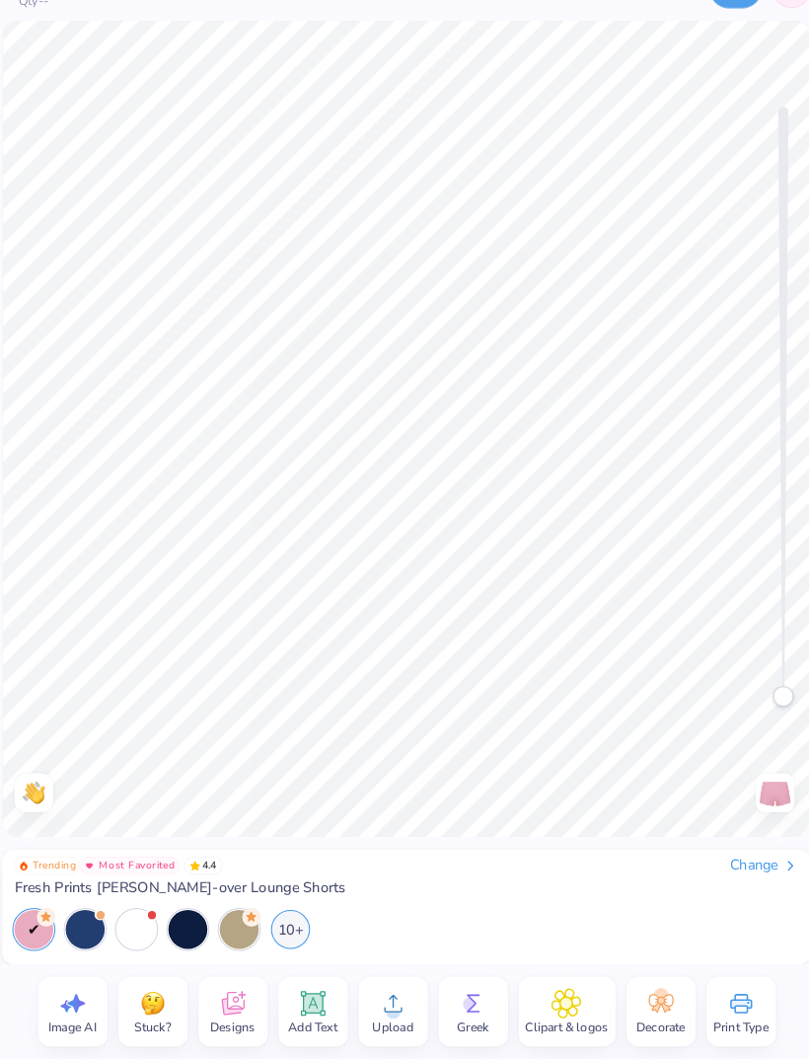
click at [225, 991] on icon at bounding box center [238, 1006] width 30 height 30
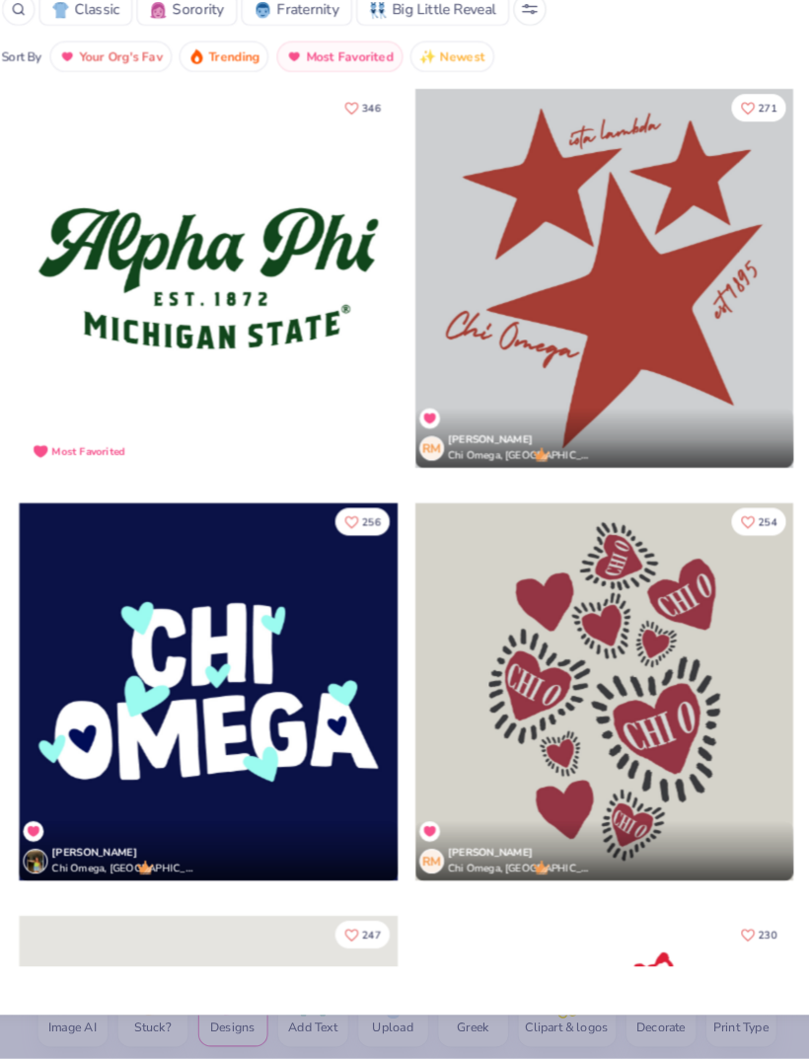
click at [577, 1014] on div "Classic Sorority Fraternity Big Little Reveal Sort By Your Org's Fav Trending M…" at bounding box center [404, 529] width 809 height 1059
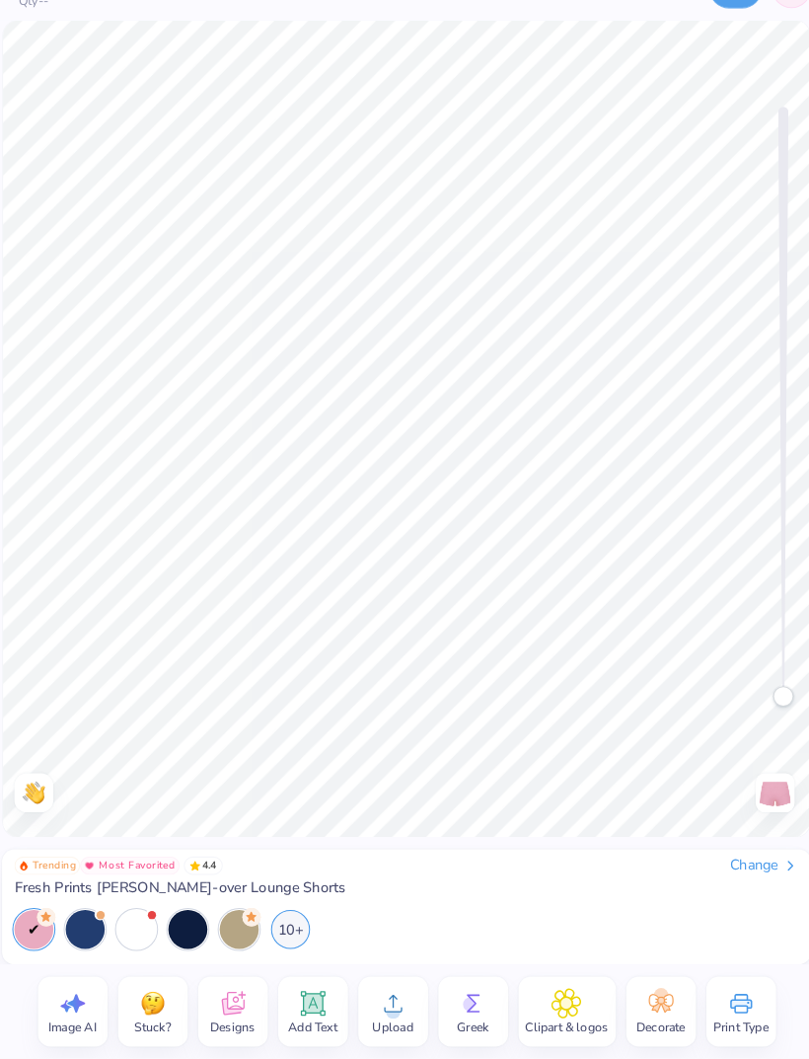
click at [756, 12] on div "Save LF" at bounding box center [524, 30] width 540 height 61
click at [756, 11] on div "Save LF" at bounding box center [524, 30] width 540 height 61
click at [753, 14] on div "Save LF" at bounding box center [524, 30] width 540 height 61
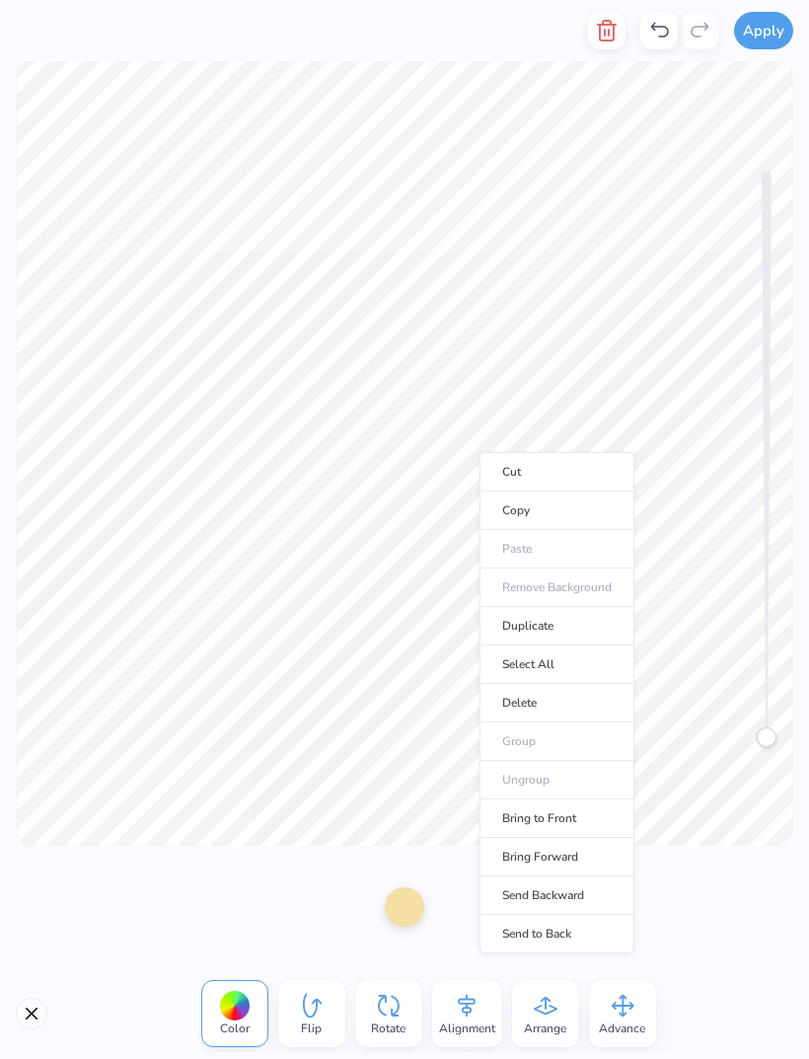
click at [483, 456] on li "Cut" at bounding box center [557, 471] width 155 height 39
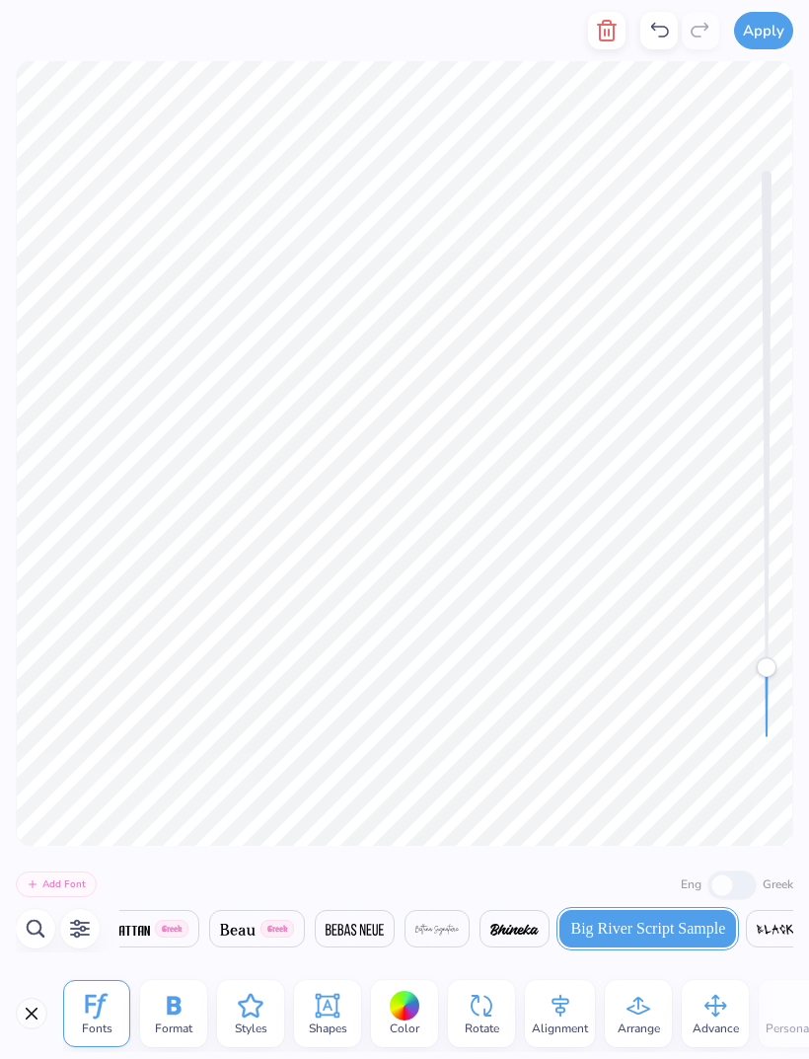
scroll to position [0, 3290]
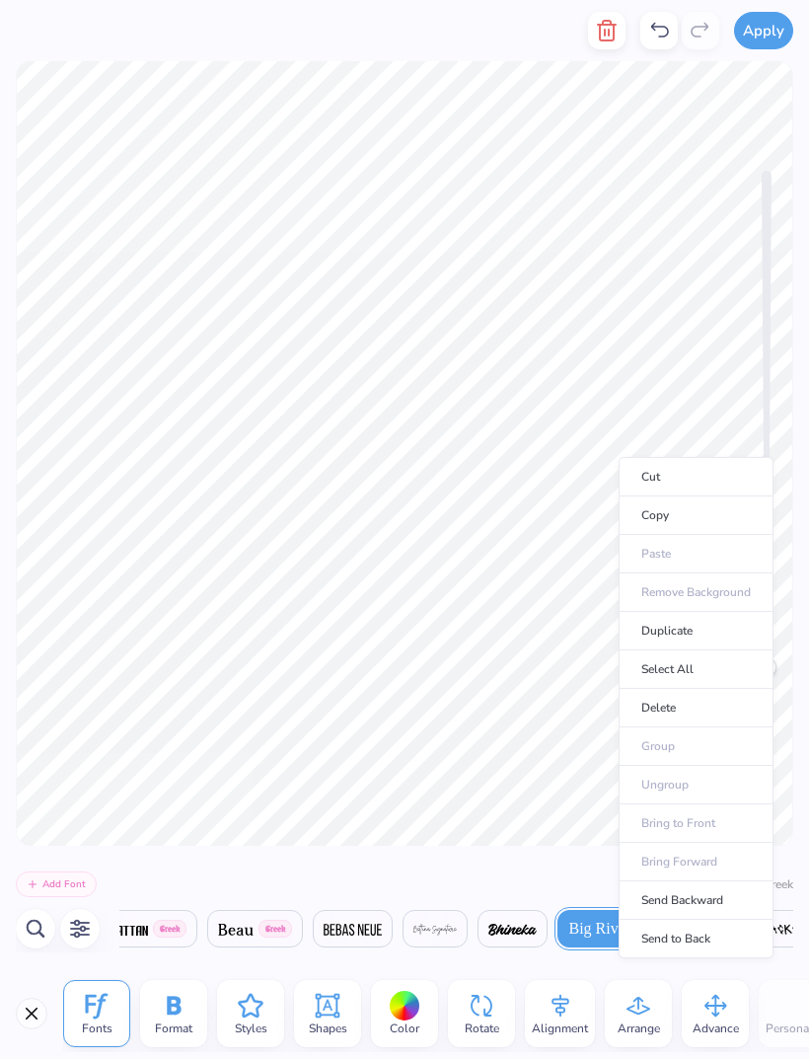
click at [522, 889] on div "Add Font Eng Greek" at bounding box center [405, 884] width 778 height 33
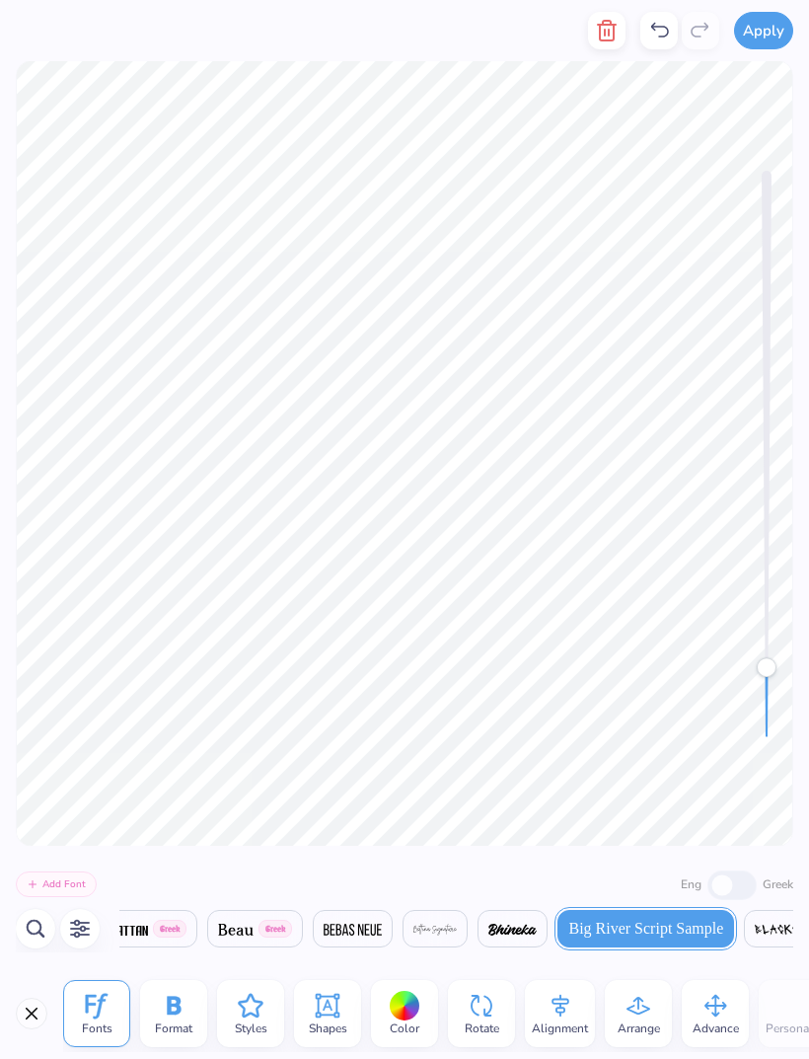
click at [760, 34] on button "Apply" at bounding box center [763, 31] width 59 height 38
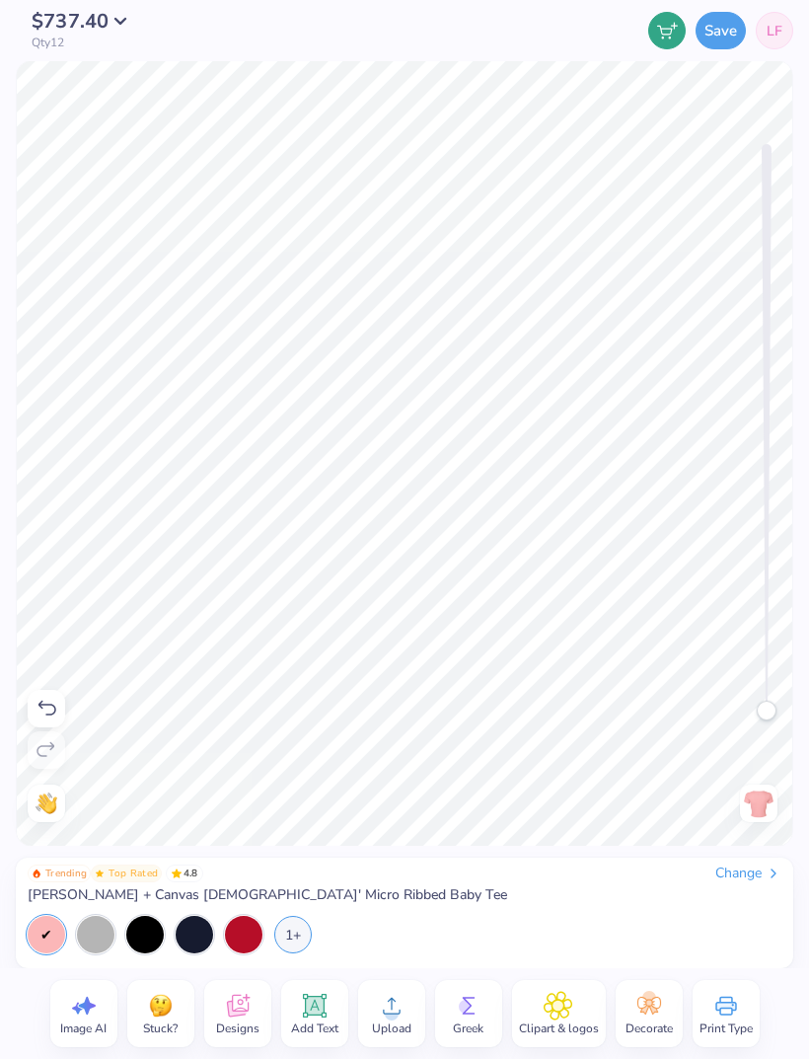
click at [720, 23] on button "Save" at bounding box center [721, 31] width 50 height 38
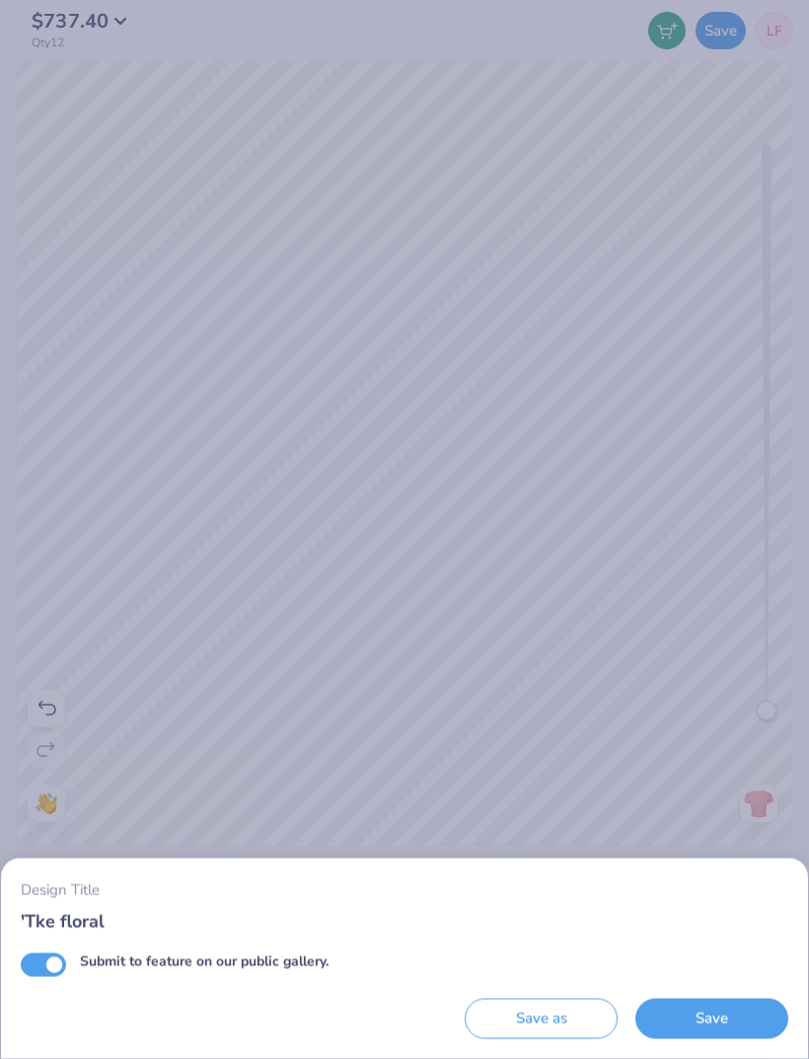
click at [703, 1016] on button "Save" at bounding box center [712, 1019] width 153 height 40
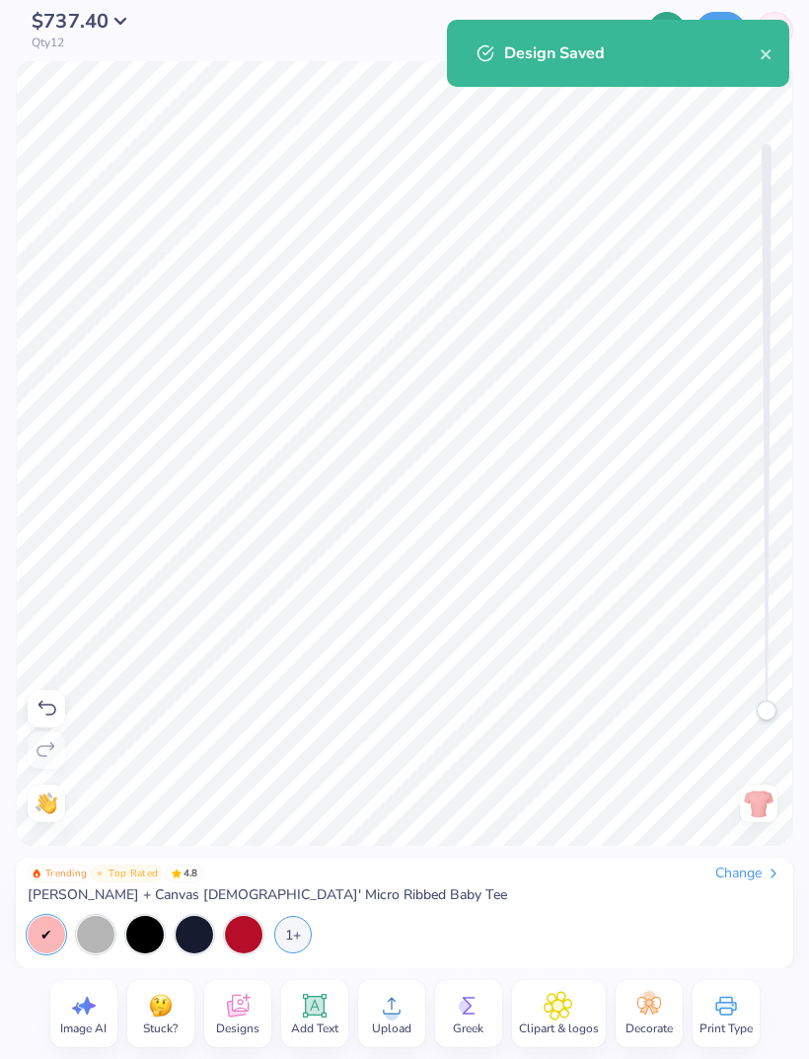
click at [761, 59] on icon "close" at bounding box center [767, 54] width 14 height 16
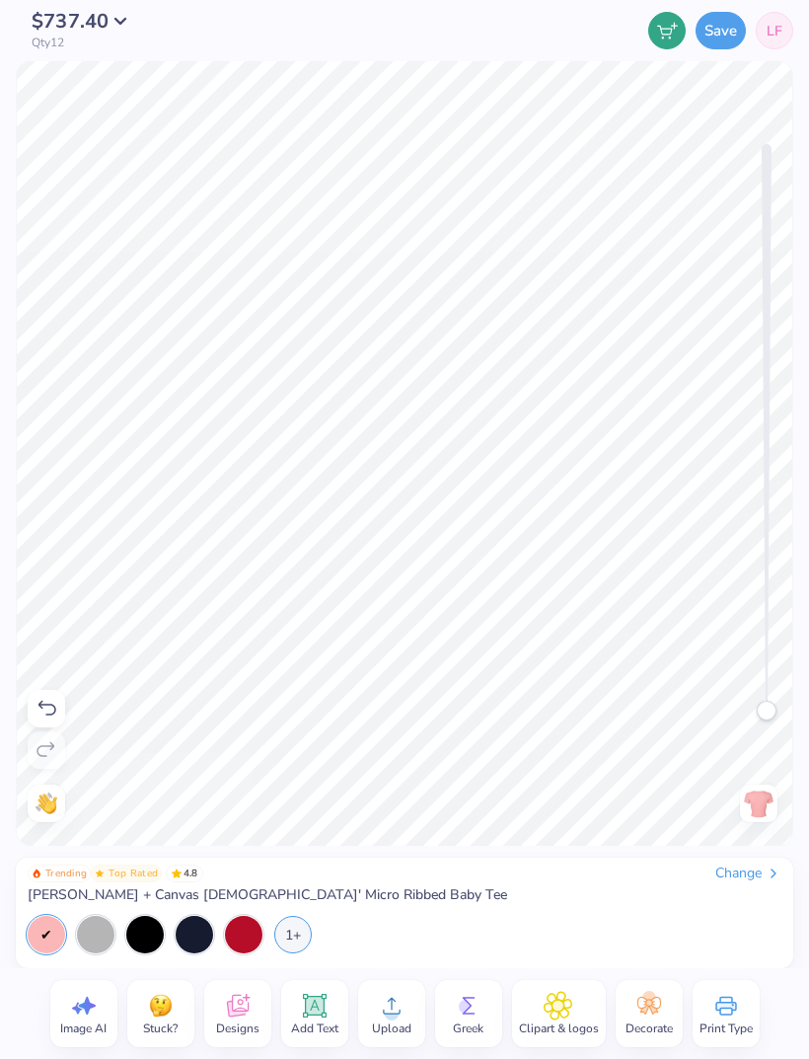
click at [765, 24] on div "Design Saved" at bounding box center [618, 20] width 350 height 8
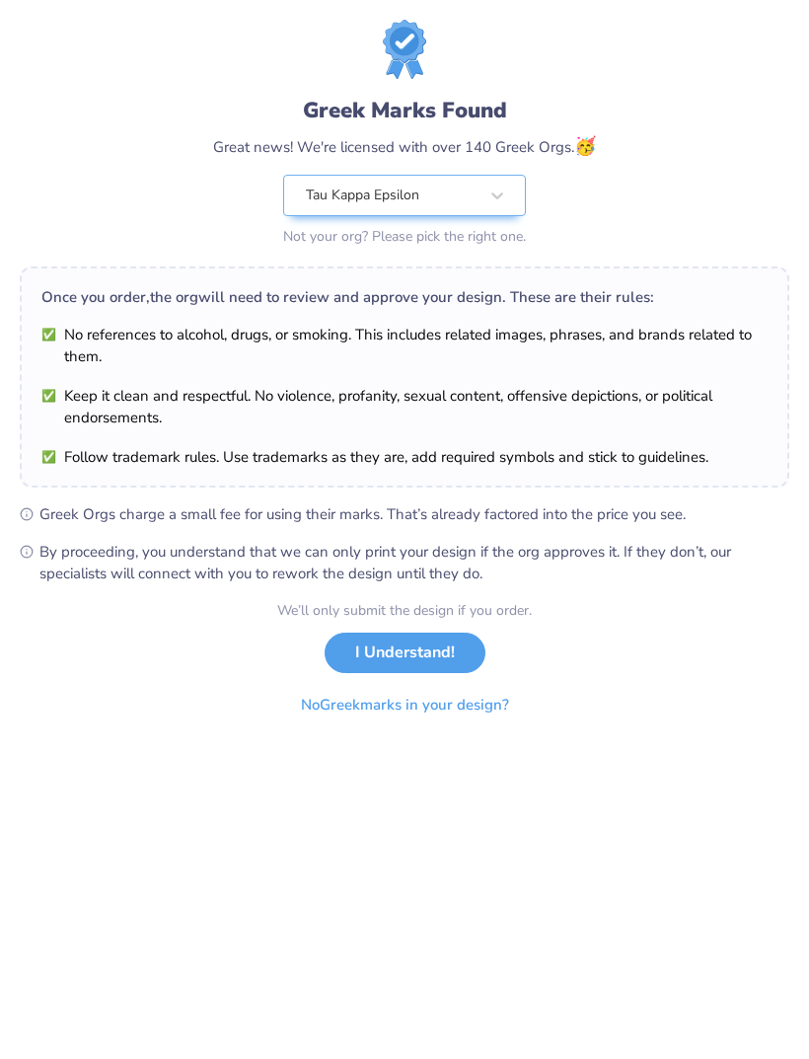
click at [420, 653] on button "I Understand!" at bounding box center [405, 653] width 161 height 40
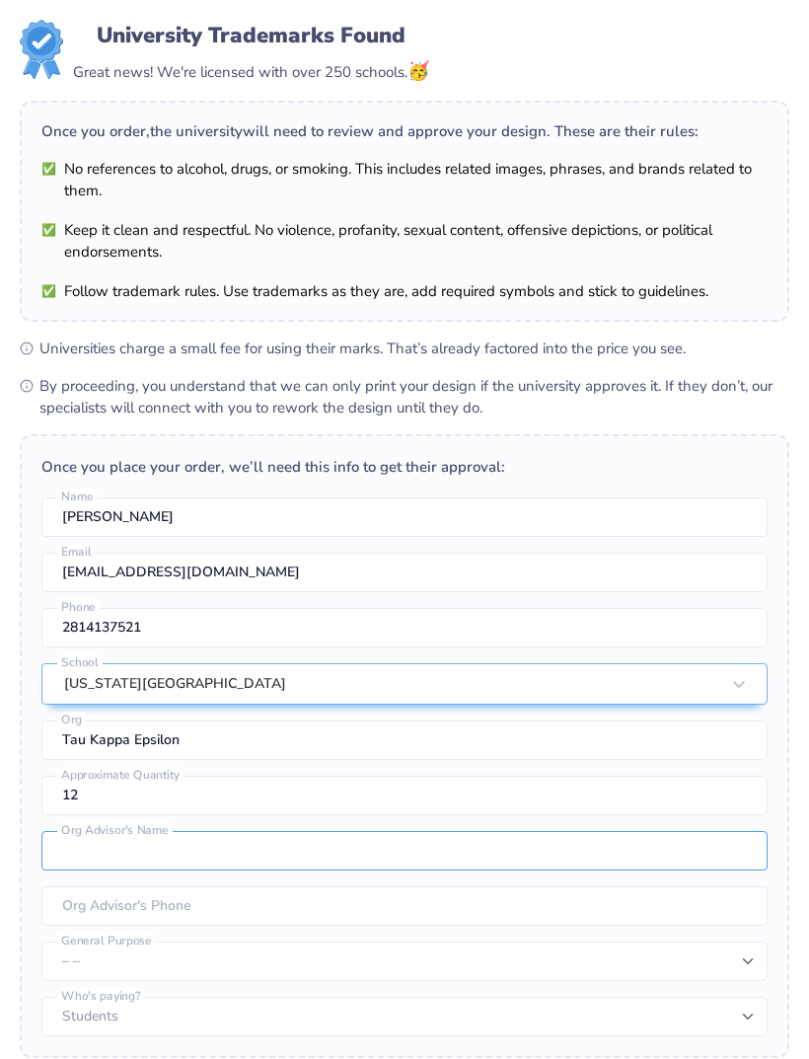
type input "L"
